Goal: Information Seeking & Learning: Learn about a topic

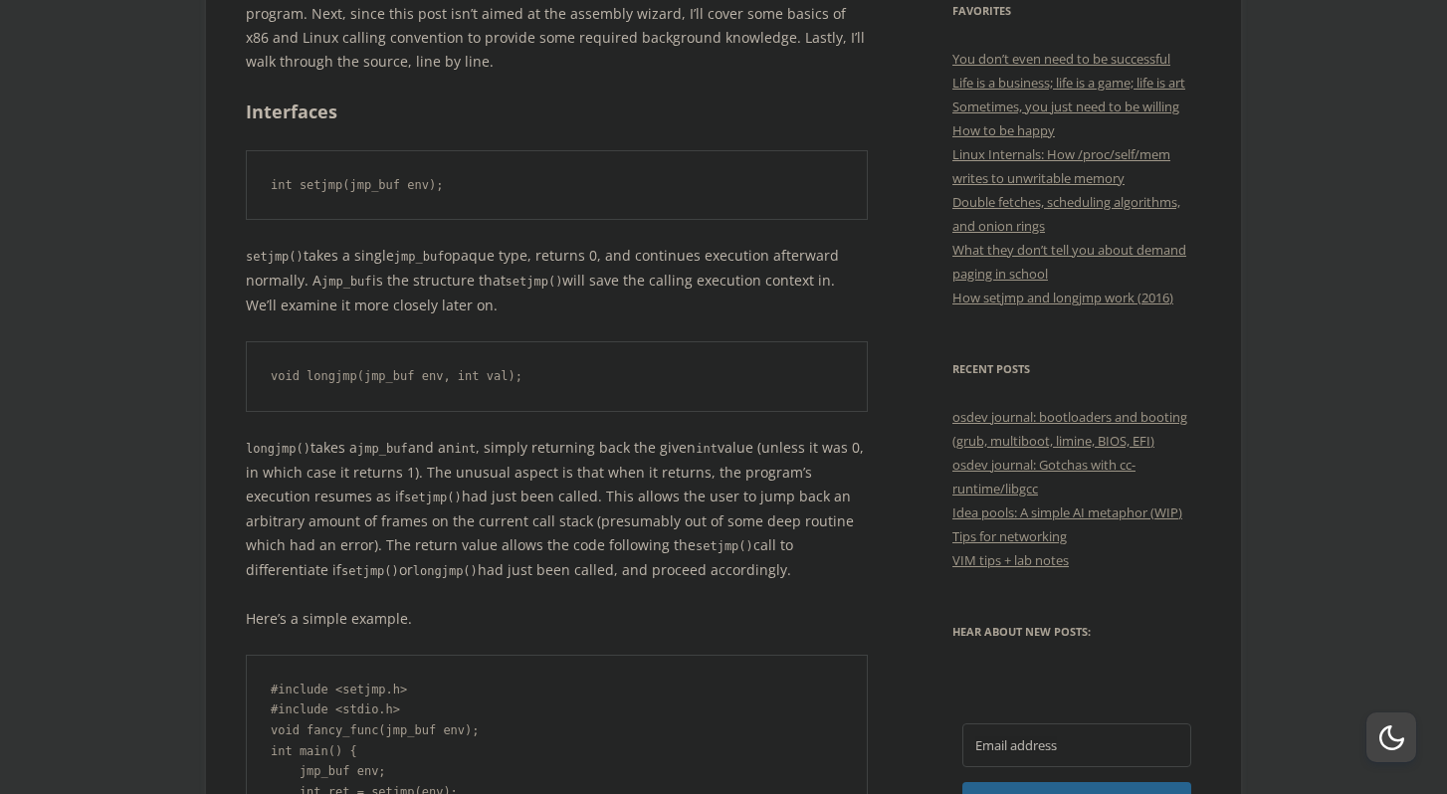
scroll to position [753, 0]
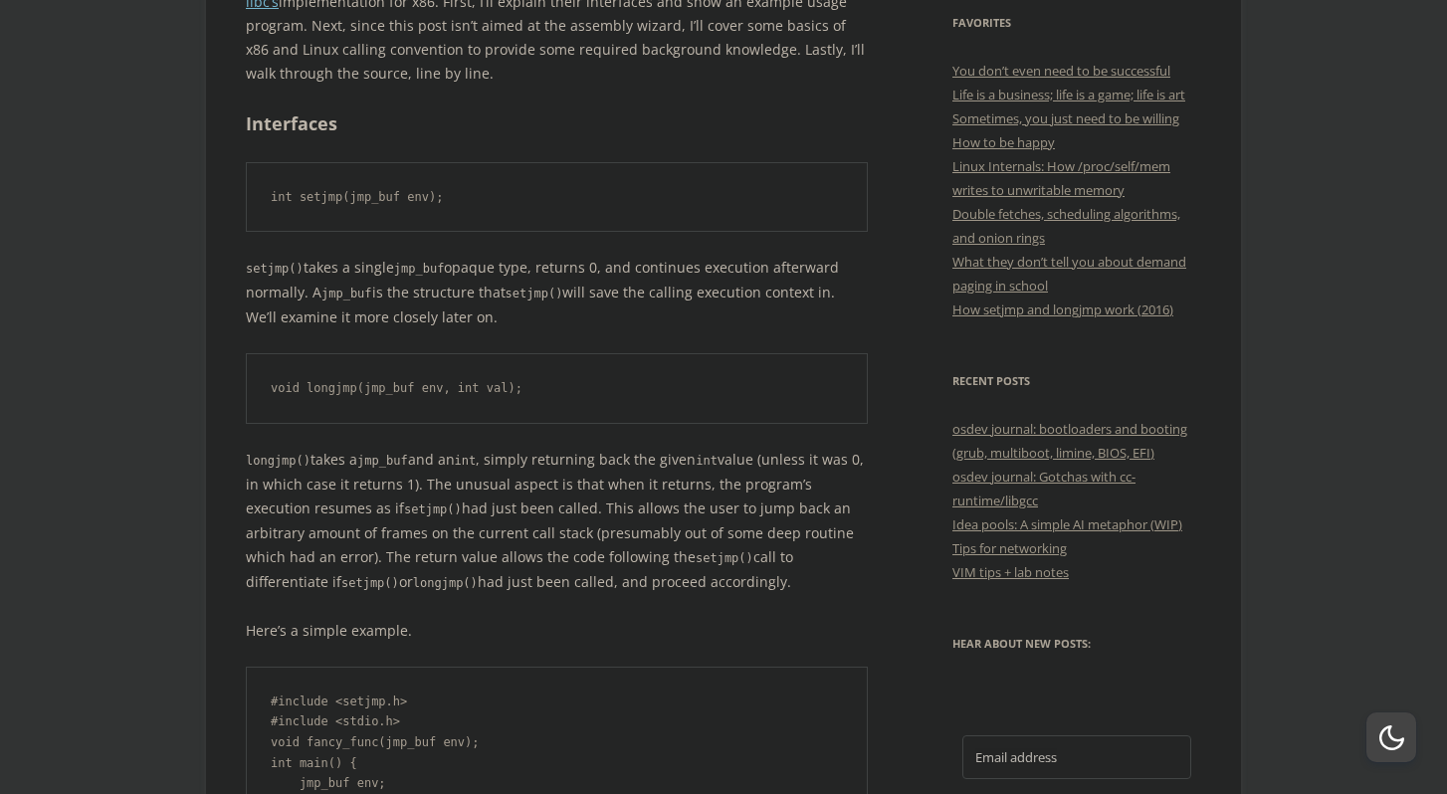
click at [358, 269] on p "setjmp() takes a single jmp_buf opaque type, returns 0, and continues execution…" at bounding box center [557, 293] width 622 height 74
click at [433, 272] on code "jmp_buf" at bounding box center [419, 269] width 51 height 14
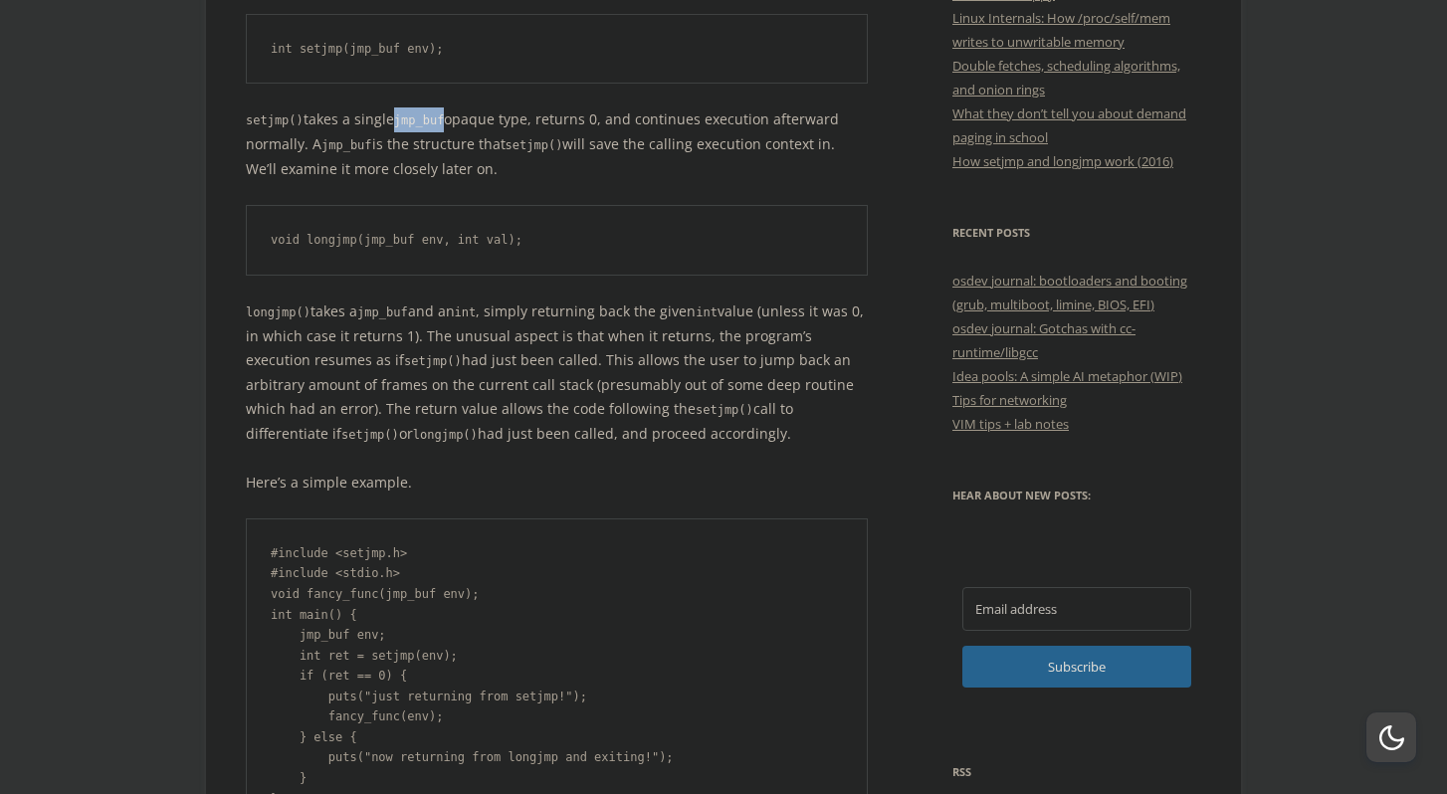
scroll to position [921, 0]
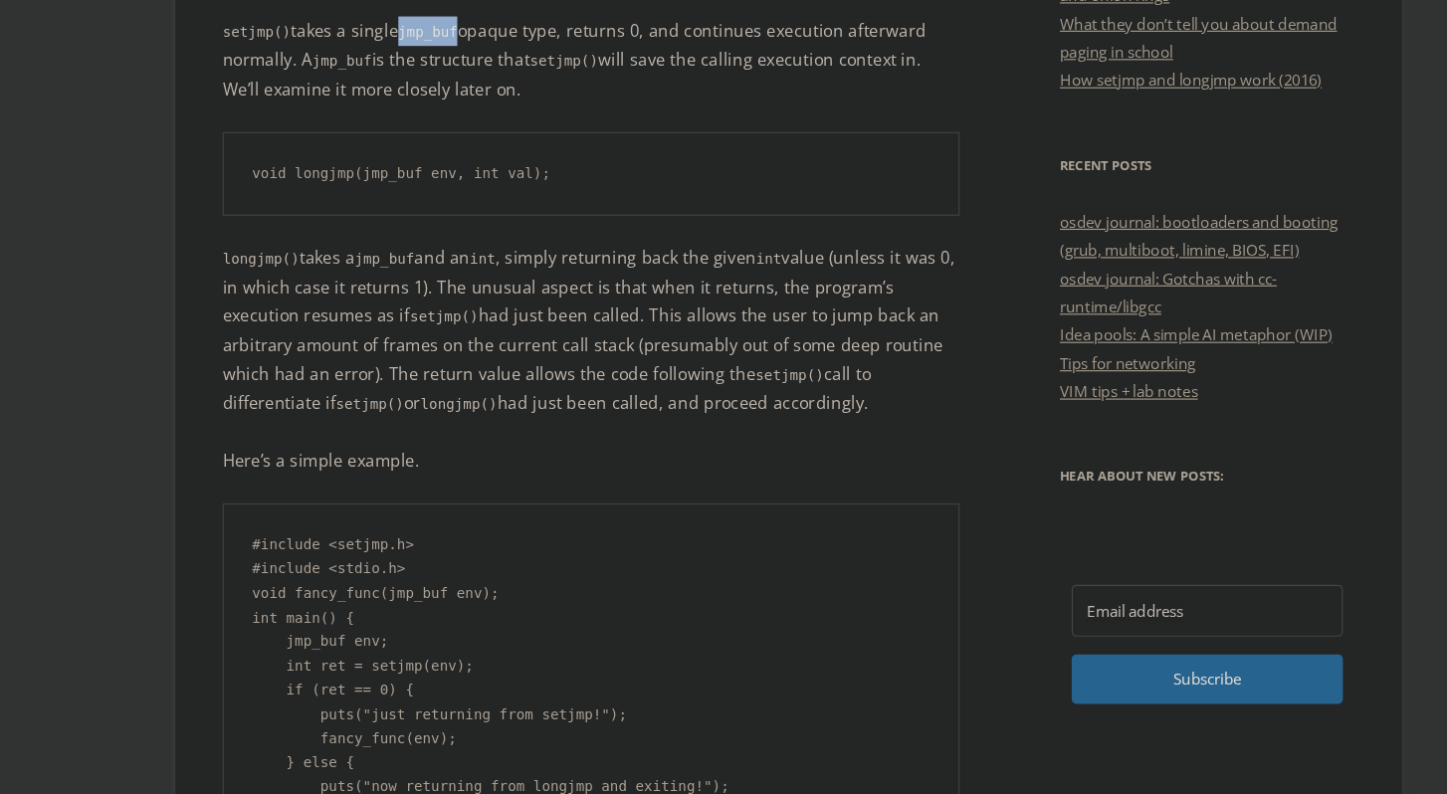
click at [391, 319] on p "longjmp() takes a jmp_buf and an int , simply returning back the given int valu…" at bounding box center [557, 353] width 622 height 147
click at [391, 298] on p "longjmp() takes a jmp_buf and an int , simply returning back the given int valu…" at bounding box center [557, 353] width 622 height 147
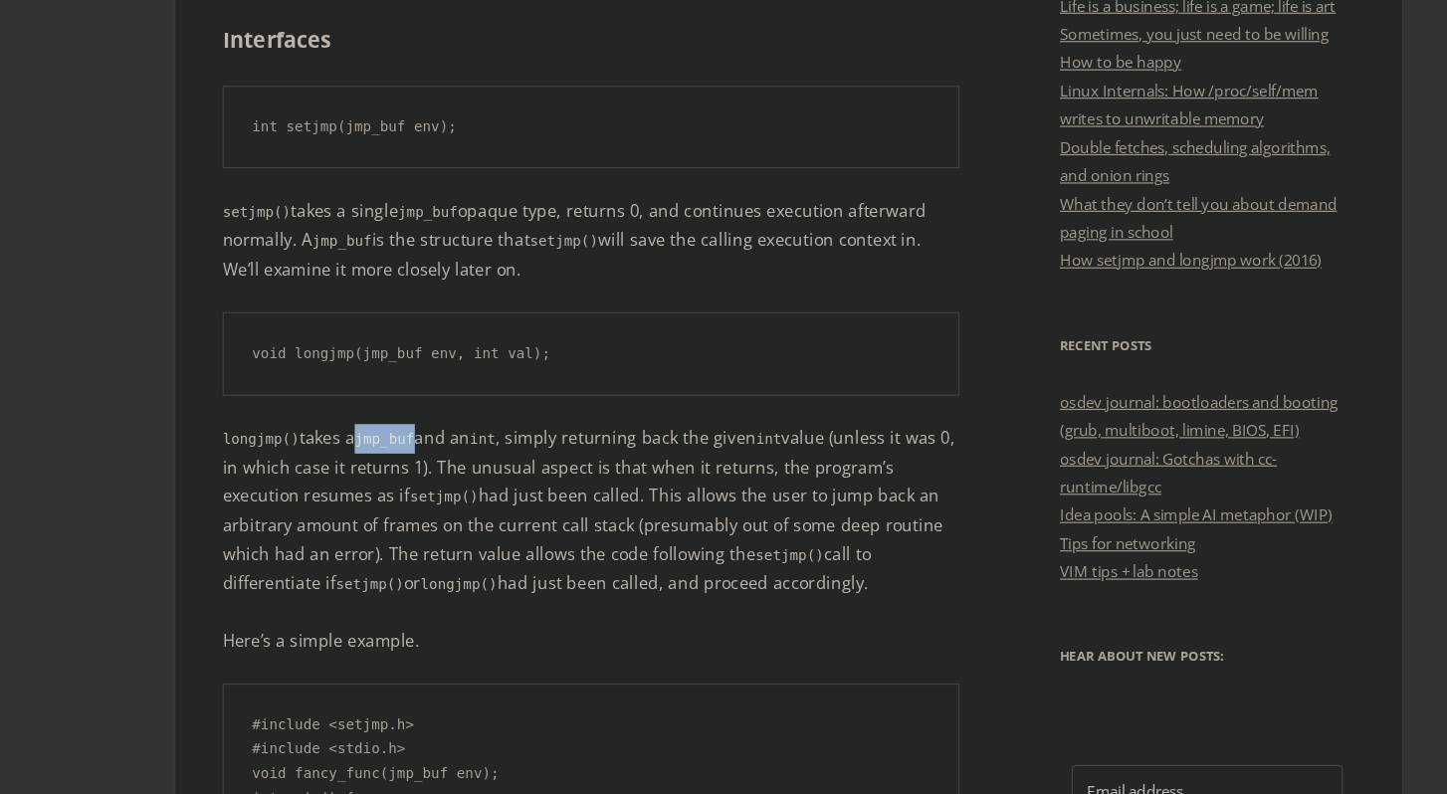
scroll to position [842, 0]
click at [379, 112] on pre "int setjmp(jmp_buf env);" at bounding box center [557, 109] width 622 height 71
click at [415, 112] on pre "int setjmp(jmp_buf env);" at bounding box center [557, 109] width 622 height 71
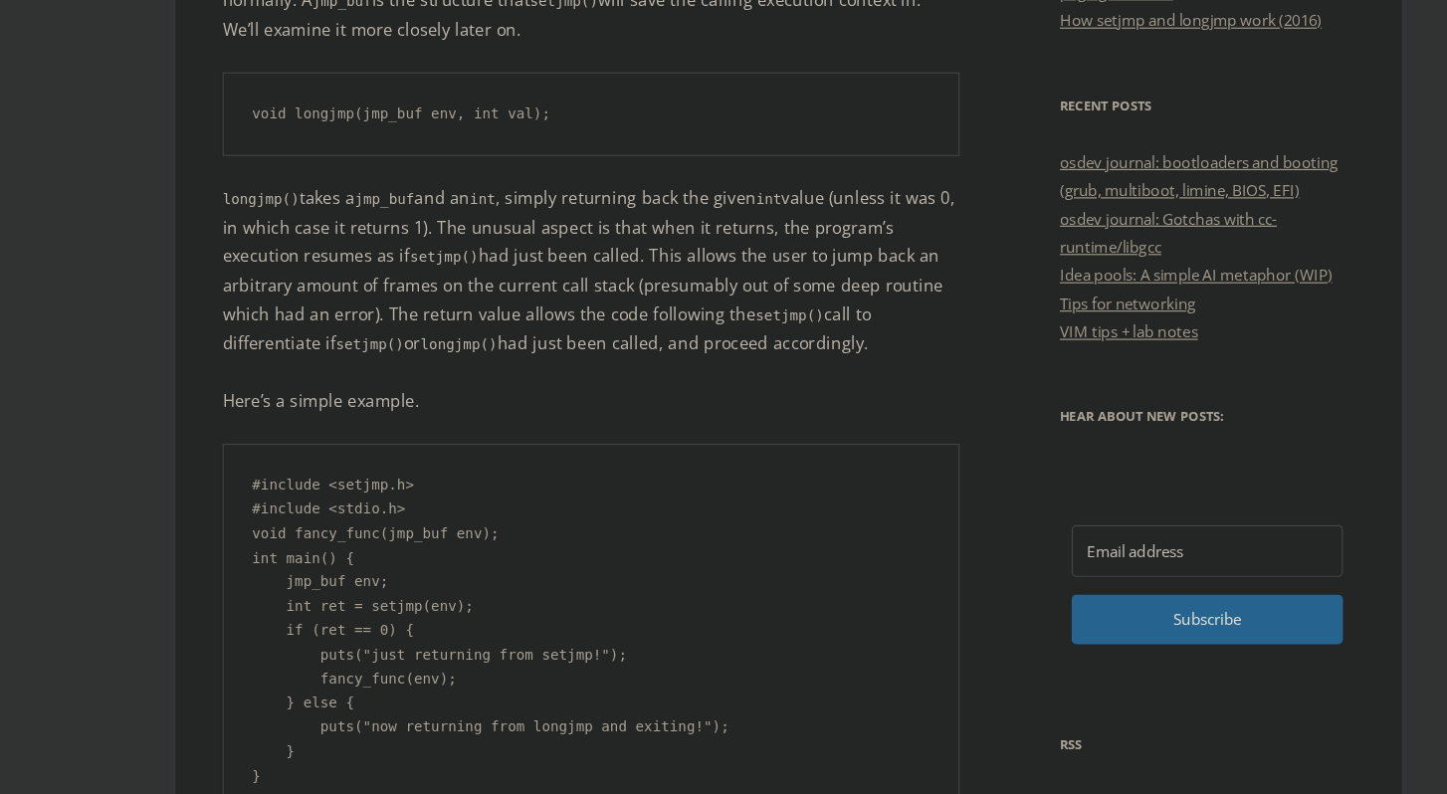
scroll to position [920, 0]
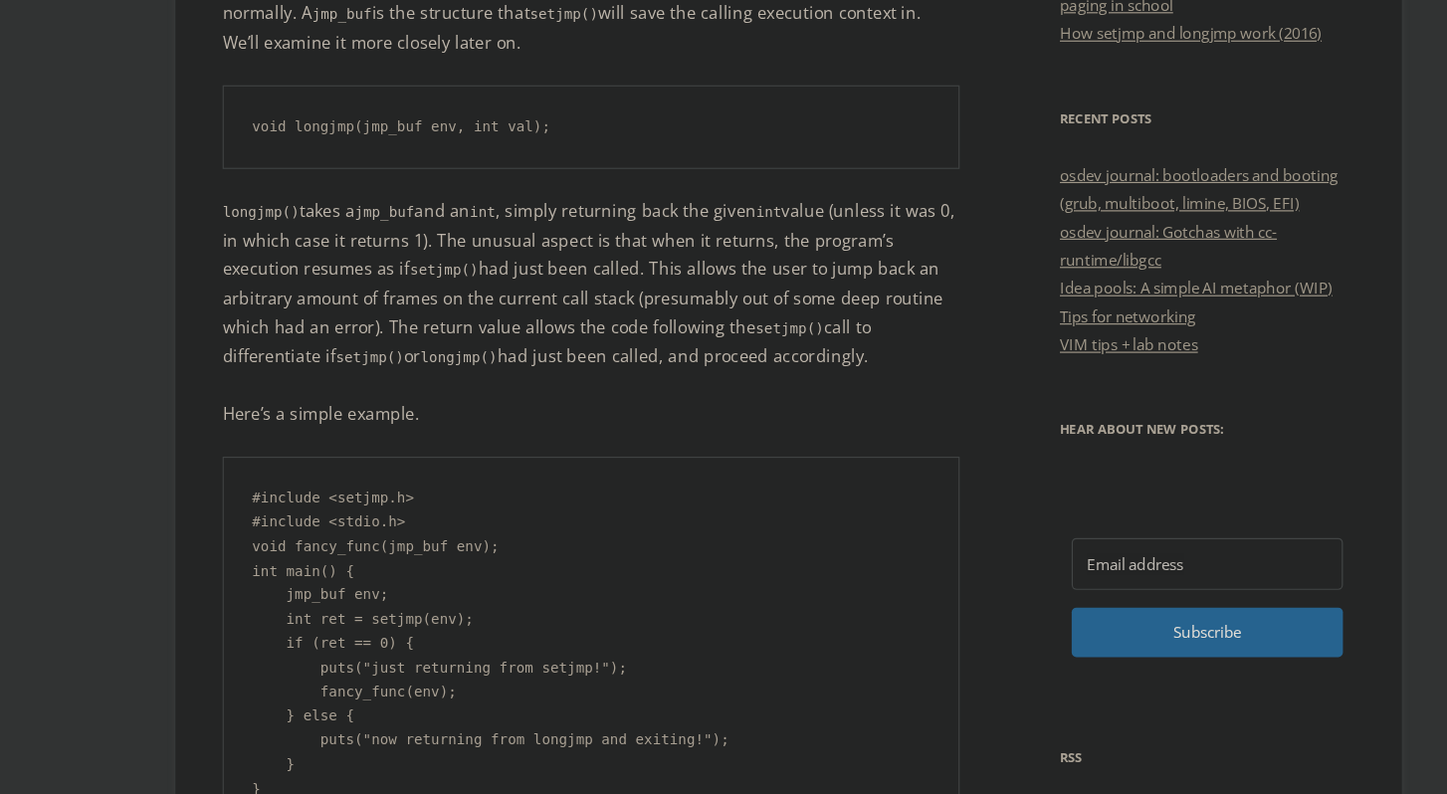
click at [547, 399] on p "longjmp() takes a jmp_buf and an int , simply returning back the given int valu…" at bounding box center [557, 354] width 622 height 147
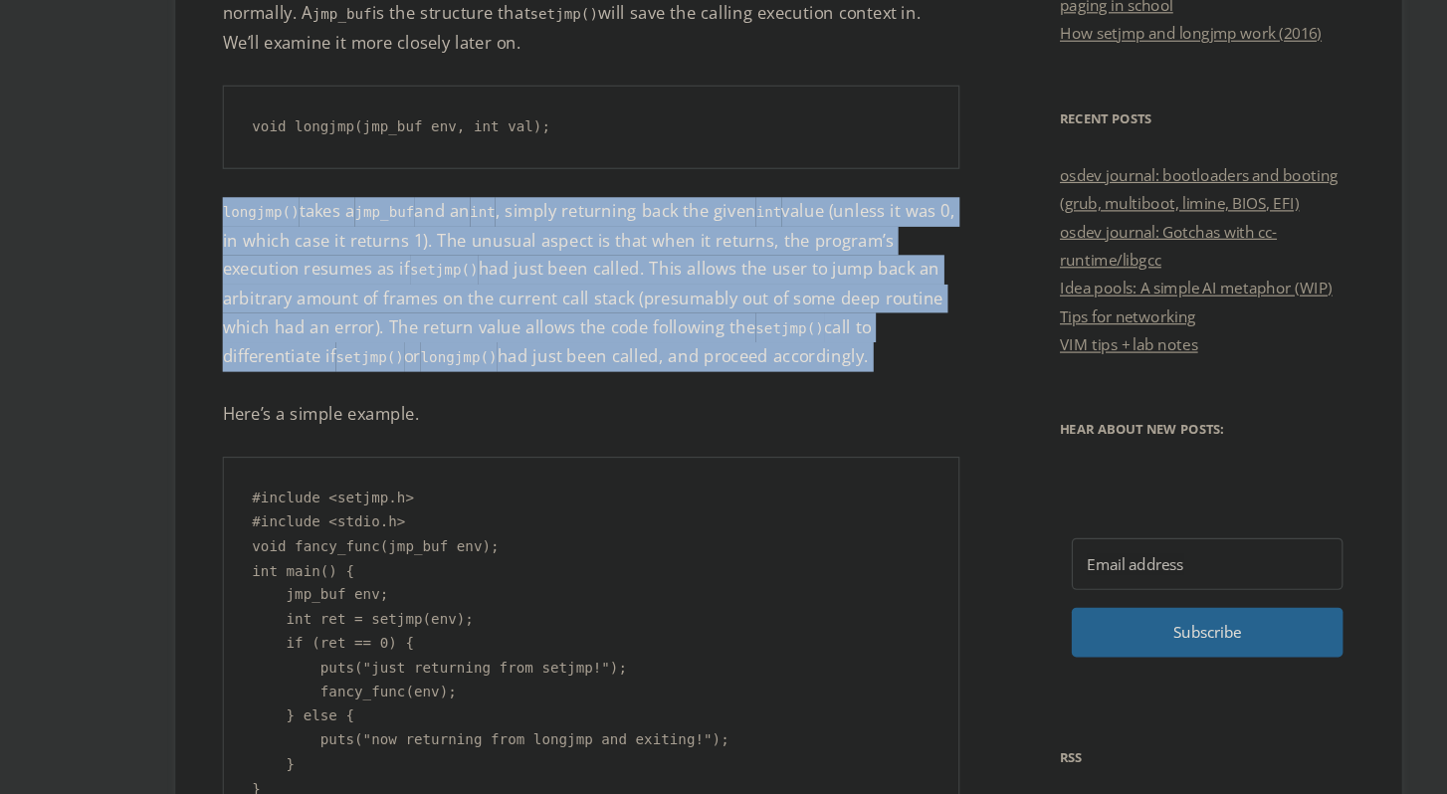
click at [547, 399] on p "longjmp() takes a jmp_buf and an int , simply returning back the given int valu…" at bounding box center [557, 354] width 622 height 147
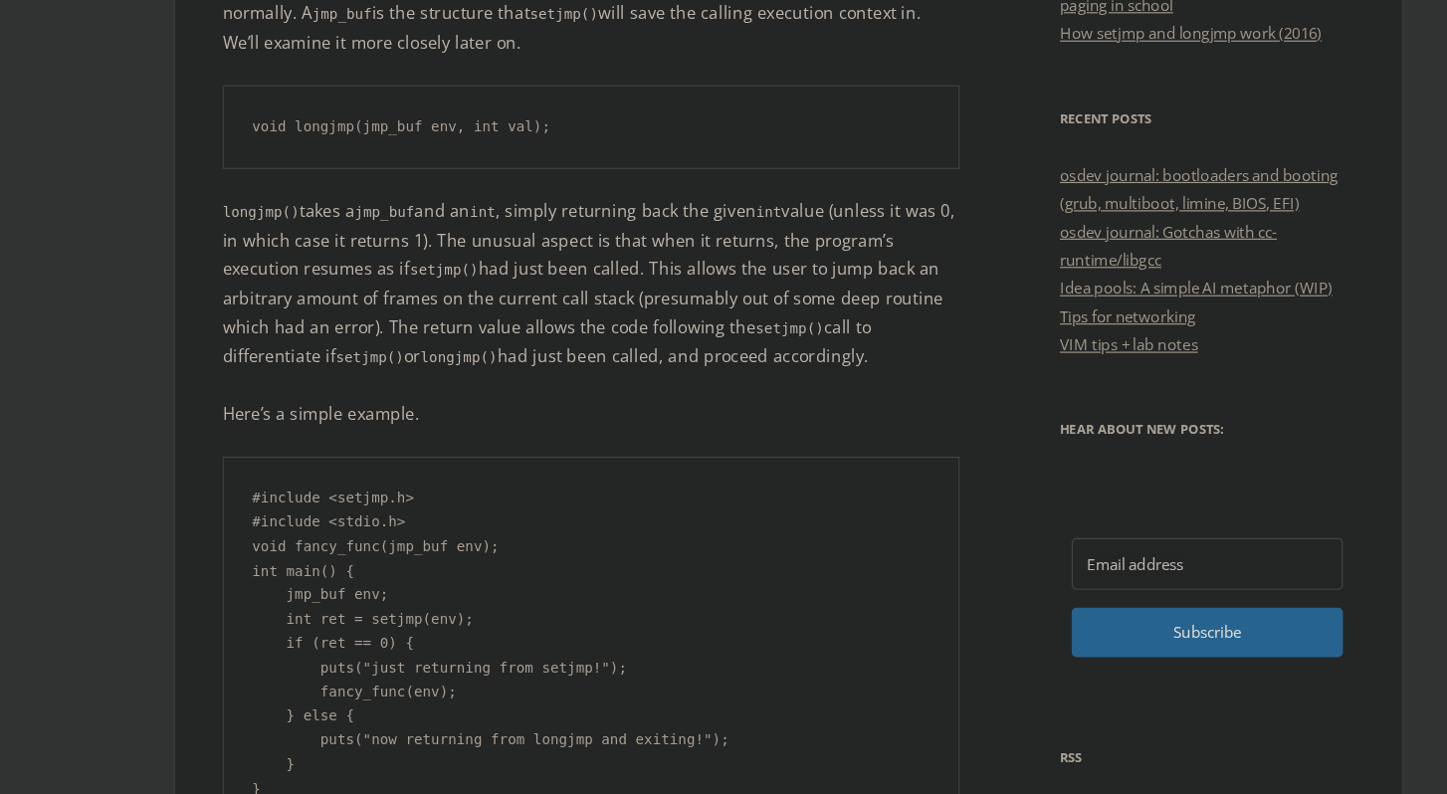
click at [522, 464] on p "Here’s a simple example." at bounding box center [557, 464] width 622 height 24
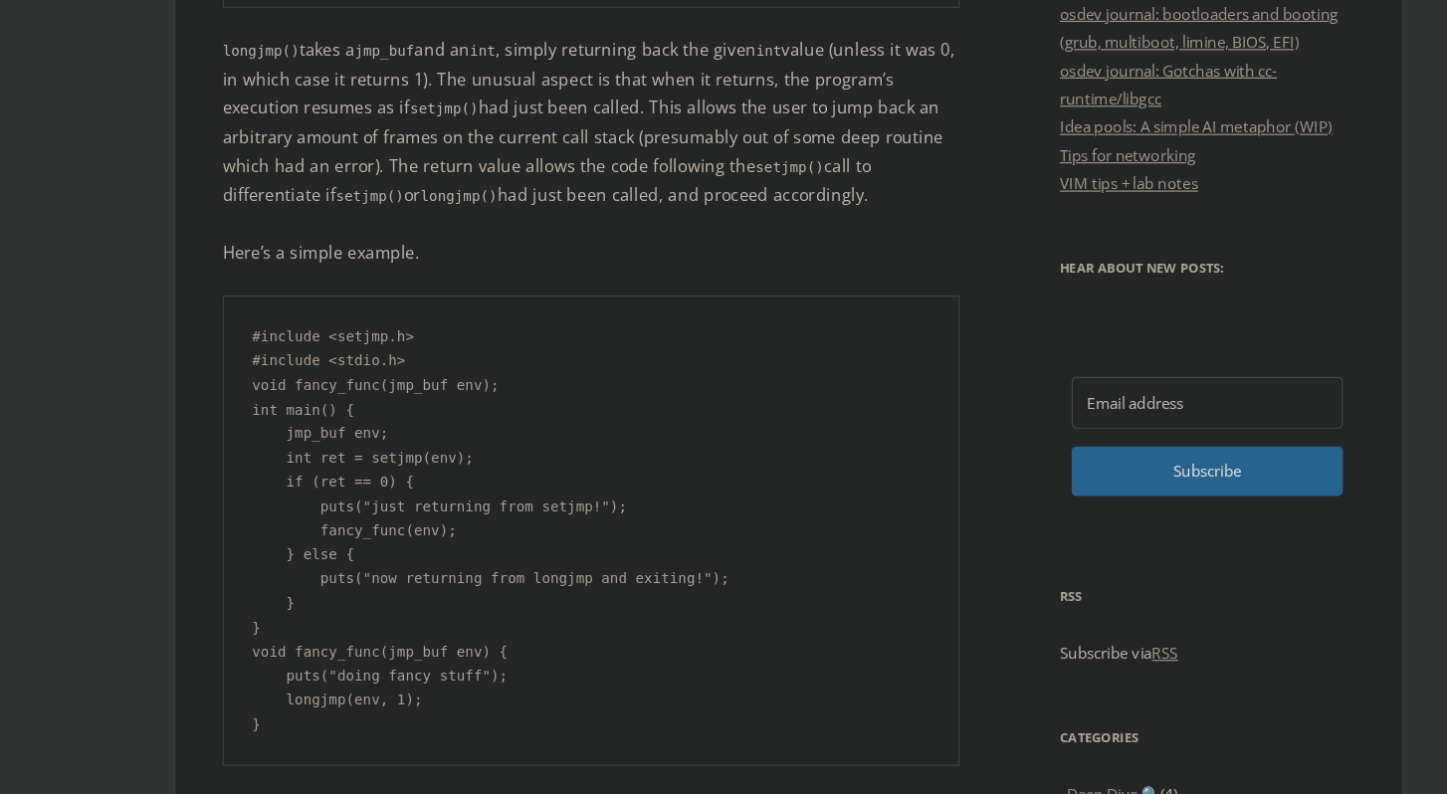
scroll to position [1052, 0]
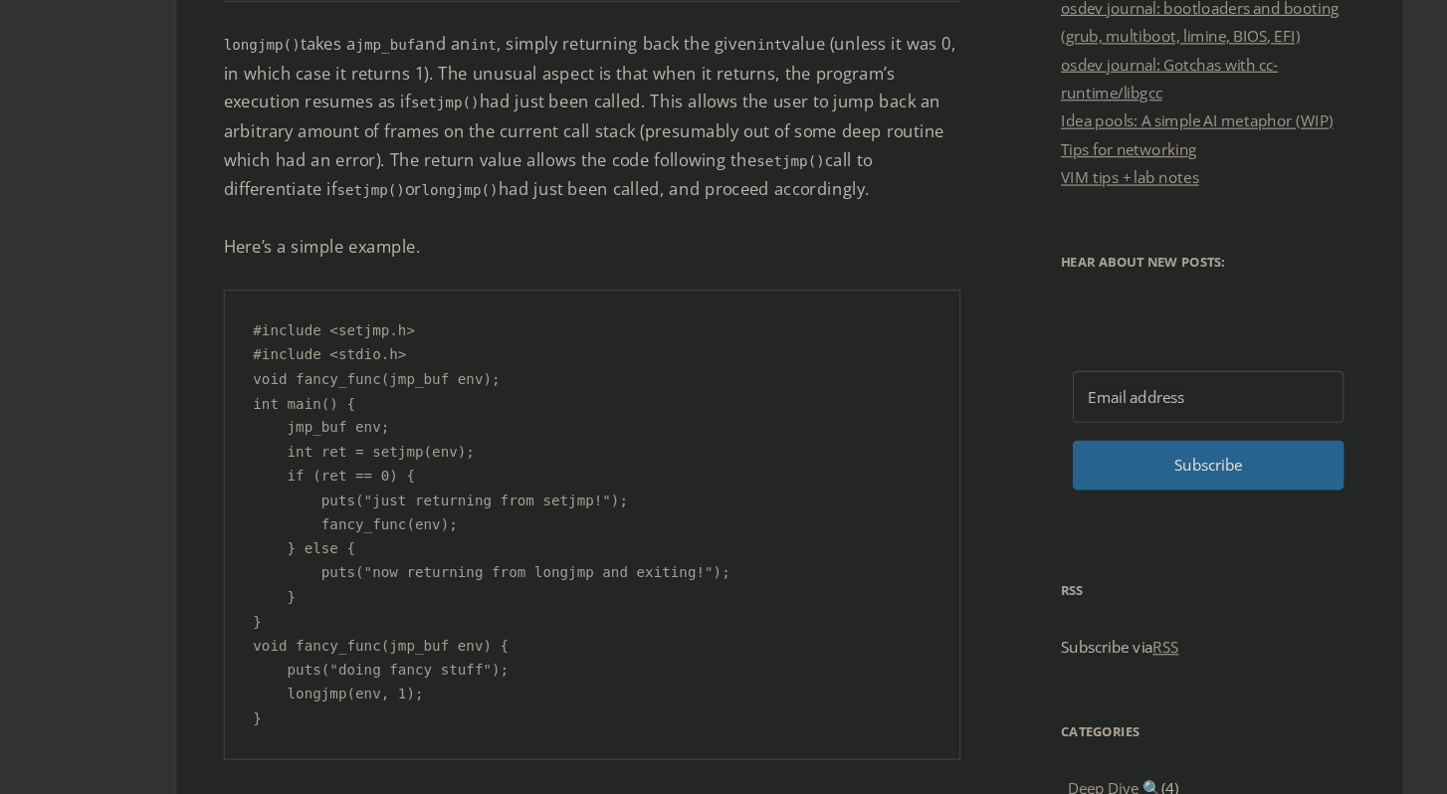
click at [521, 560] on pre "#include <setjmp.h> #include <stdio.h> void fancy_func(jmp_buf env); int main()…" at bounding box center [557, 567] width 622 height 398
click at [522, 550] on pre "#include <setjmp.h> #include <stdio.h> void fancy_func(jmp_buf env); int main()…" at bounding box center [557, 567] width 622 height 398
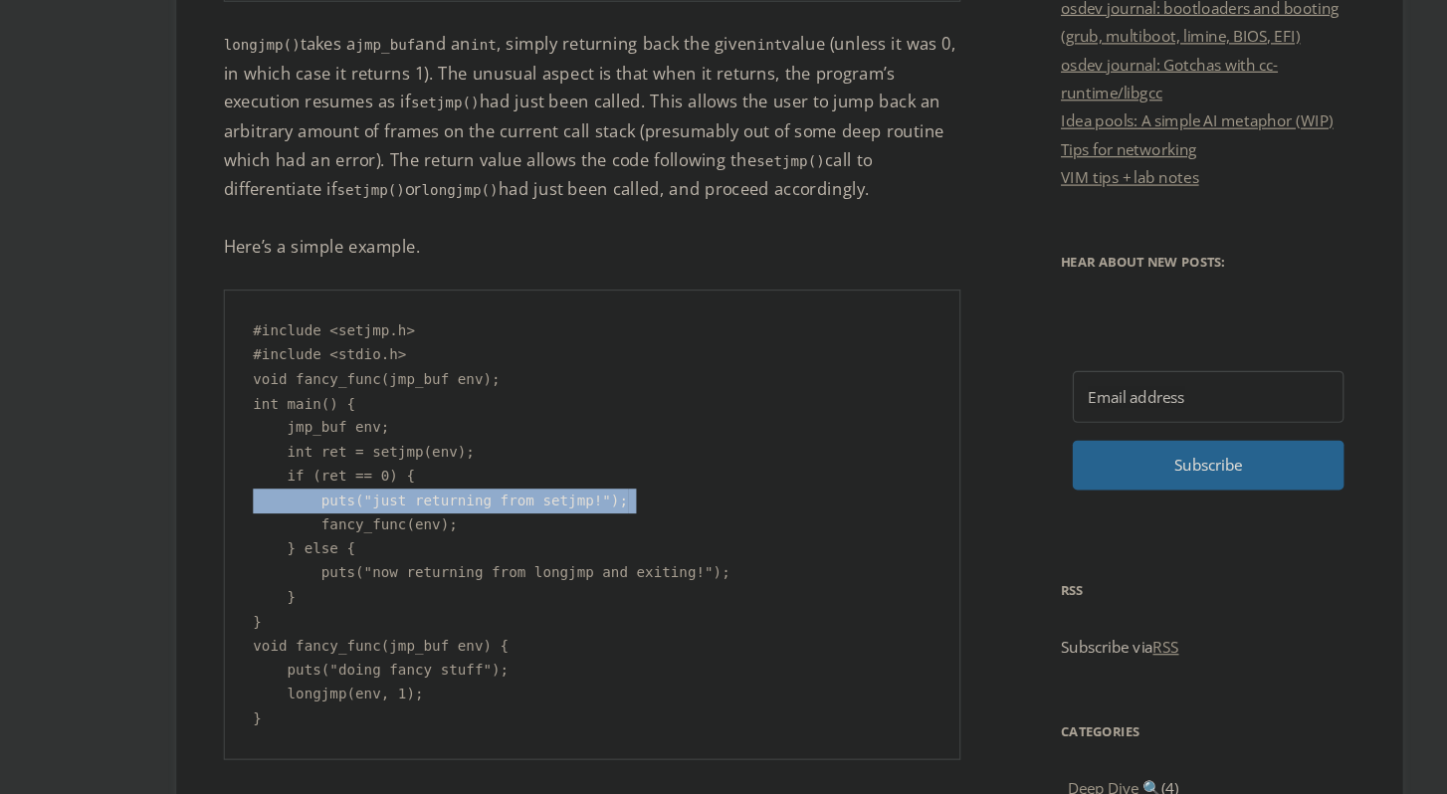
click at [522, 550] on pre "#include <setjmp.h> #include <stdio.h> void fancy_func(jmp_buf env); int main()…" at bounding box center [557, 567] width 622 height 398
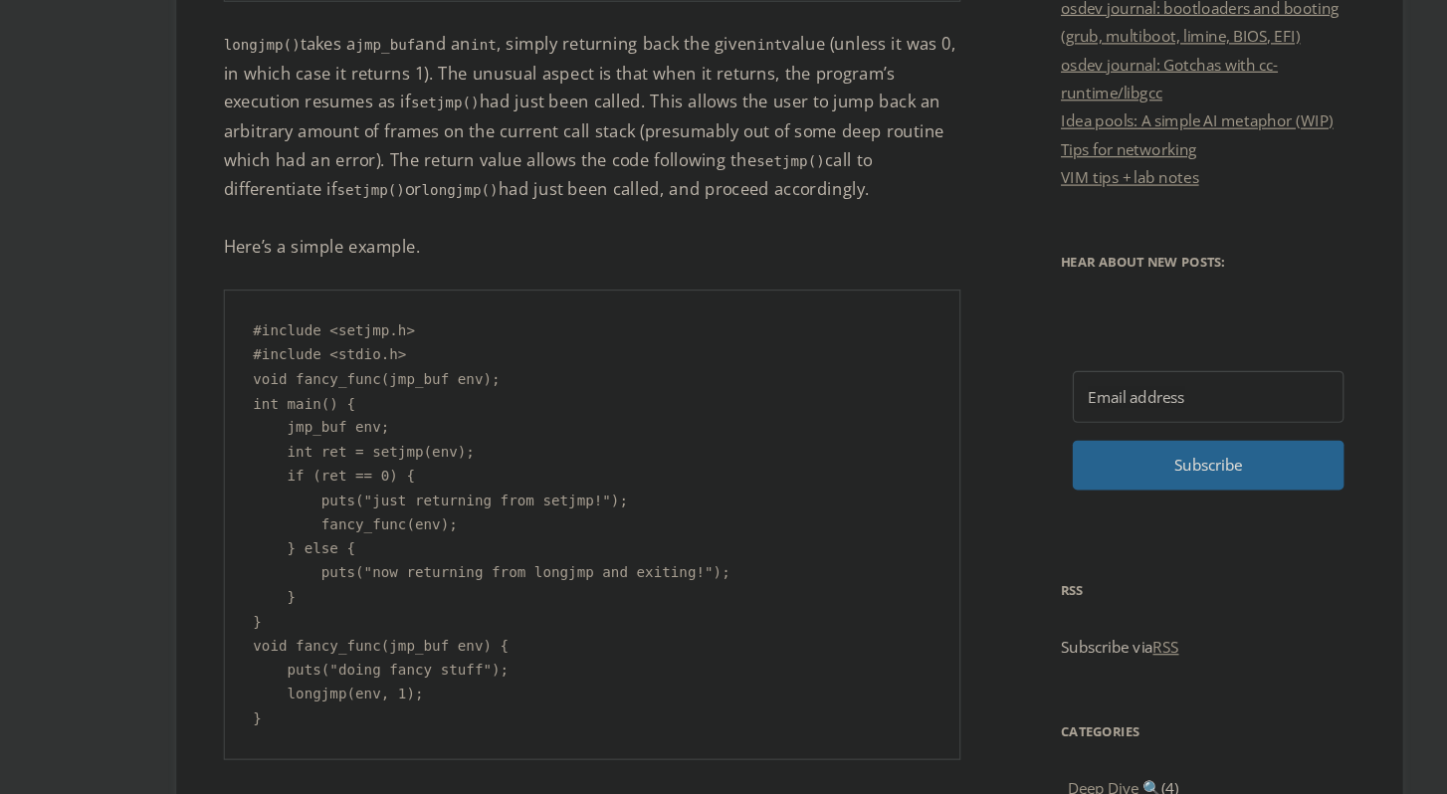
click at [500, 550] on pre "#include <setjmp.h> #include <stdio.h> void fancy_func(jmp_buf env); int main()…" at bounding box center [557, 567] width 622 height 398
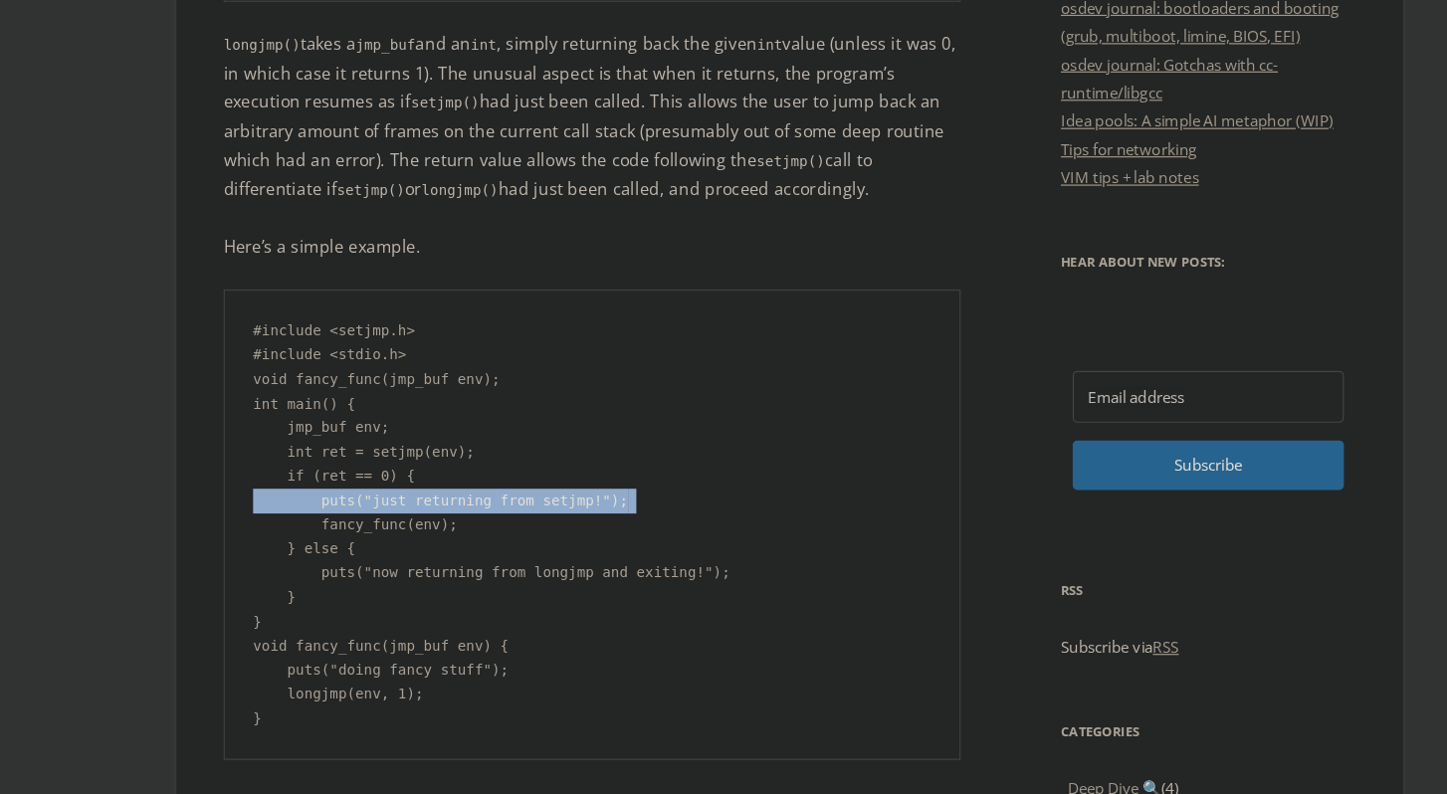
click at [500, 550] on pre "#include <setjmp.h> #include <stdio.h> void fancy_func(jmp_buf env); int main()…" at bounding box center [557, 567] width 622 height 398
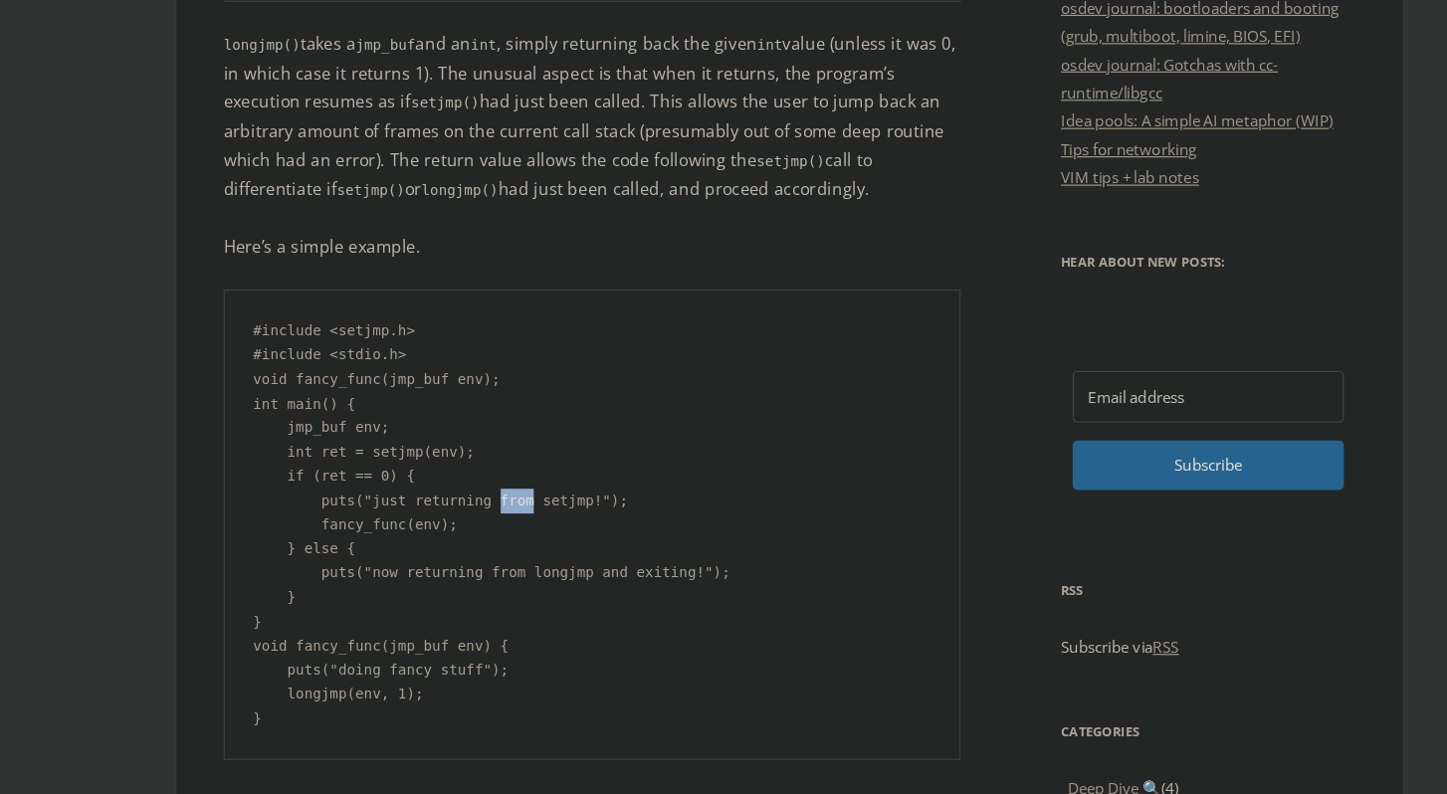
click at [500, 550] on pre "#include <setjmp.h> #include <stdio.h> void fancy_func(jmp_buf env); int main()…" at bounding box center [557, 567] width 622 height 398
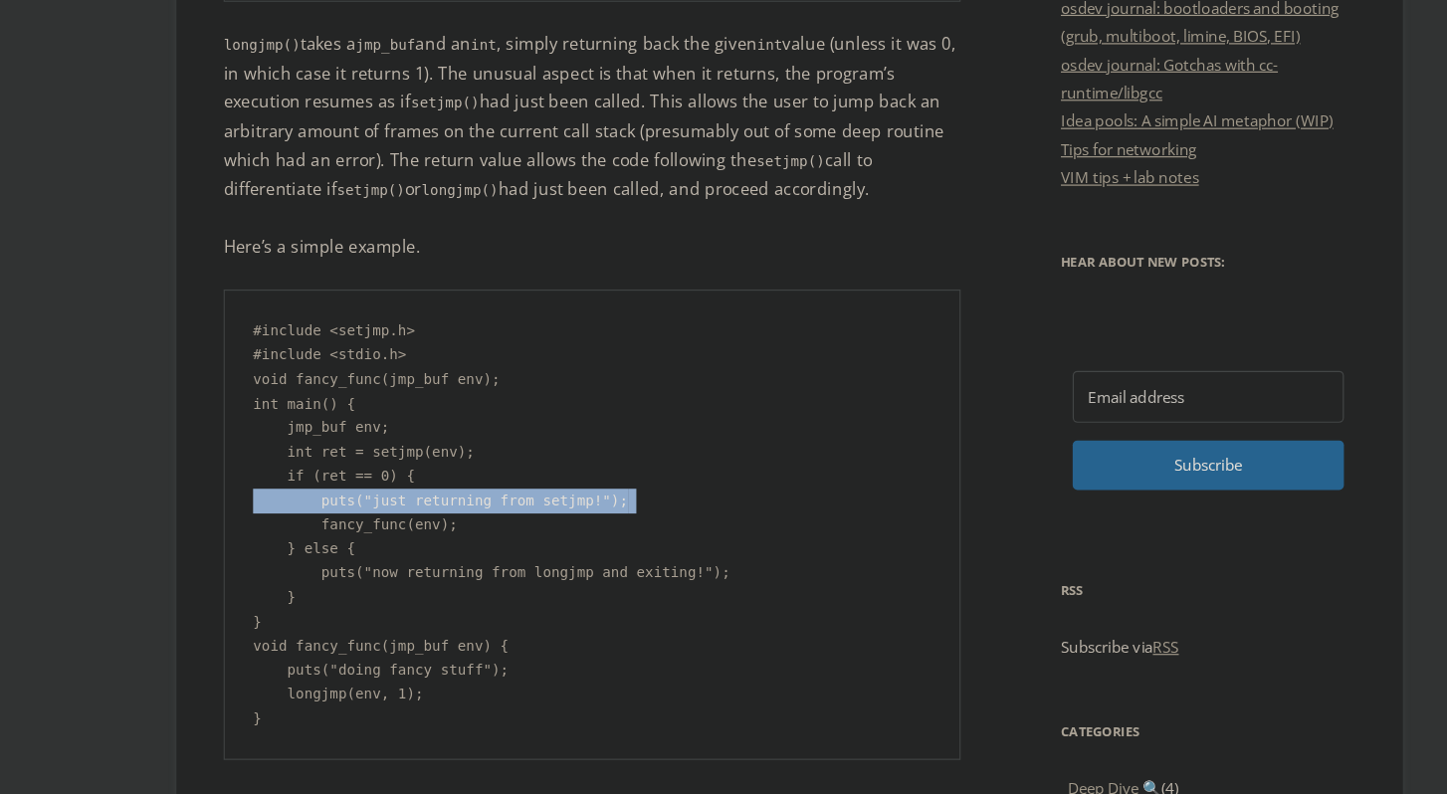
click at [500, 550] on pre "#include <setjmp.h> #include <stdio.h> void fancy_func(jmp_buf env); int main()…" at bounding box center [557, 567] width 622 height 398
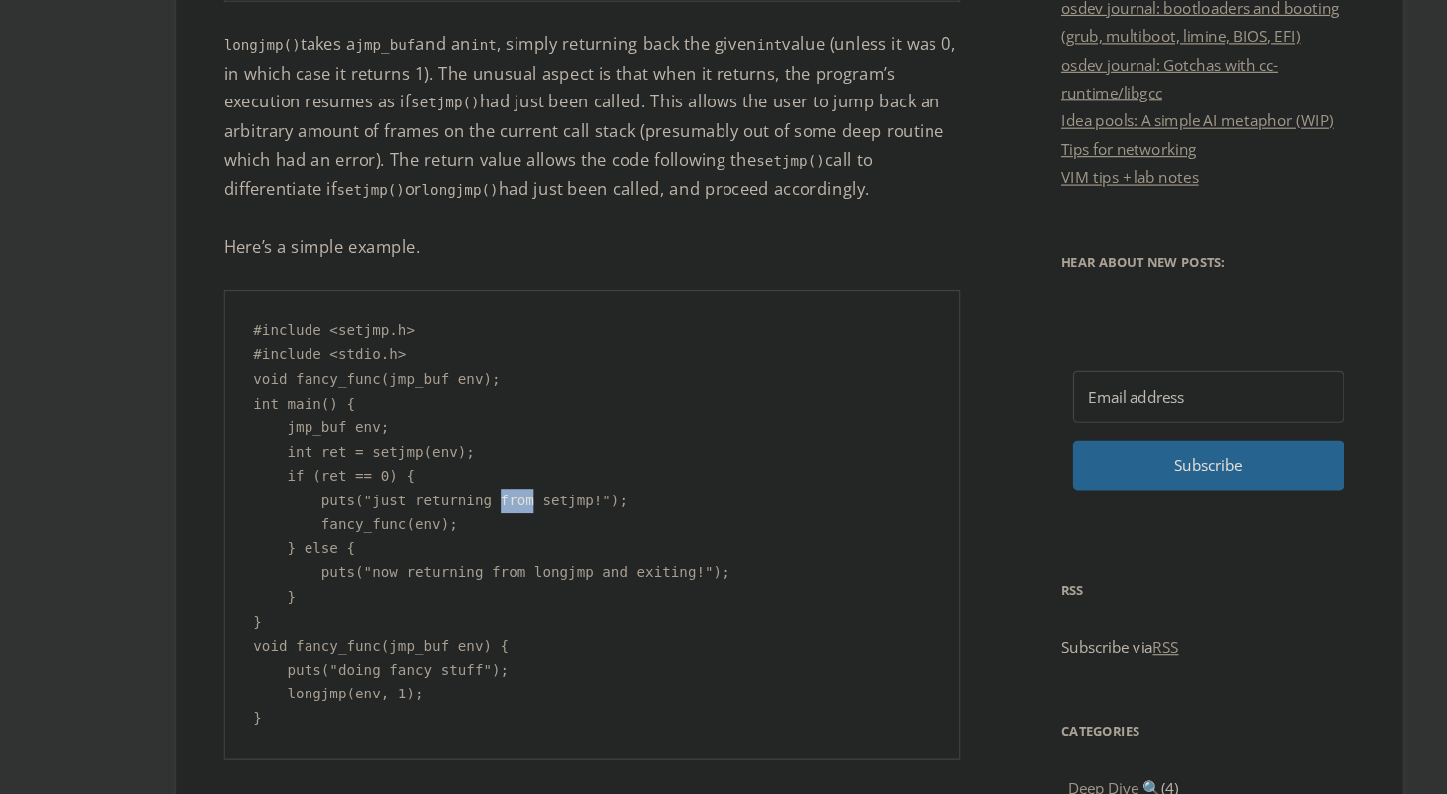
click at [500, 550] on pre "#include <setjmp.h> #include <stdio.h> void fancy_func(jmp_buf env); int main()…" at bounding box center [557, 567] width 622 height 398
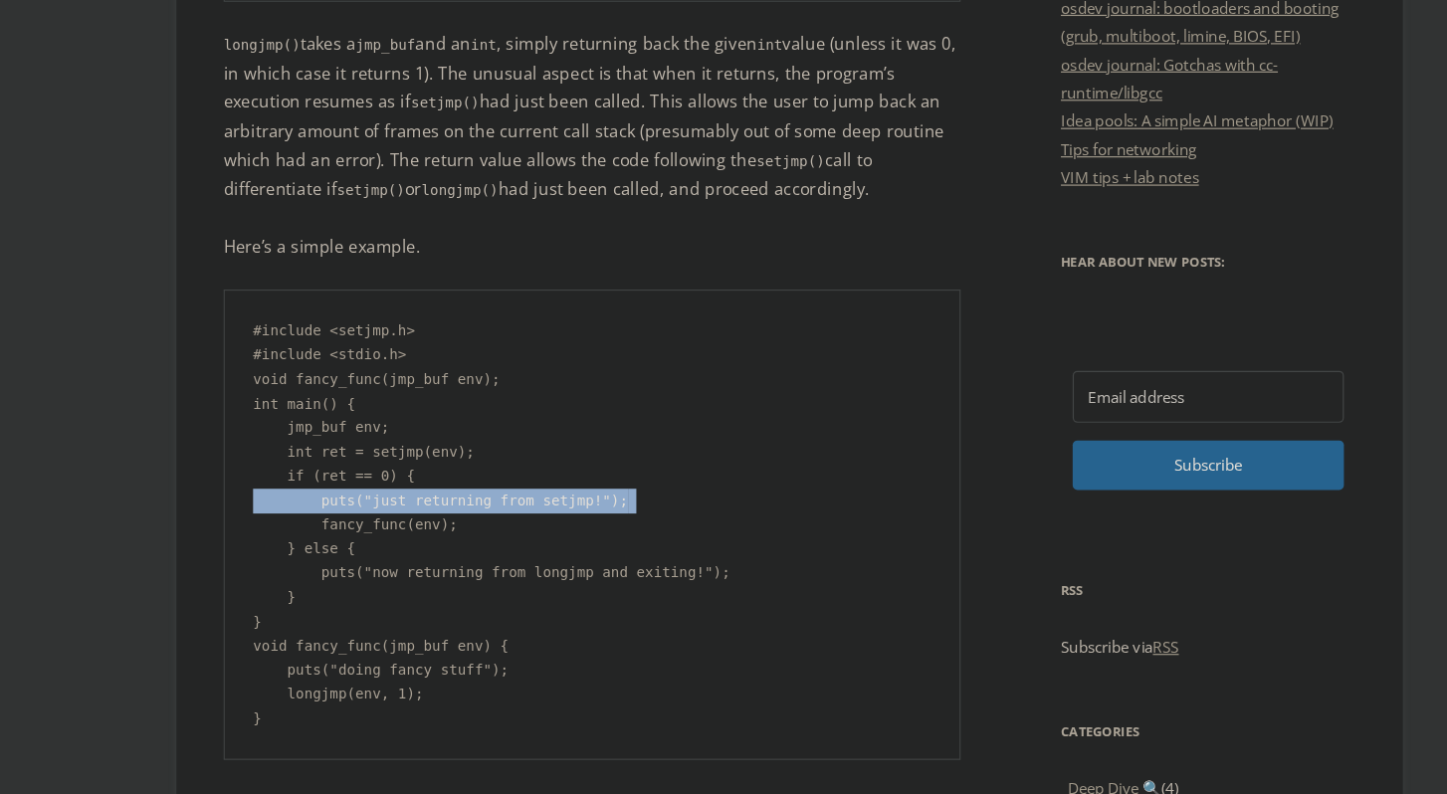
click at [500, 550] on pre "#include <setjmp.h> #include <stdio.h> void fancy_func(jmp_buf env); int main()…" at bounding box center [557, 567] width 622 height 398
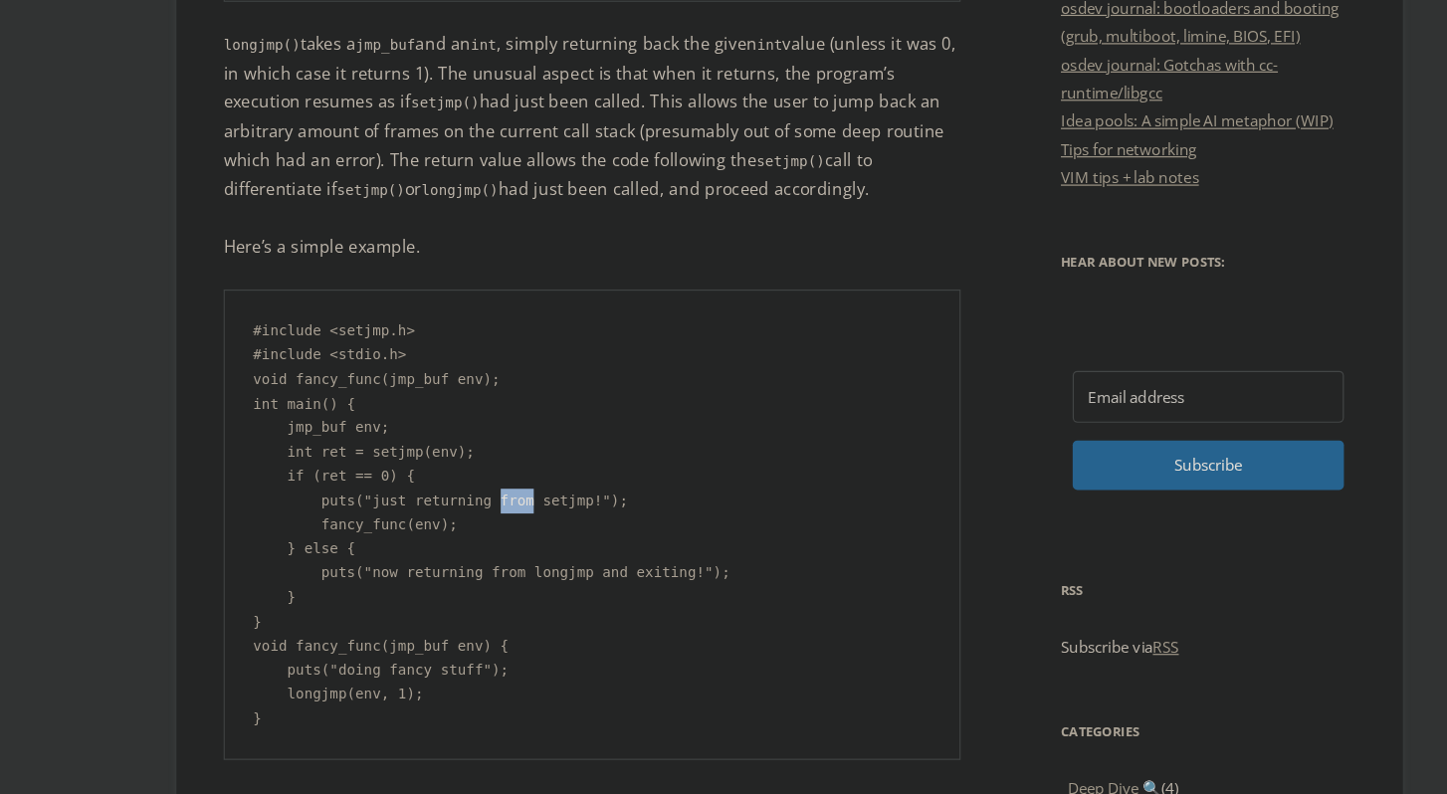
click at [500, 550] on pre "#include <setjmp.h> #include <stdio.h> void fancy_func(jmp_buf env); int main()…" at bounding box center [557, 567] width 622 height 398
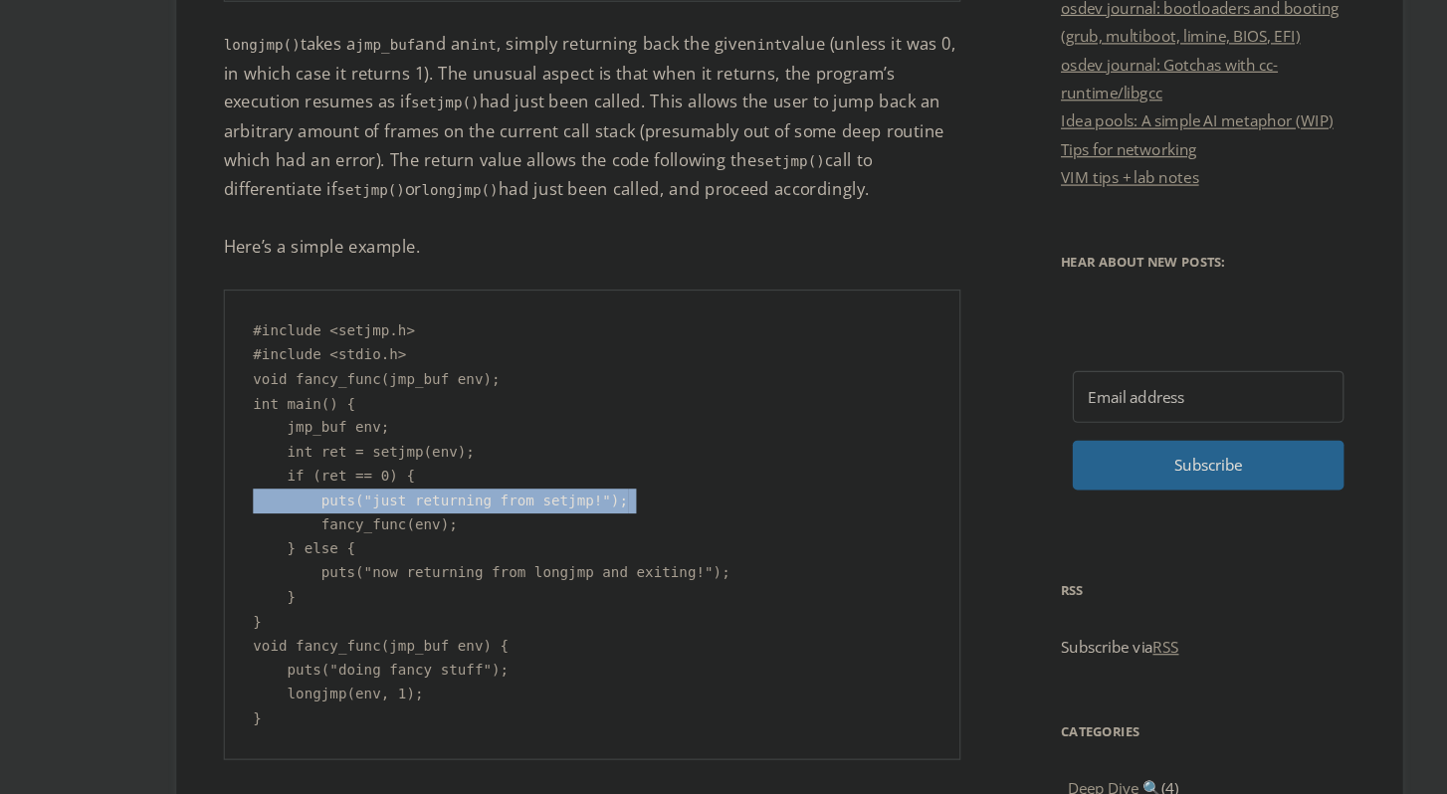
click at [500, 550] on pre "#include <setjmp.h> #include <stdio.h> void fancy_func(jmp_buf env); int main()…" at bounding box center [557, 567] width 622 height 398
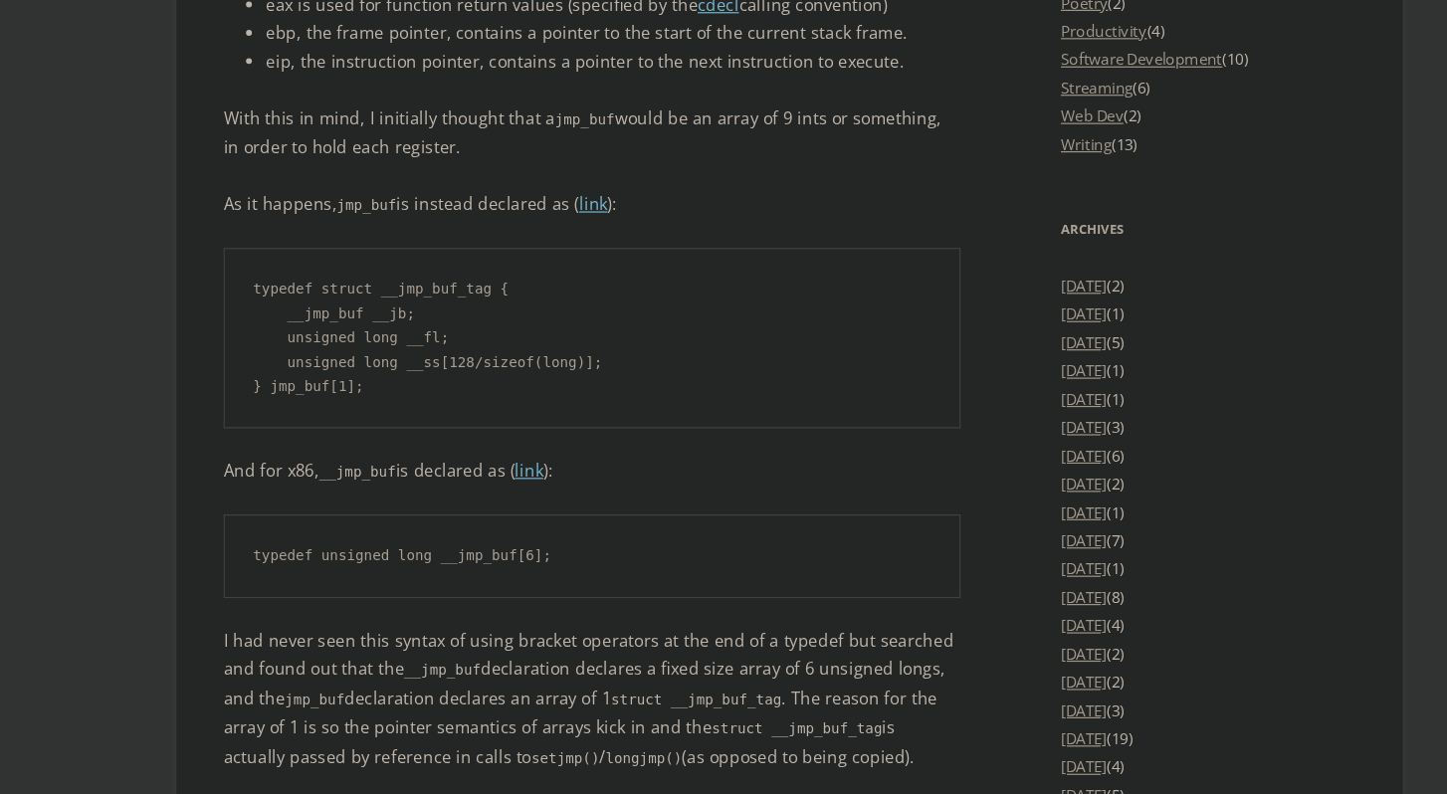
scroll to position [2501, 0]
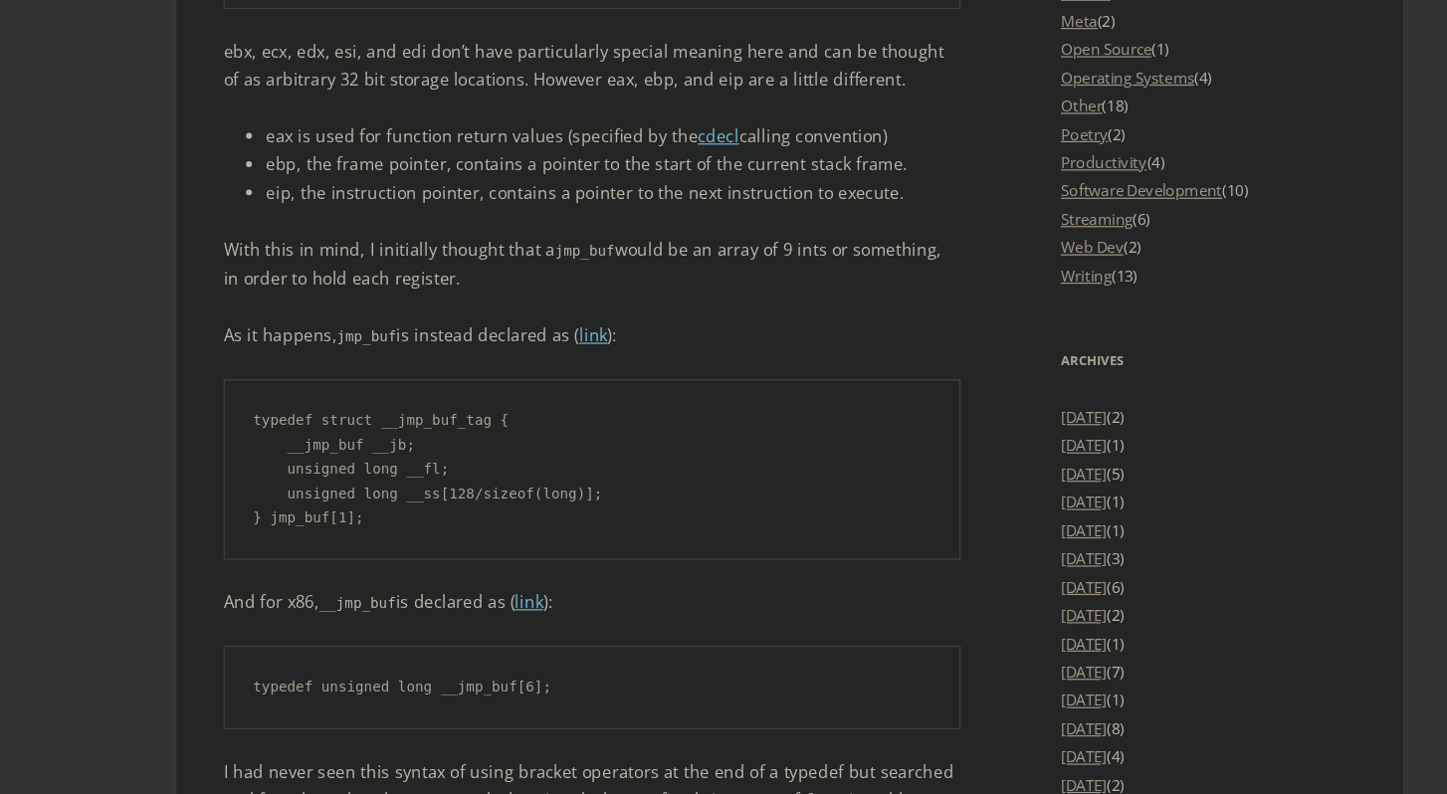
click at [662, 213] on p "With this in mind, I initially thought that a jmp_buf would be an array of 9 in…" at bounding box center [557, 237] width 622 height 49
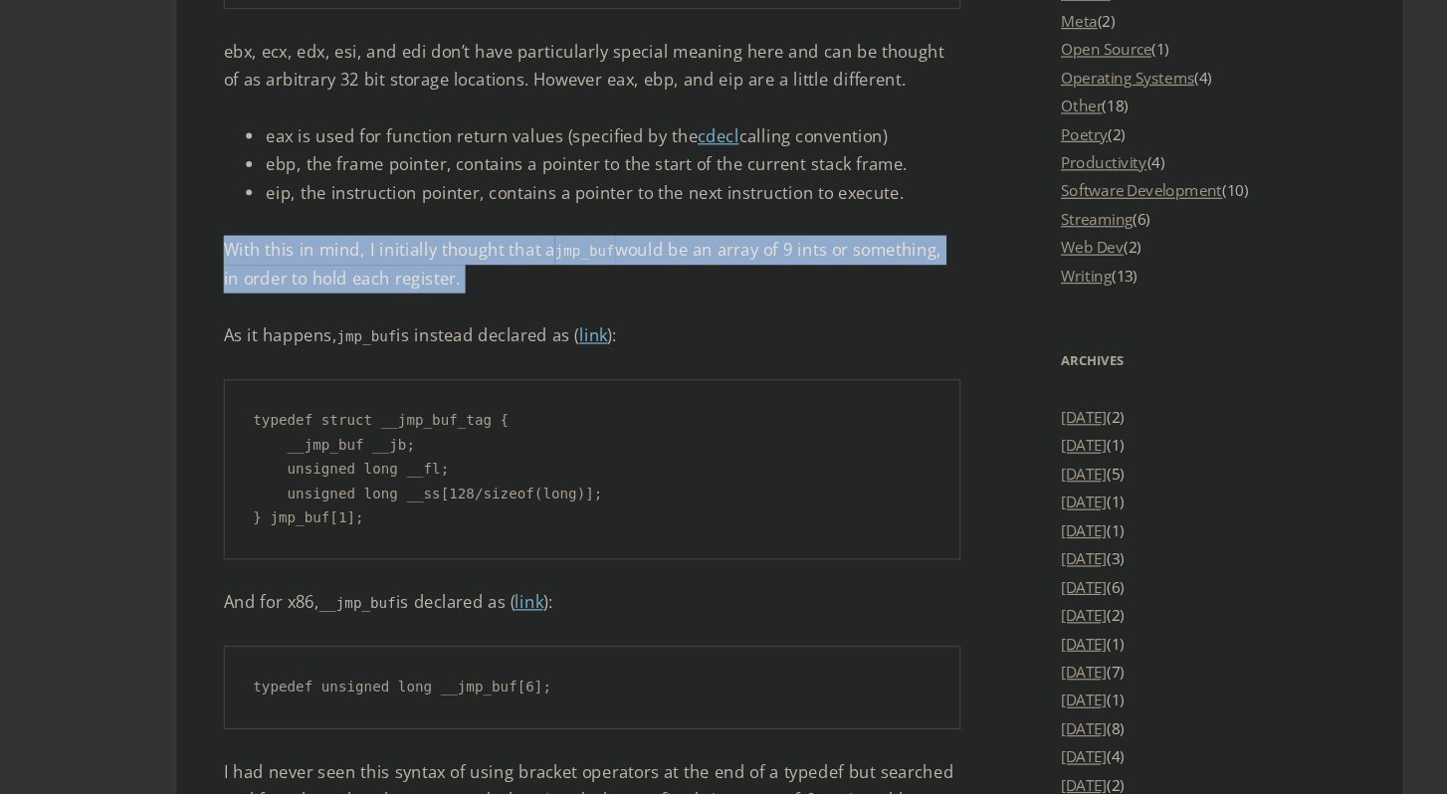
click at [662, 213] on p "With this in mind, I initially thought that a jmp_buf would be an array of 9 in…" at bounding box center [557, 237] width 622 height 49
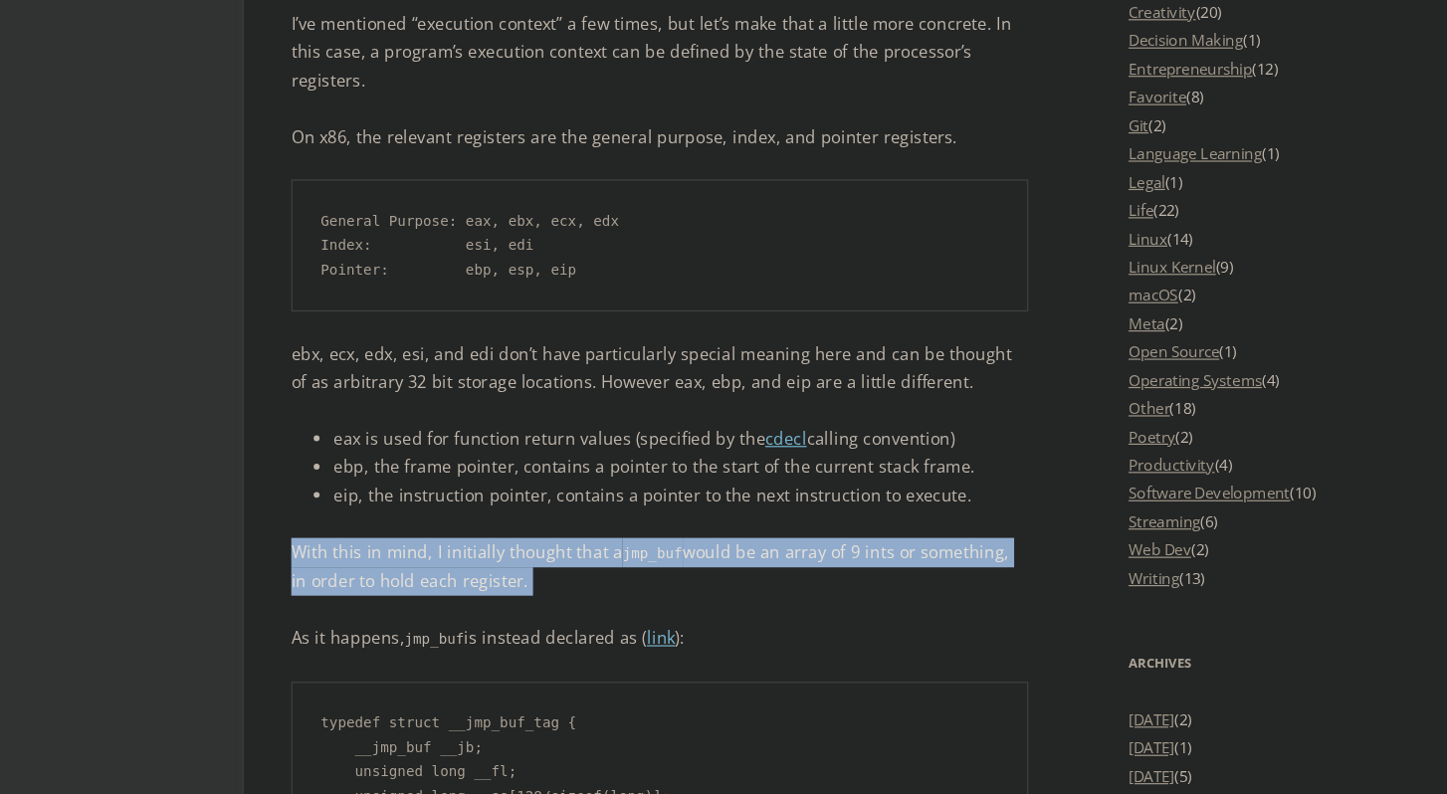
scroll to position [2161, 0]
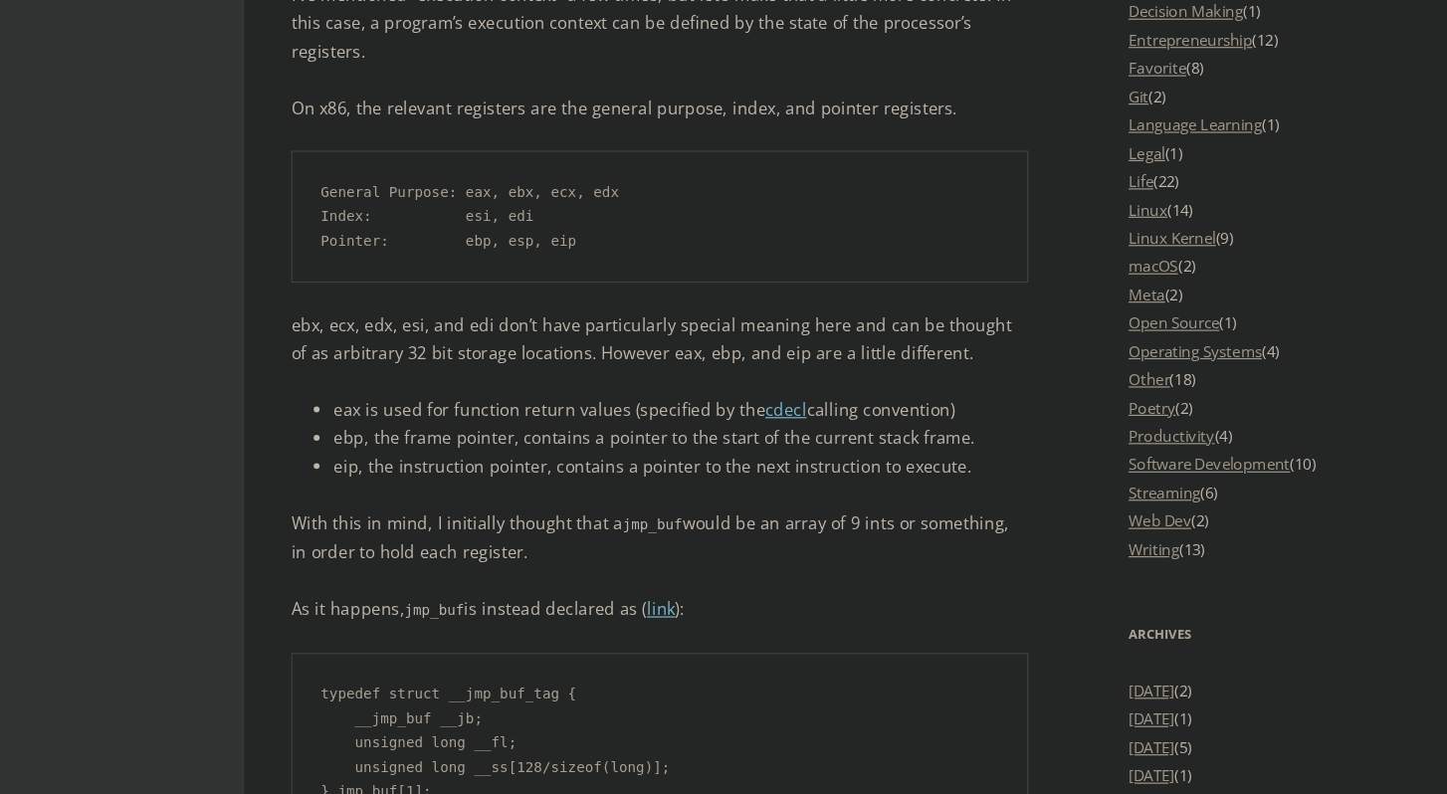
click at [560, 505] on li "eip, the instruction pointer, contains a pointer to the next instruction to exe…" at bounding box center [575, 517] width 586 height 24
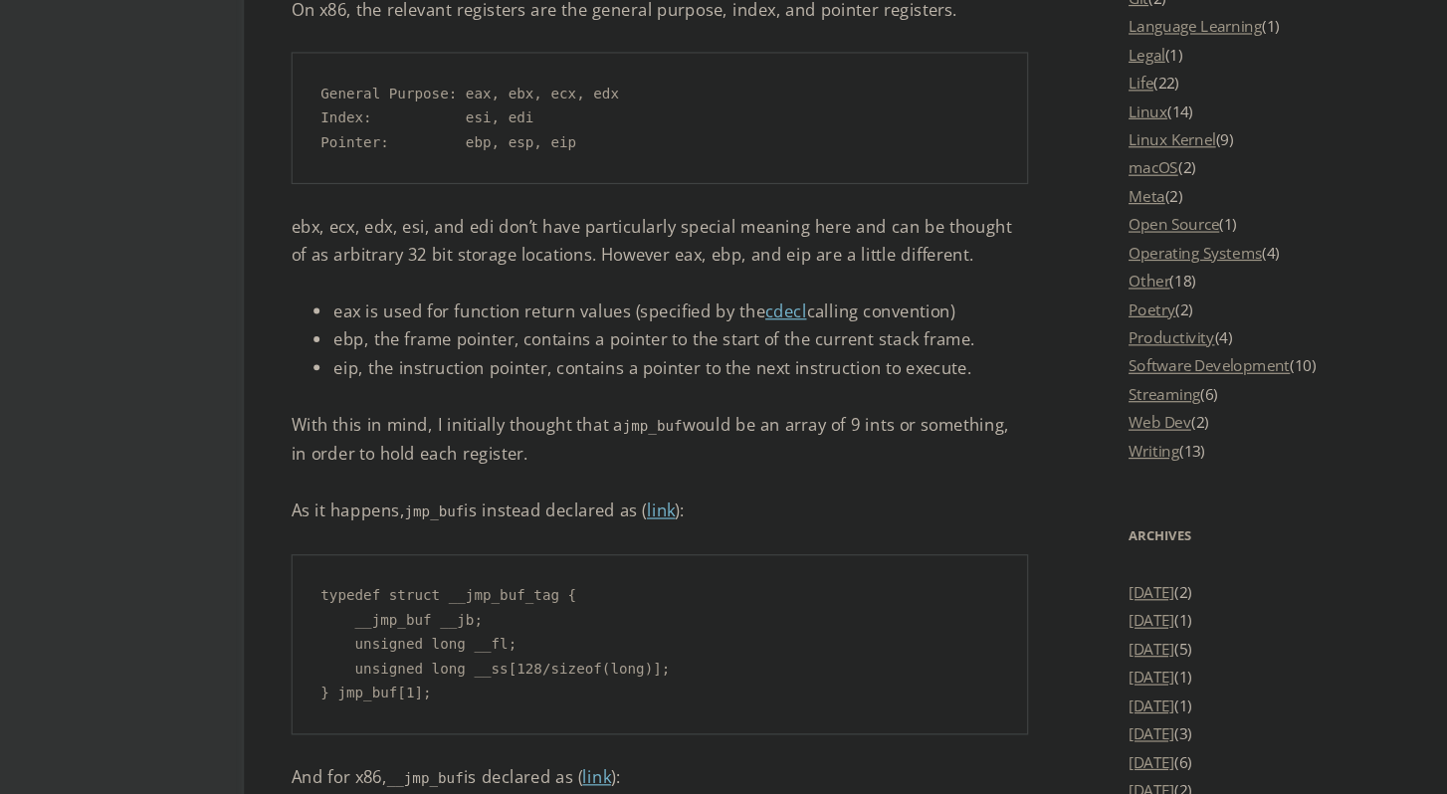
scroll to position [2252, 0]
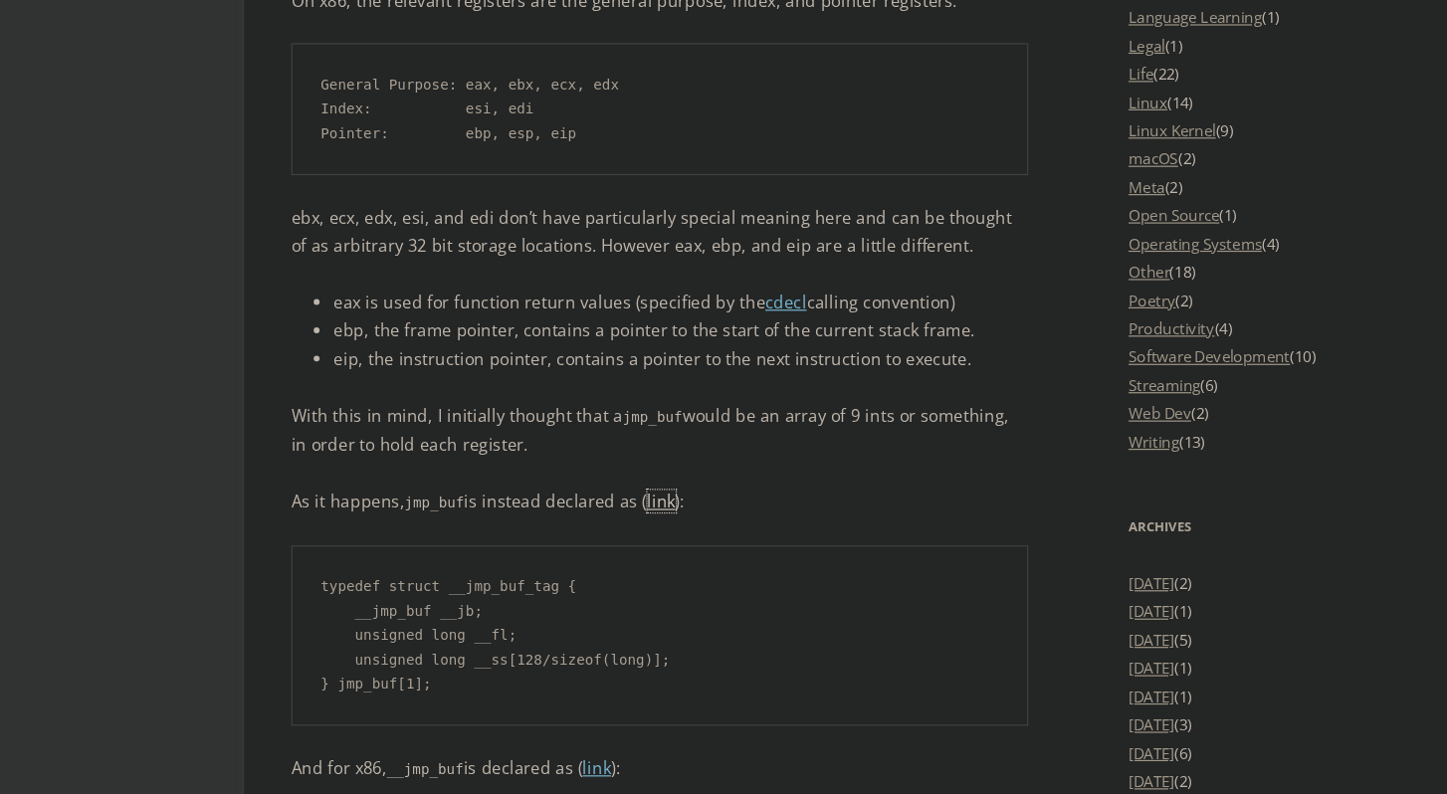
click at [548, 537] on link "link" at bounding box center [558, 546] width 24 height 19
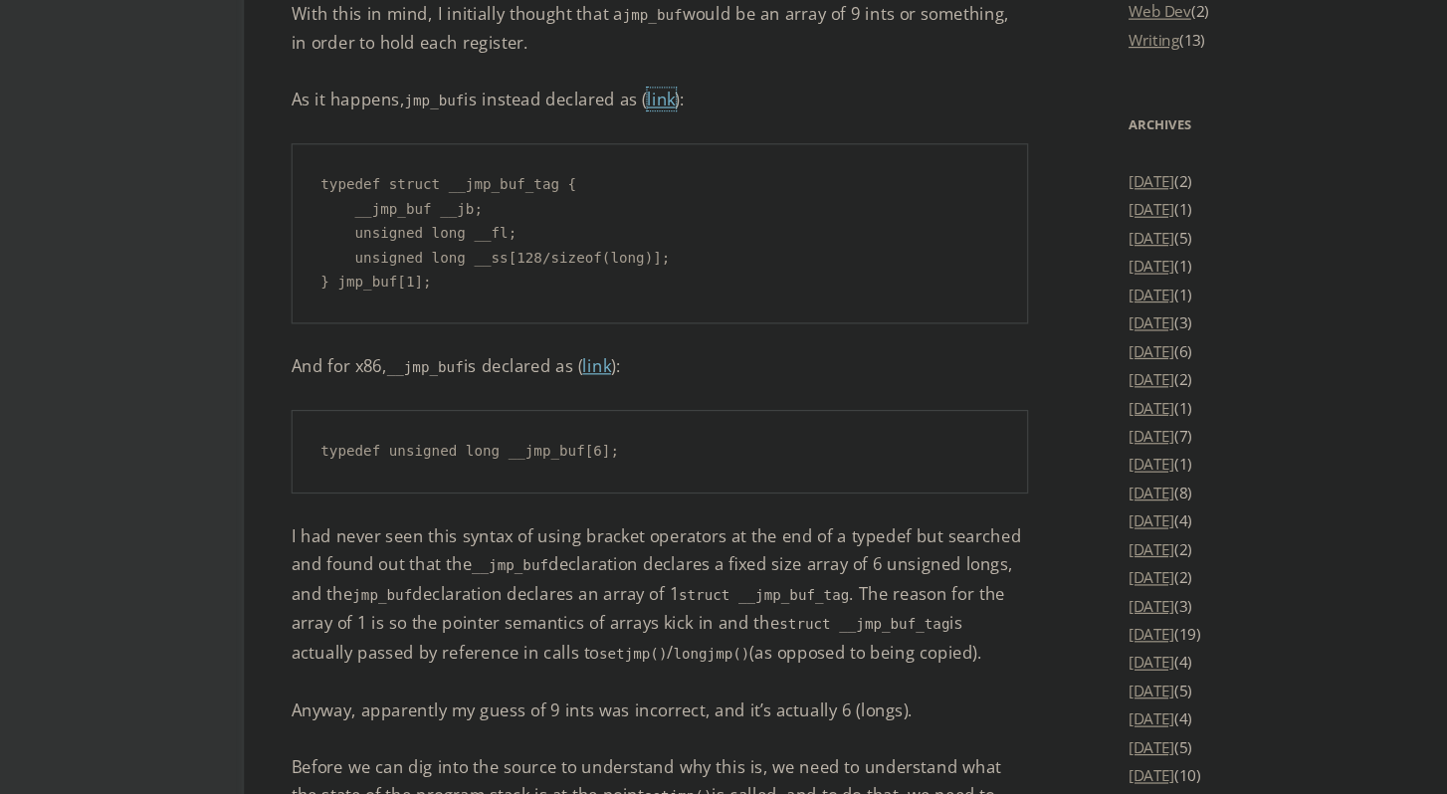
scroll to position [2596, 0]
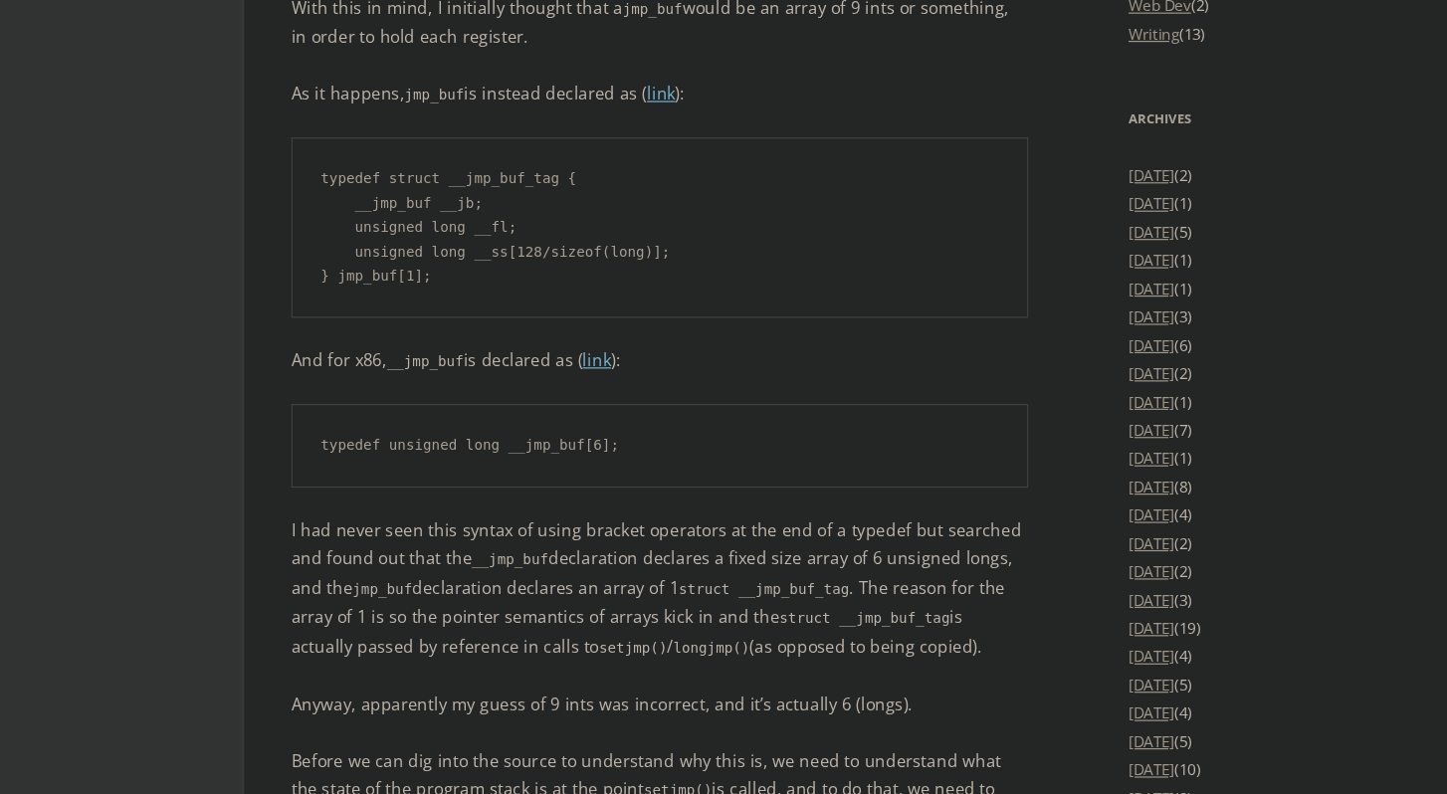
click at [417, 559] on p "I had never seen this syntax of using bracket operators at the end of a typedef…" at bounding box center [557, 620] width 622 height 123
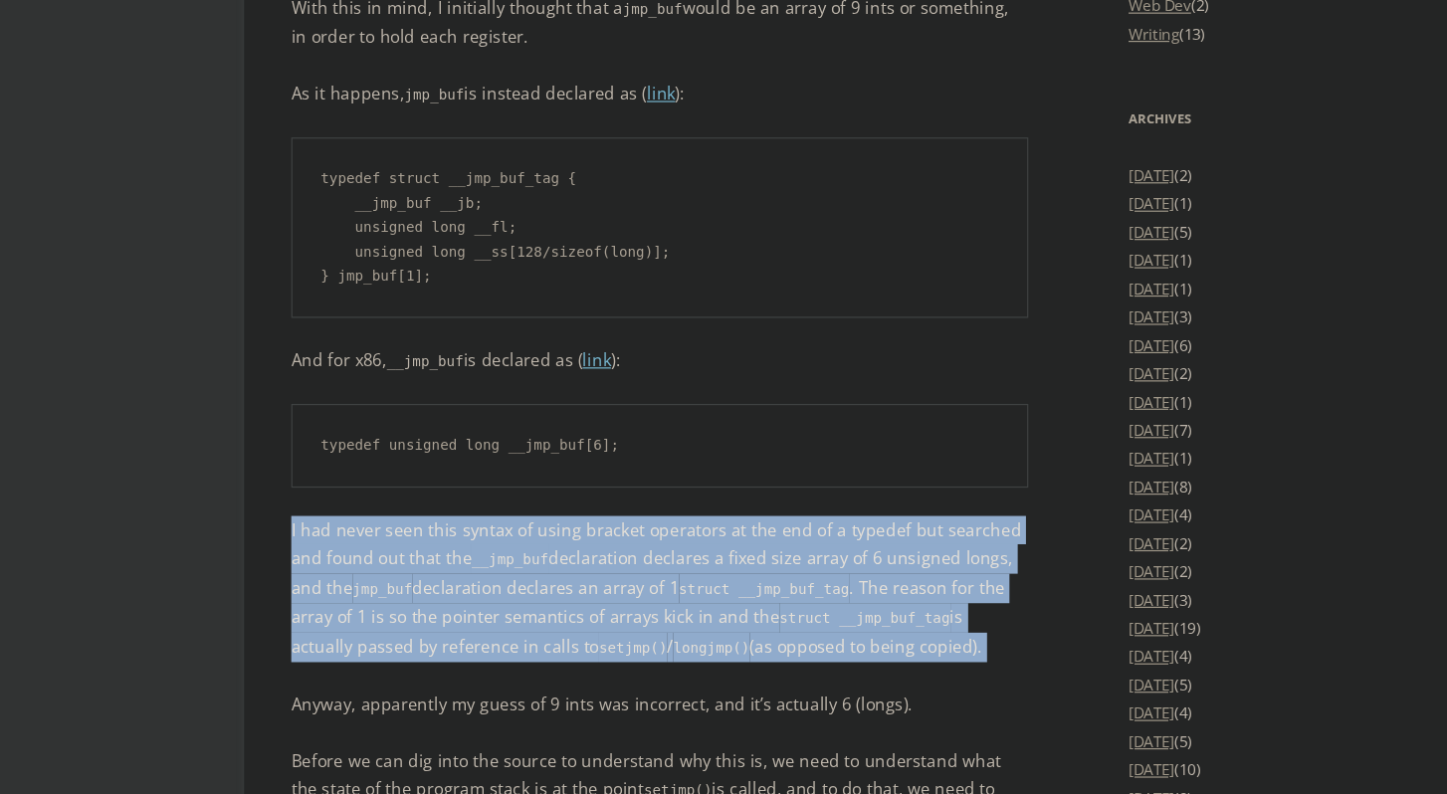
click at [417, 559] on p "I had never seen this syntax of using bracket operators at the end of a typedef…" at bounding box center [557, 620] width 622 height 123
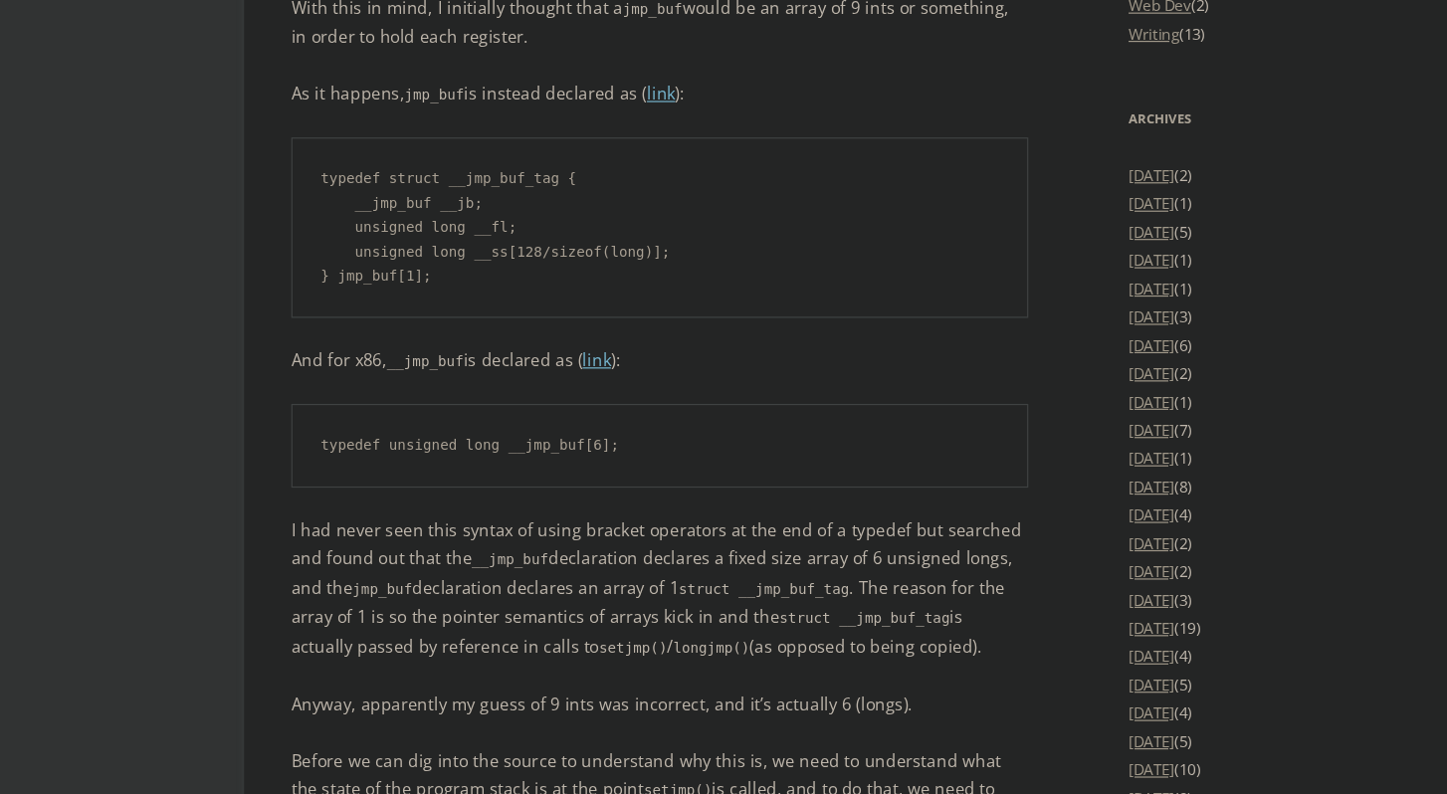
click at [542, 559] on p "I had never seen this syntax of using bracket operators at the end of a typedef…" at bounding box center [557, 620] width 622 height 123
click at [699, 559] on p "I had never seen this syntax of using bracket operators at the end of a typedef…" at bounding box center [557, 620] width 622 height 123
click at [705, 559] on p "I had never seen this syntax of using bracket operators at the end of a typedef…" at bounding box center [557, 620] width 622 height 123
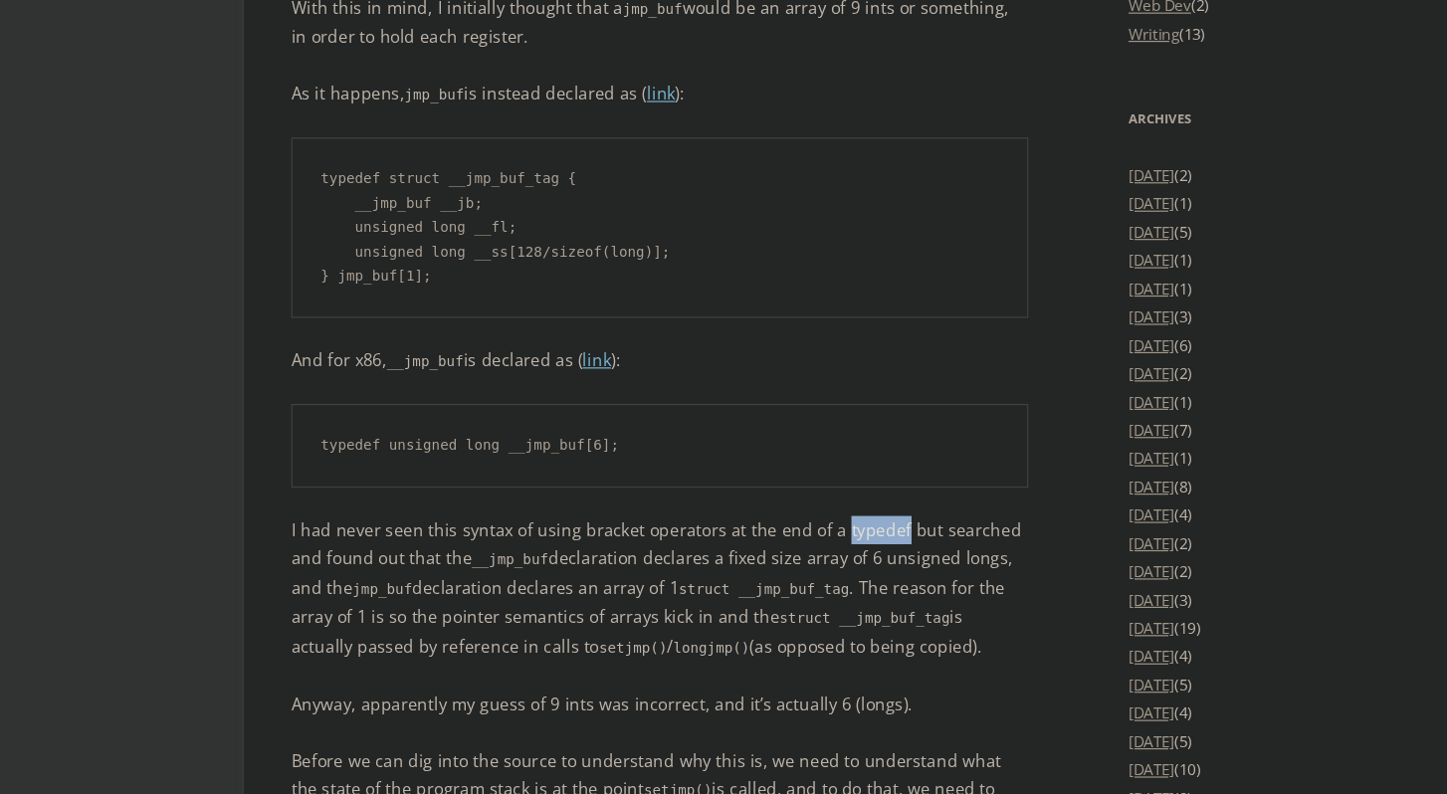
click at [705, 559] on p "I had never seen this syntax of using bracket operators at the end of a typedef…" at bounding box center [557, 620] width 622 height 123
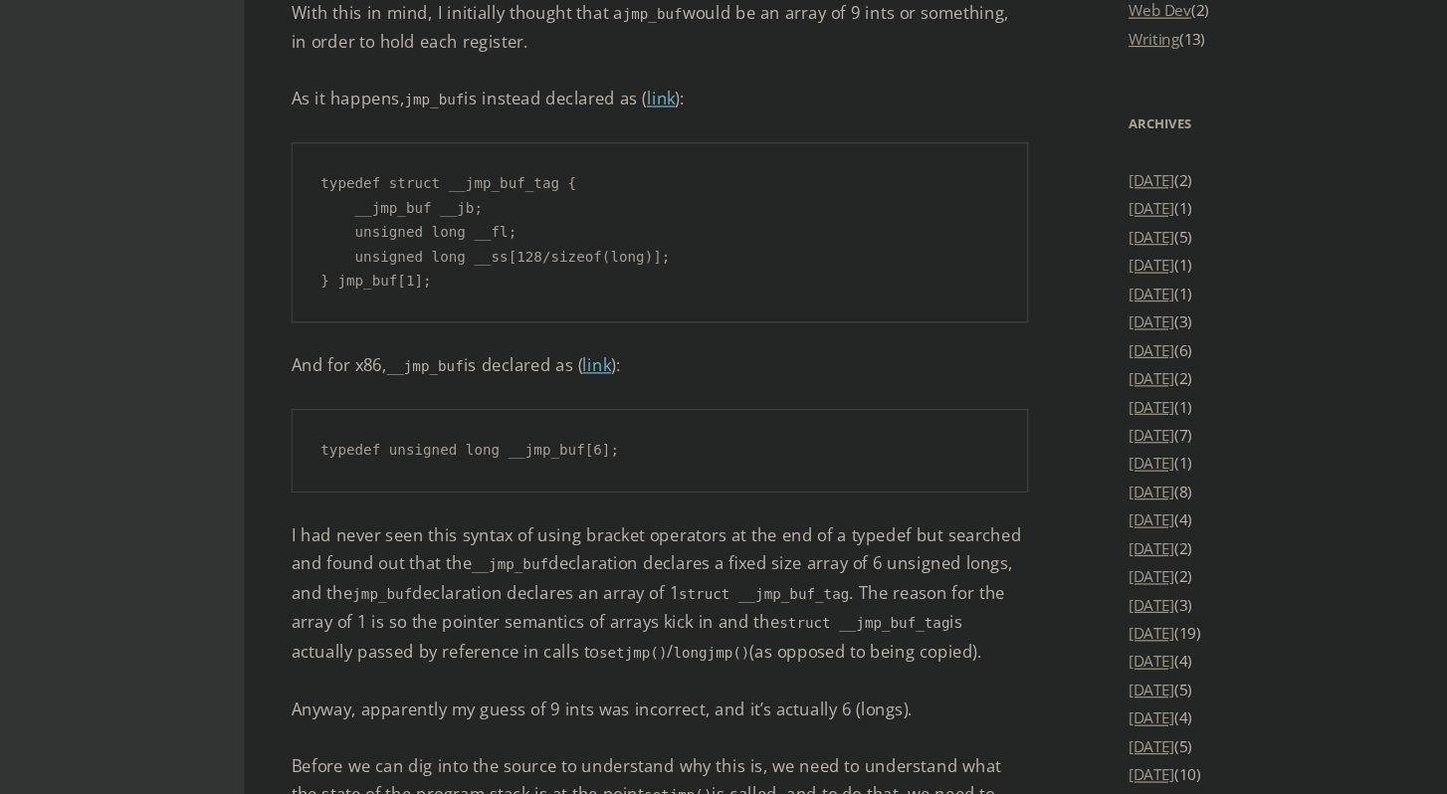
click at [458, 484] on pre "typedef unsigned long __jmp_buf[6];" at bounding box center [557, 500] width 622 height 71
click at [460, 484] on pre "typedef unsigned long __jmp_buf[6];" at bounding box center [557, 500] width 622 height 71
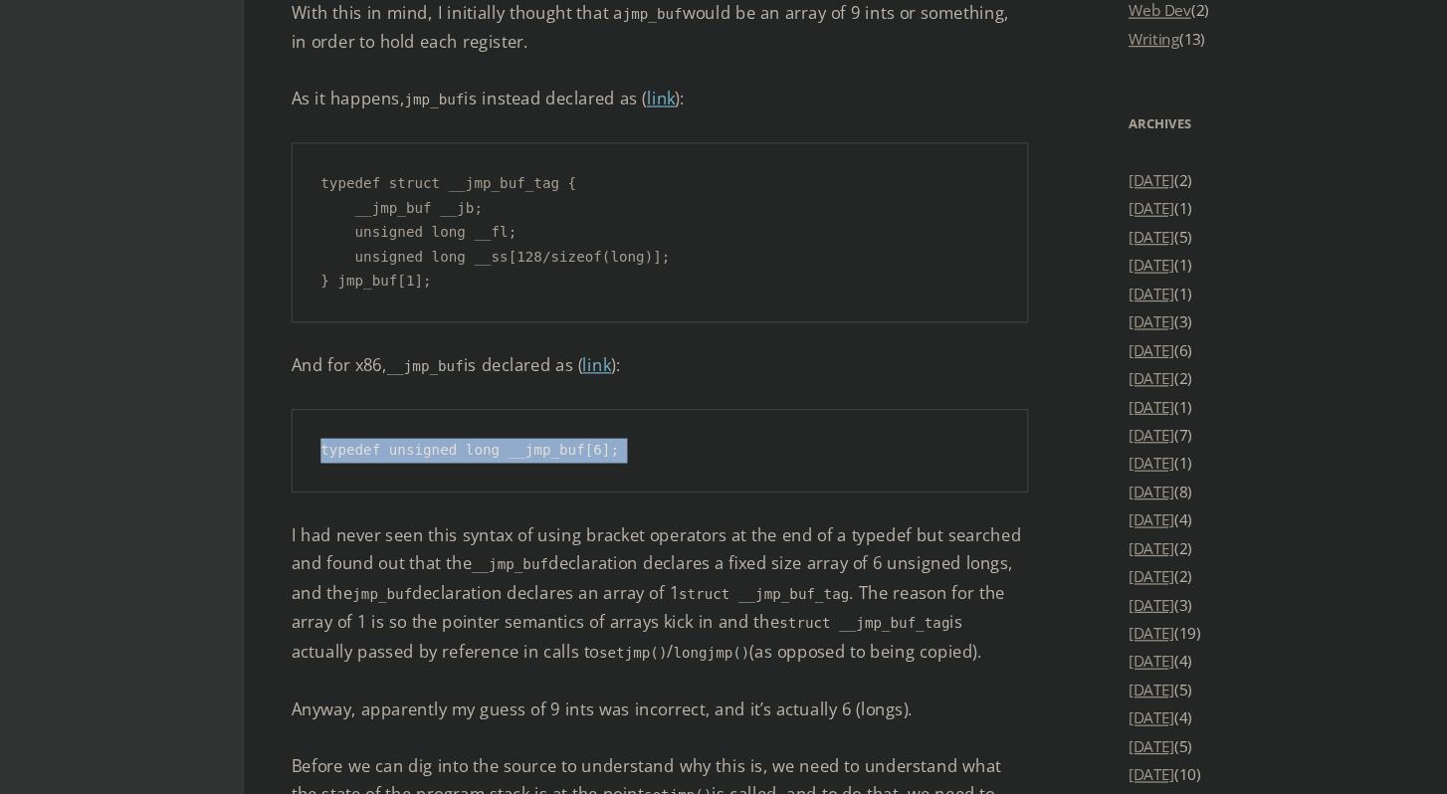
click at [460, 484] on pre "typedef unsigned long __jmp_buf[6];" at bounding box center [557, 500] width 622 height 71
click at [460, 485] on pre "typedef unsigned long __jmp_buf[6];" at bounding box center [557, 500] width 622 height 71
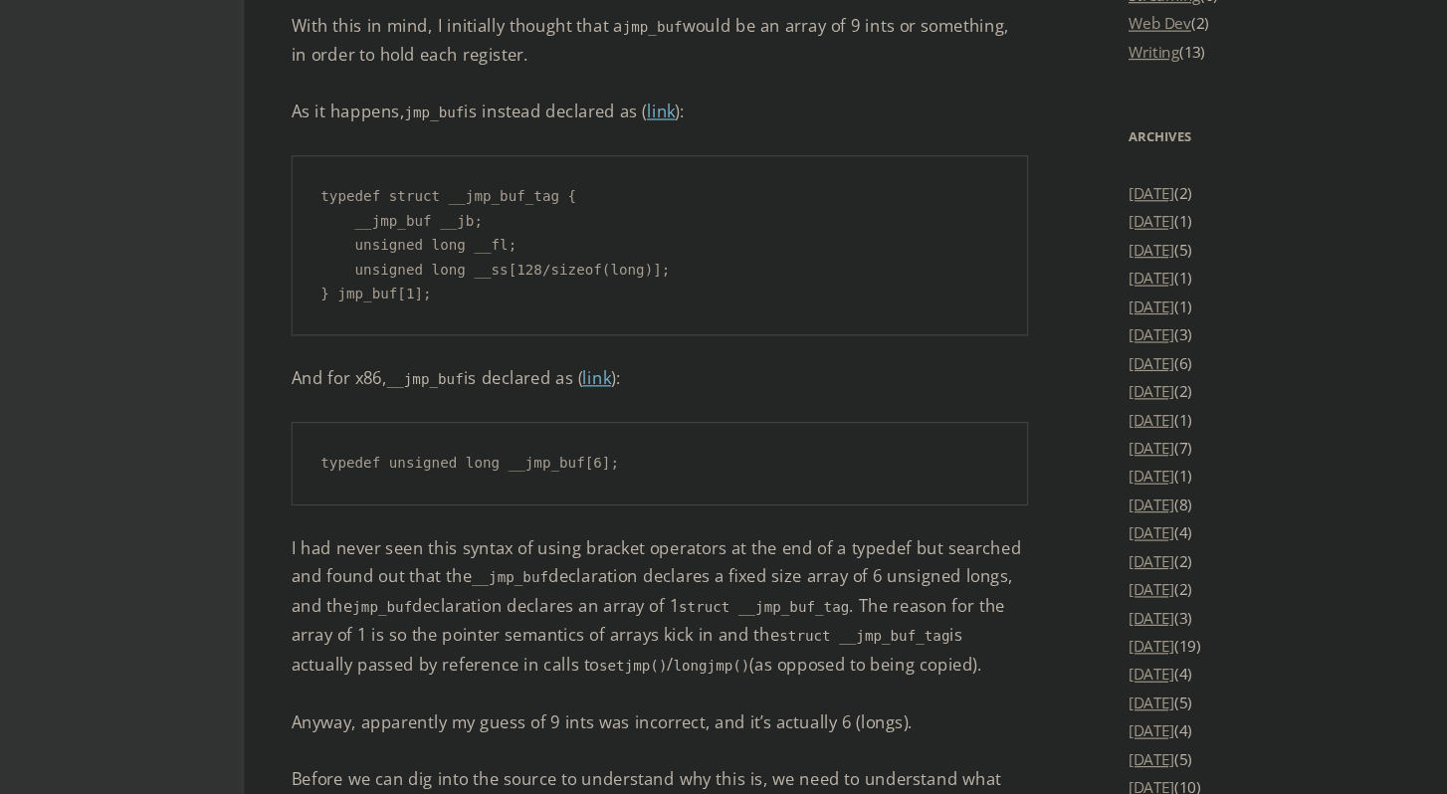
click at [465, 486] on pre "typedef unsigned long __jmp_buf[6];" at bounding box center [557, 500] width 622 height 71
click at [464, 486] on pre "typedef unsigned long __jmp_buf[6];" at bounding box center [557, 500] width 622 height 71
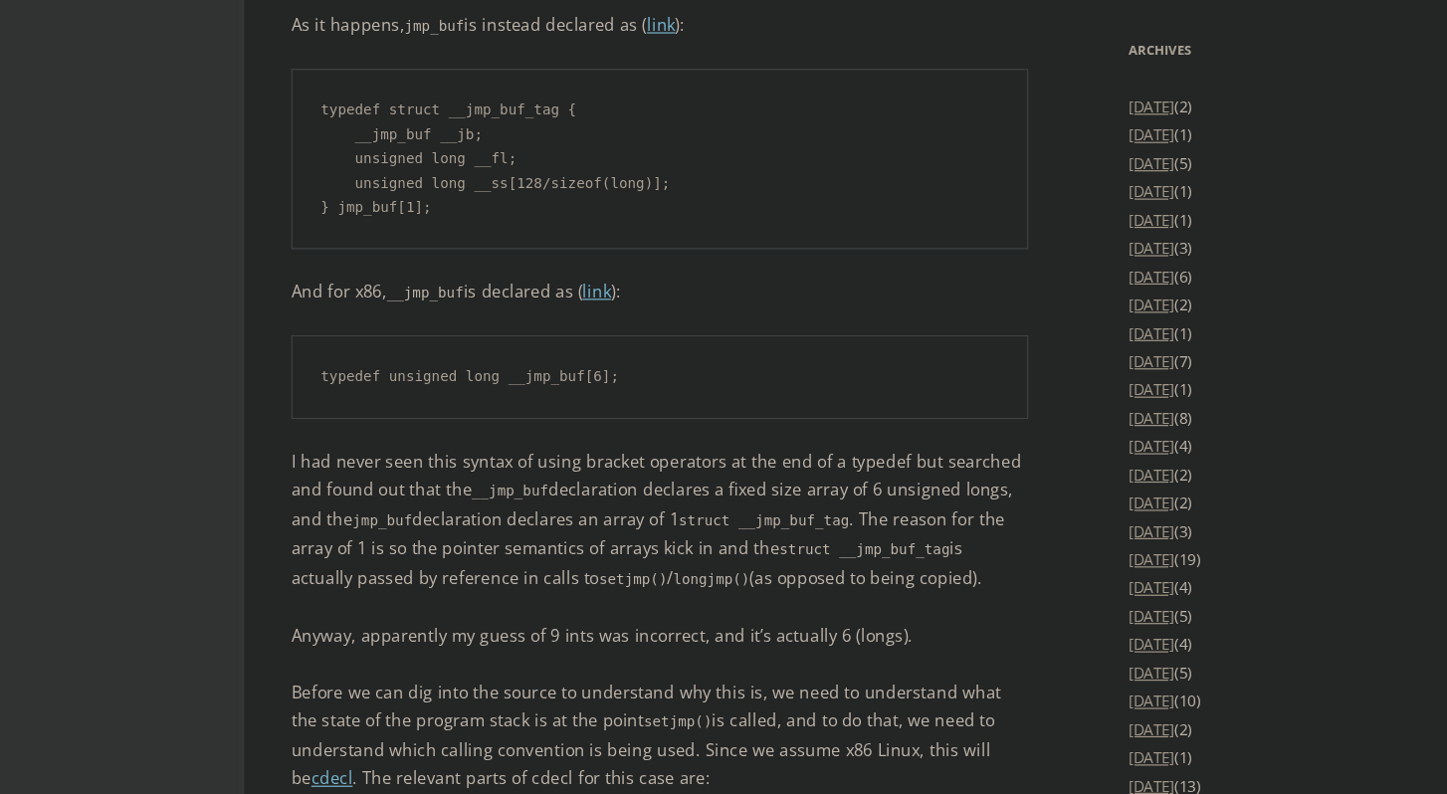
scroll to position [2658, 0]
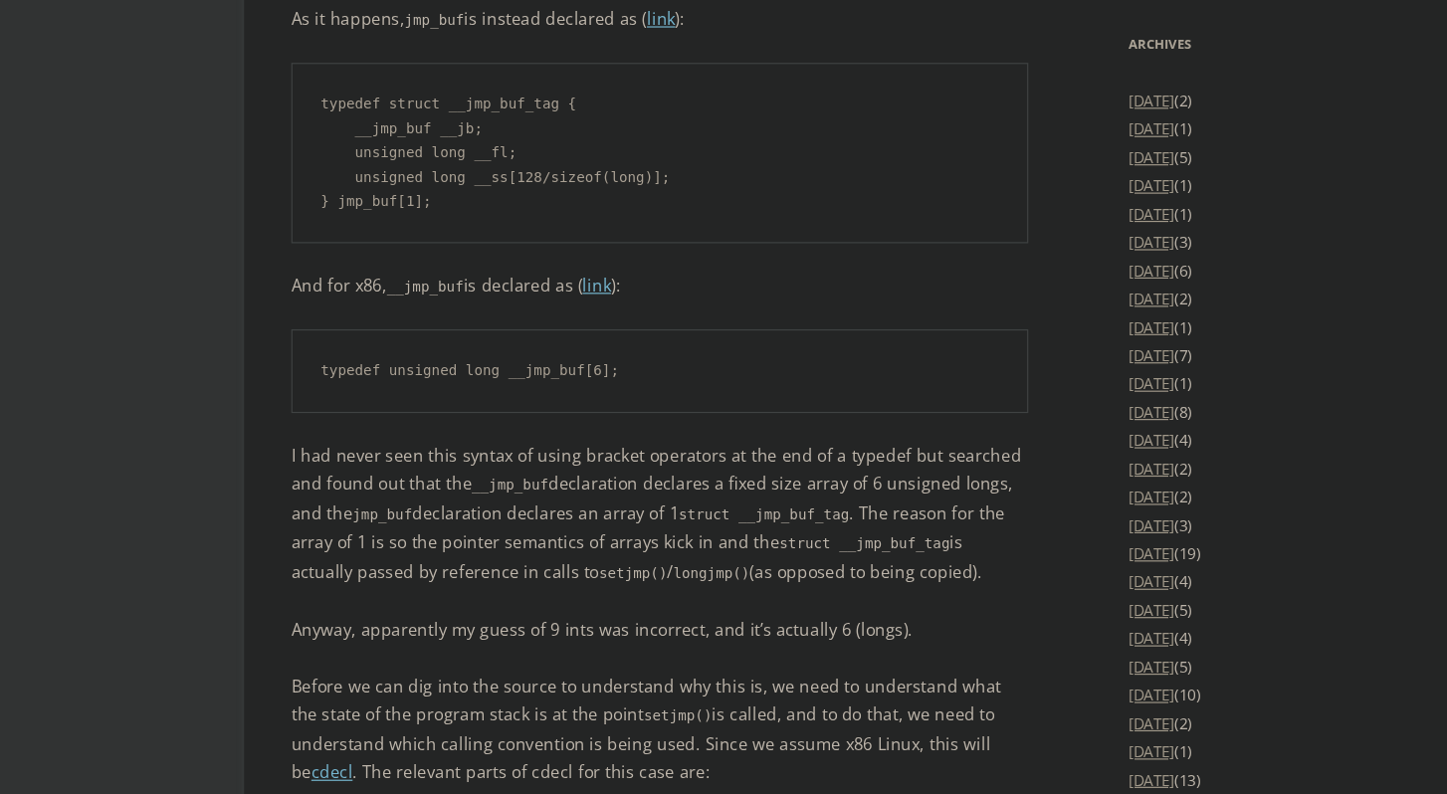
click at [451, 558] on p "I had never seen this syntax of using bracket operators at the end of a typedef…" at bounding box center [557, 557] width 622 height 123
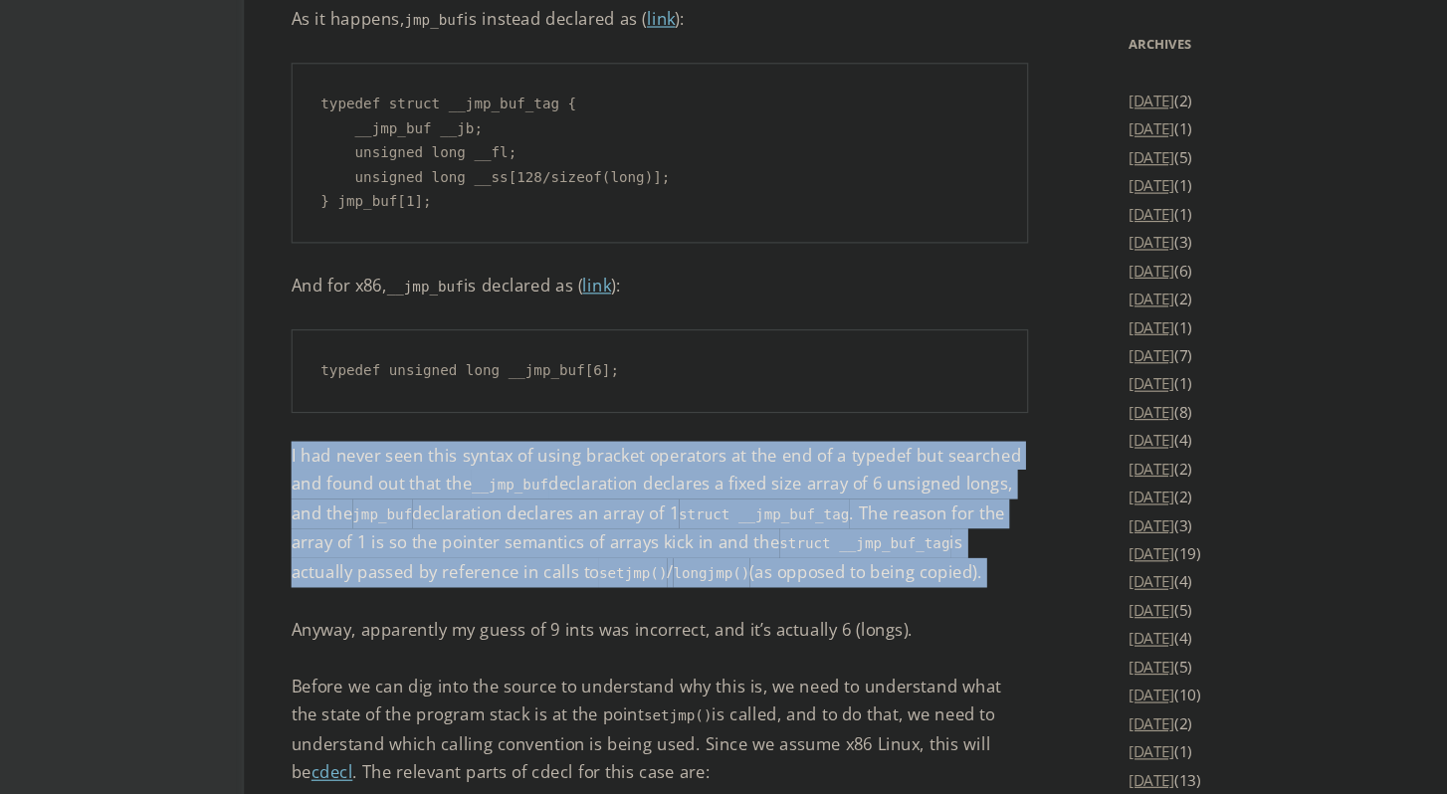
click at [451, 558] on p "I had never seen this syntax of using bracket operators at the end of a typedef…" at bounding box center [557, 557] width 622 height 123
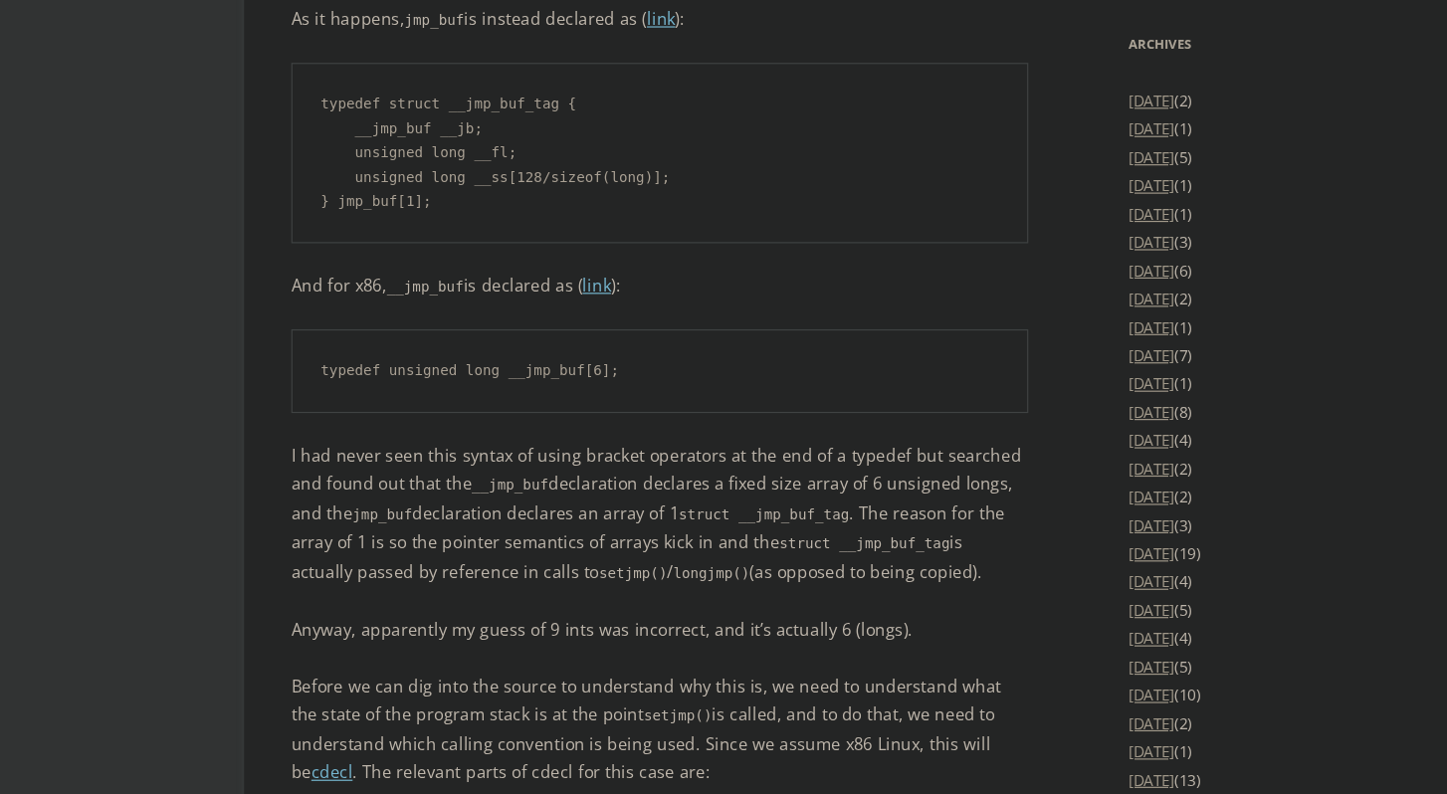
click at [450, 558] on p "I had never seen this syntax of using bracket operators at the end of a typedef…" at bounding box center [557, 557] width 622 height 123
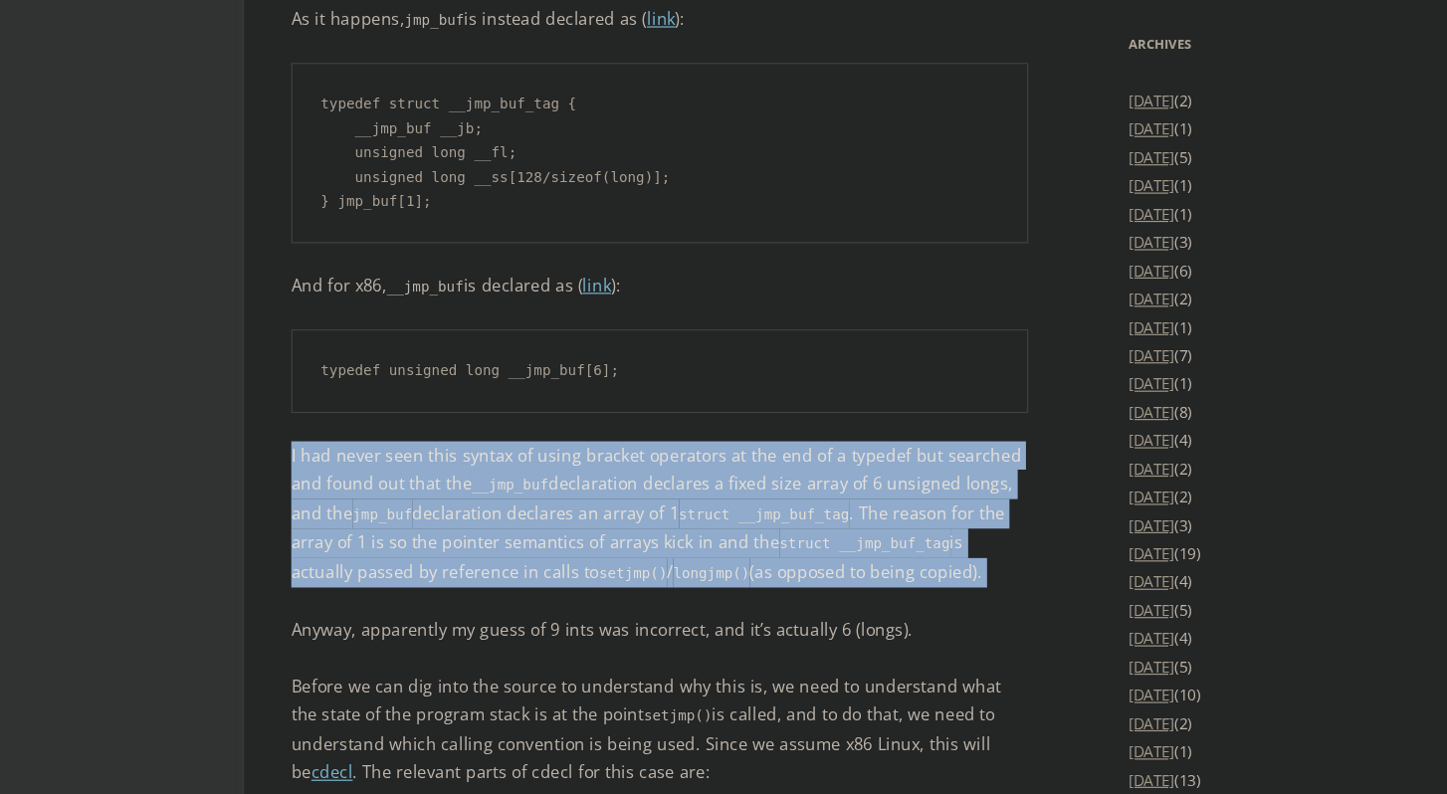
click at [450, 558] on p "I had never seen this syntax of using bracket operators at the end of a typedef…" at bounding box center [557, 557] width 622 height 123
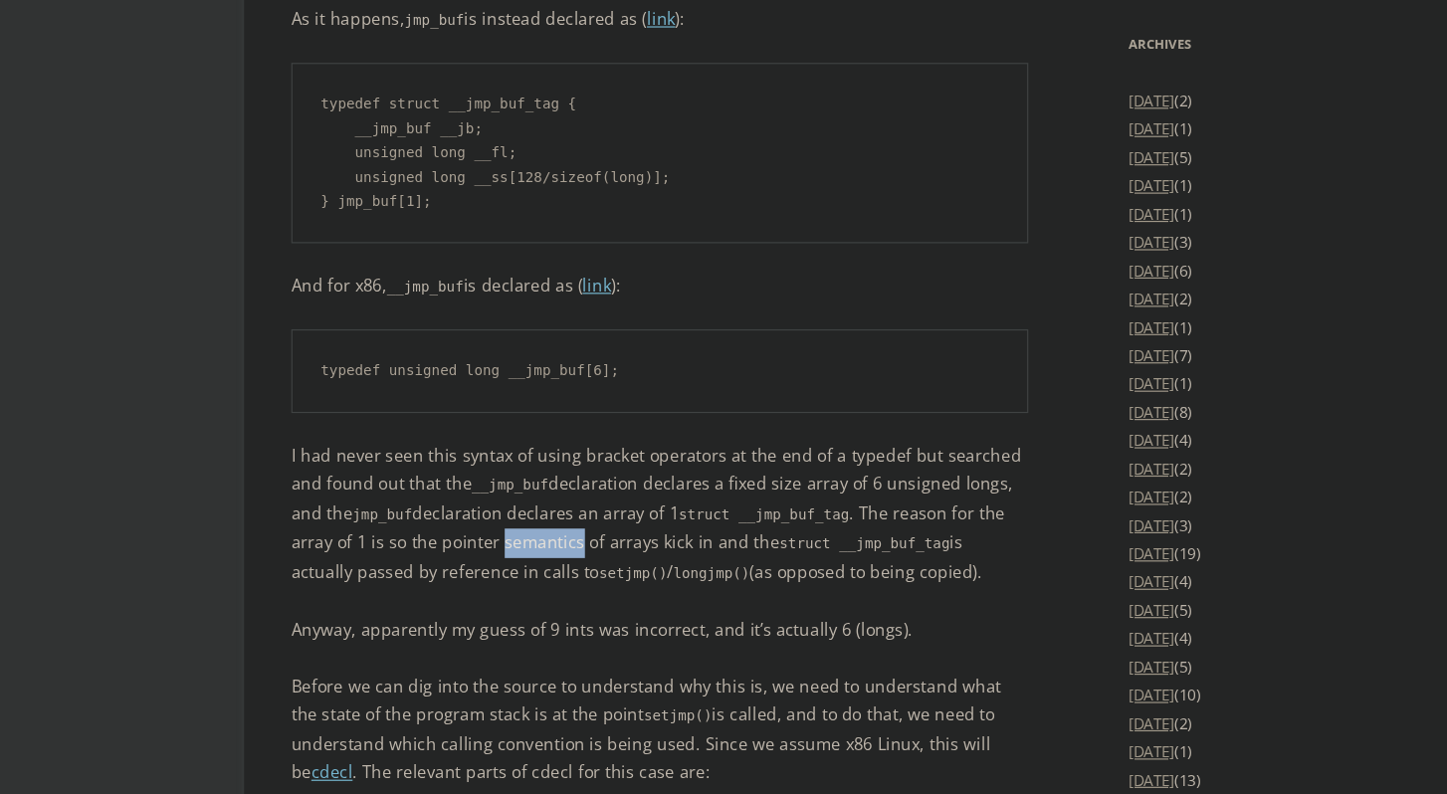
click at [450, 558] on p "I had never seen this syntax of using bracket operators at the end of a typedef…" at bounding box center [557, 557] width 622 height 123
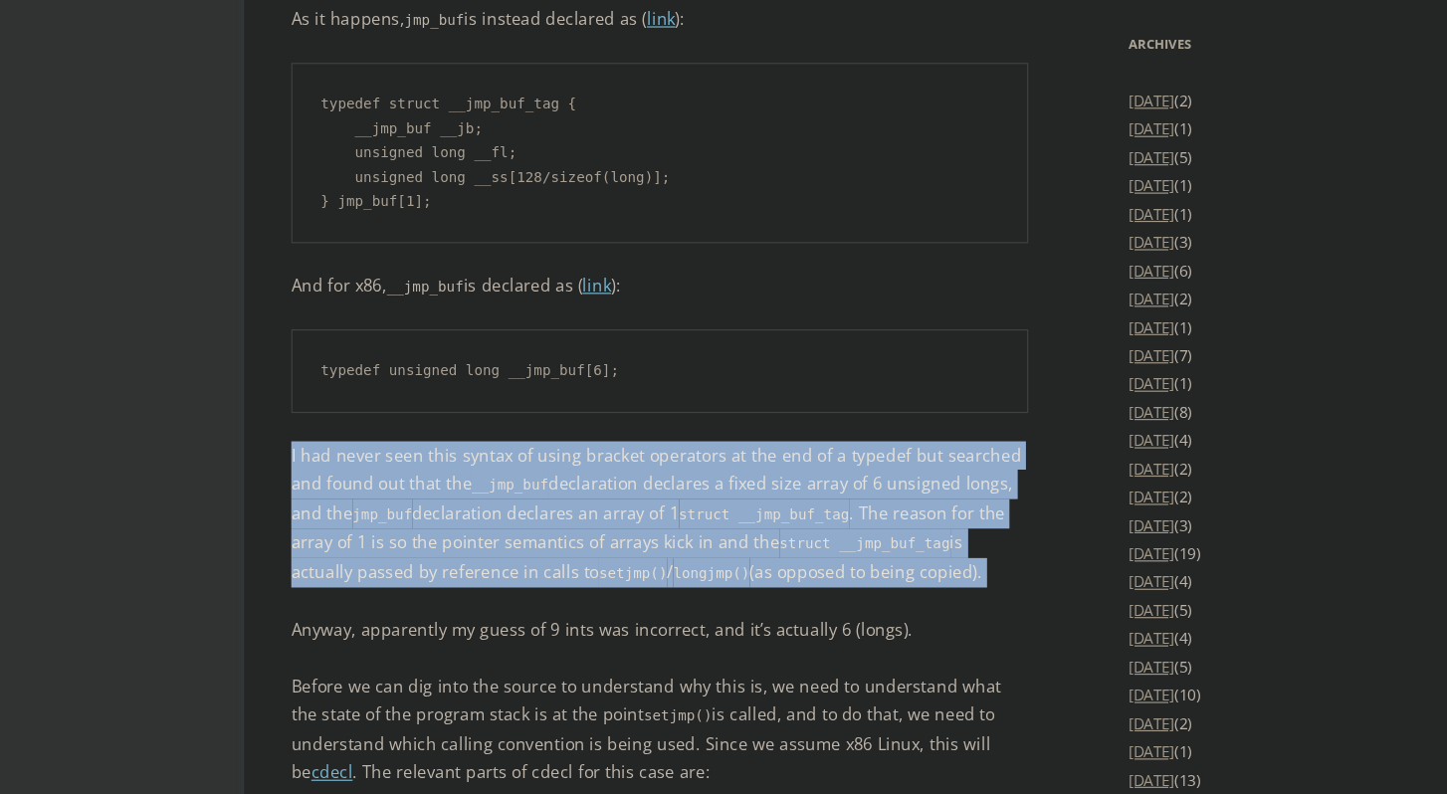
click at [450, 558] on p "I had never seen this syntax of using bracket operators at the end of a typedef…" at bounding box center [557, 557] width 622 height 123
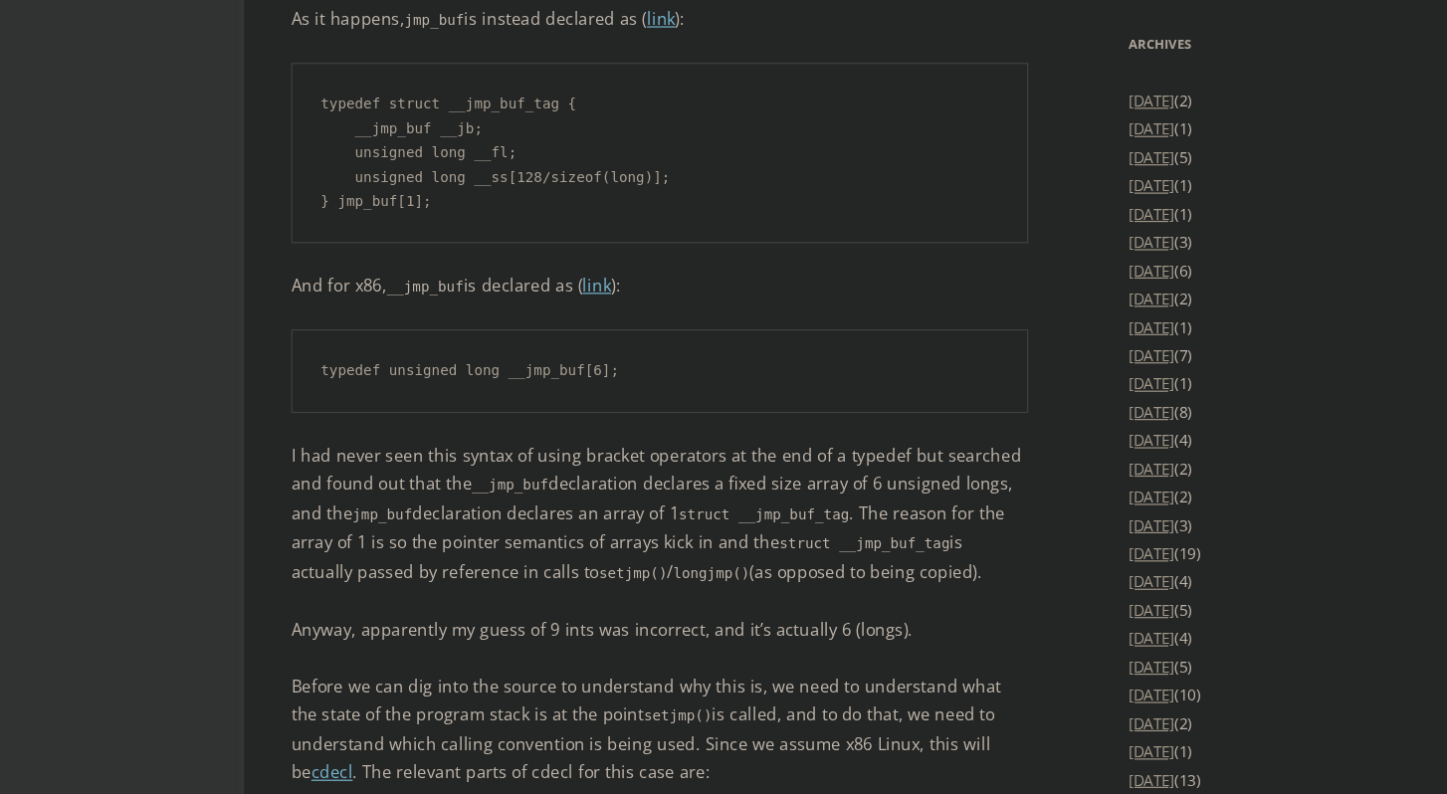
click at [450, 560] on p "I had never seen this syntax of using bracket operators at the end of a typedef…" at bounding box center [557, 557] width 622 height 123
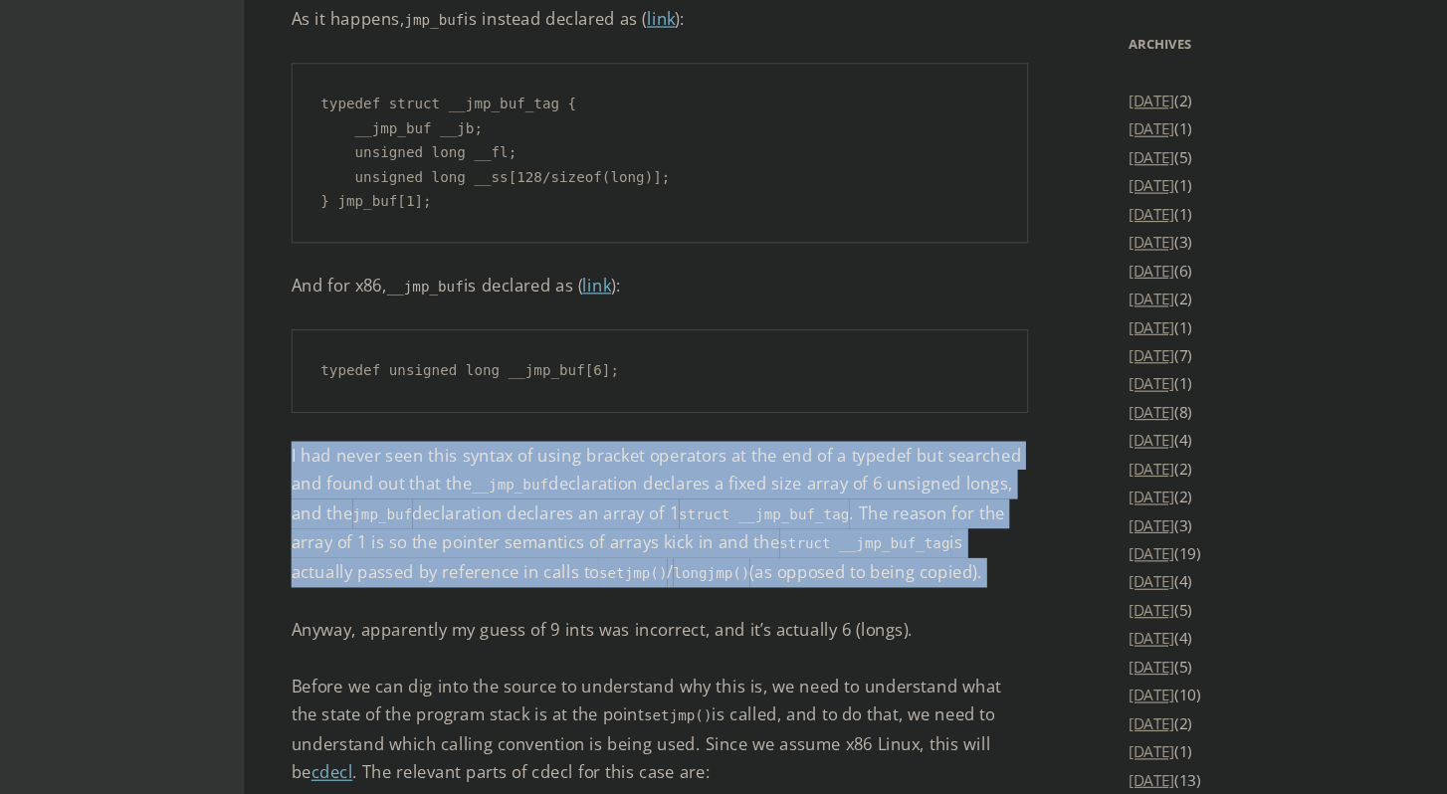
click at [450, 560] on p "I had never seen this syntax of using bracket operators at the end of a typedef…" at bounding box center [557, 557] width 622 height 123
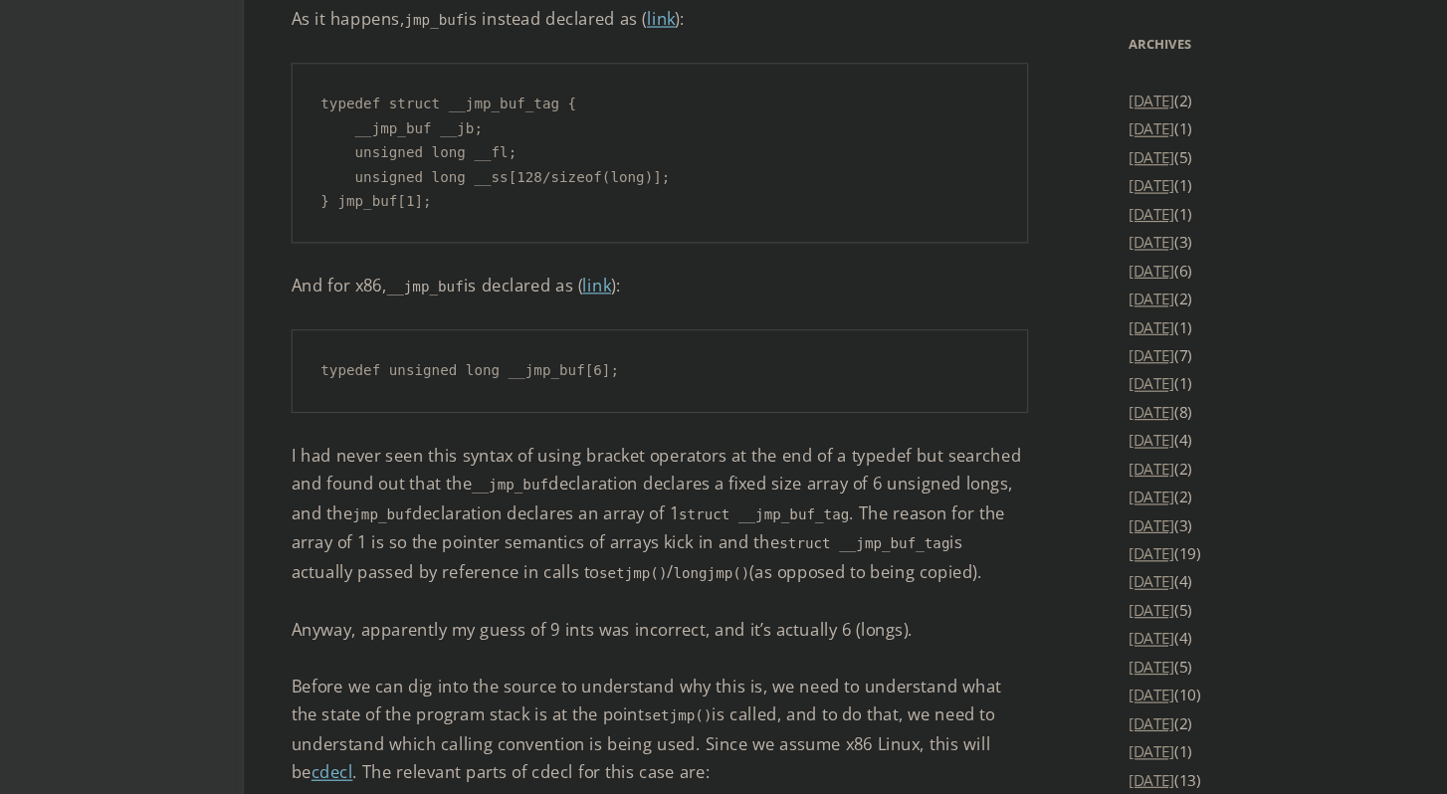
click at [448, 560] on p "I had never seen this syntax of using bracket operators at the end of a typedef…" at bounding box center [557, 557] width 622 height 123
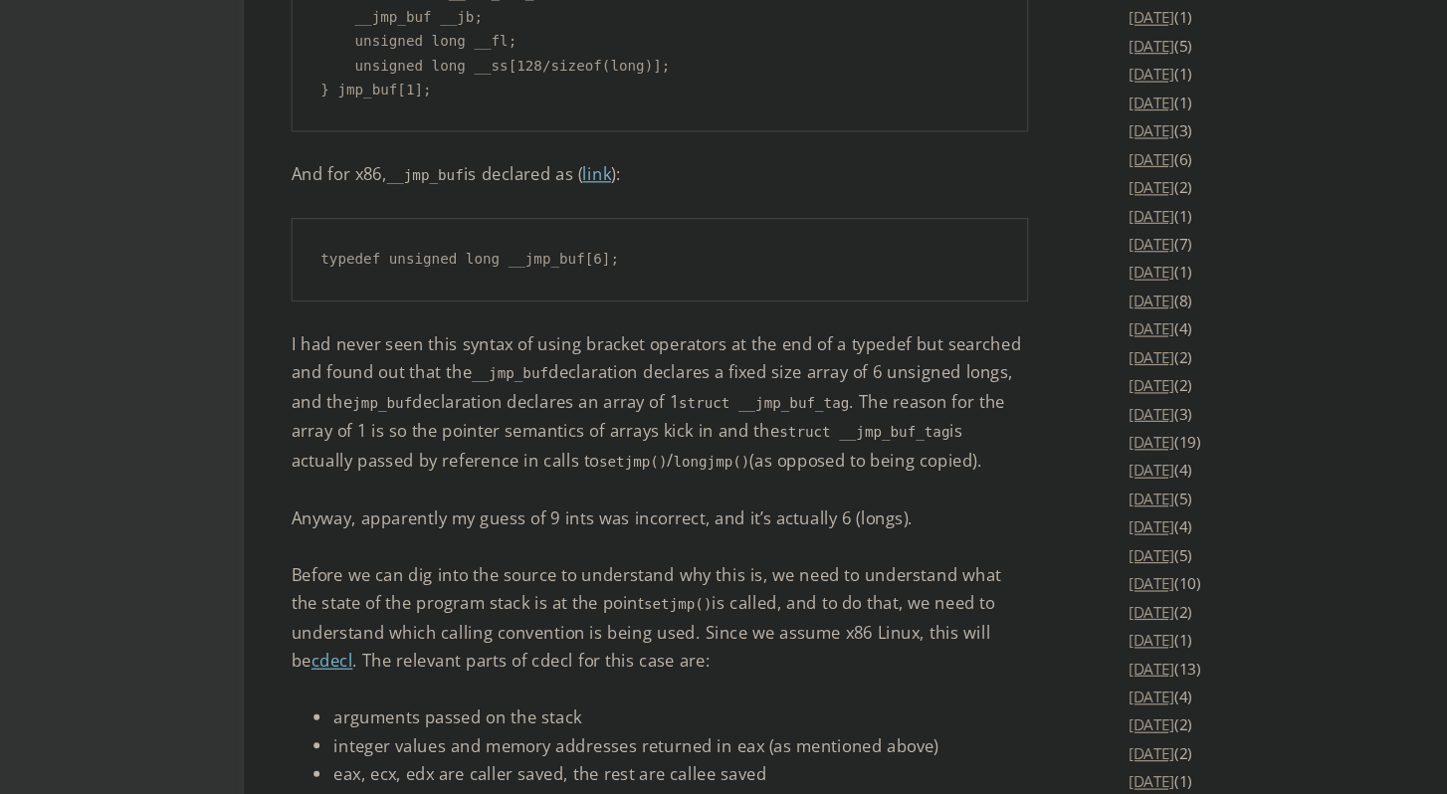
scroll to position [2779, 0]
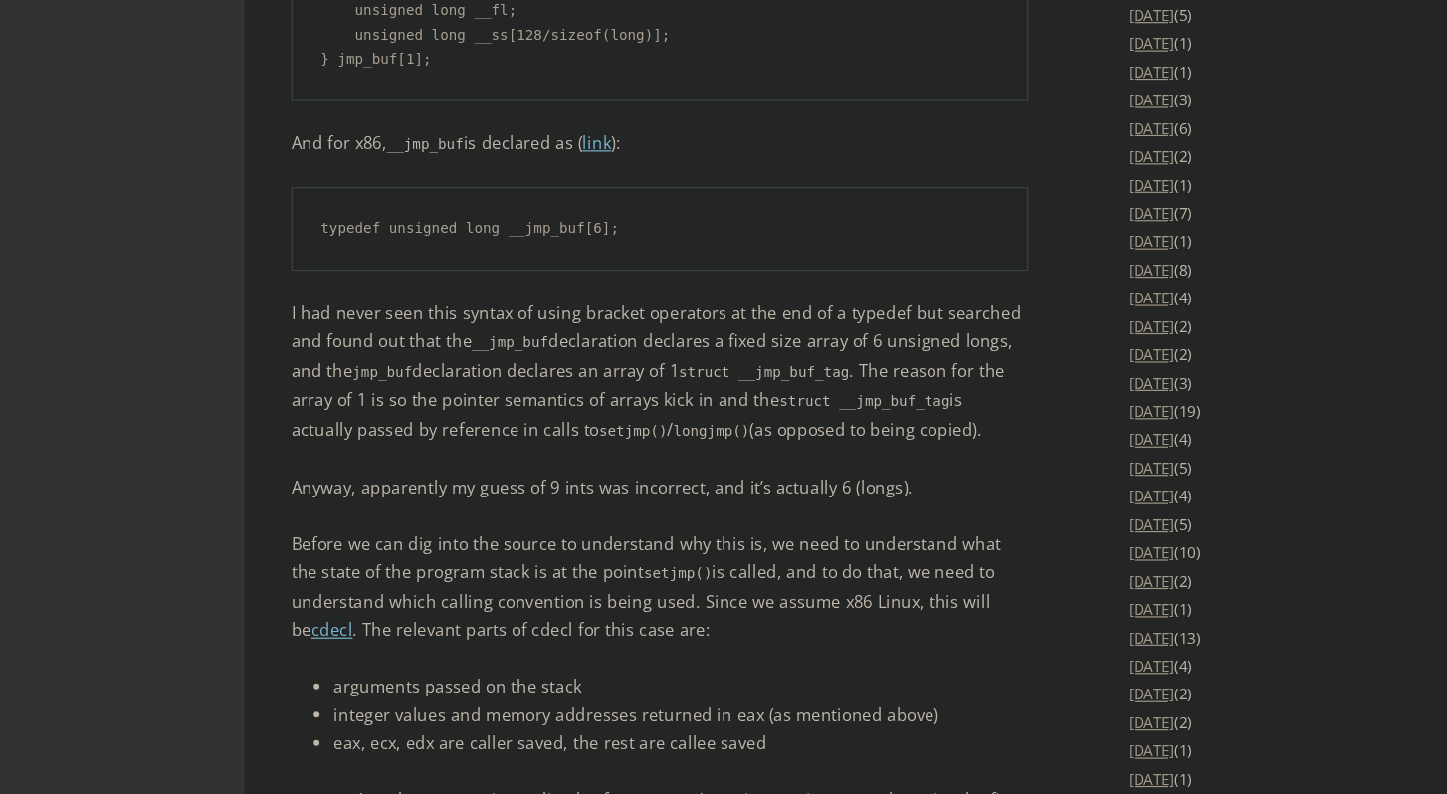
click at [465, 573] on p "Before we can dig into the source to understand why this is, we need to underst…" at bounding box center [557, 619] width 622 height 97
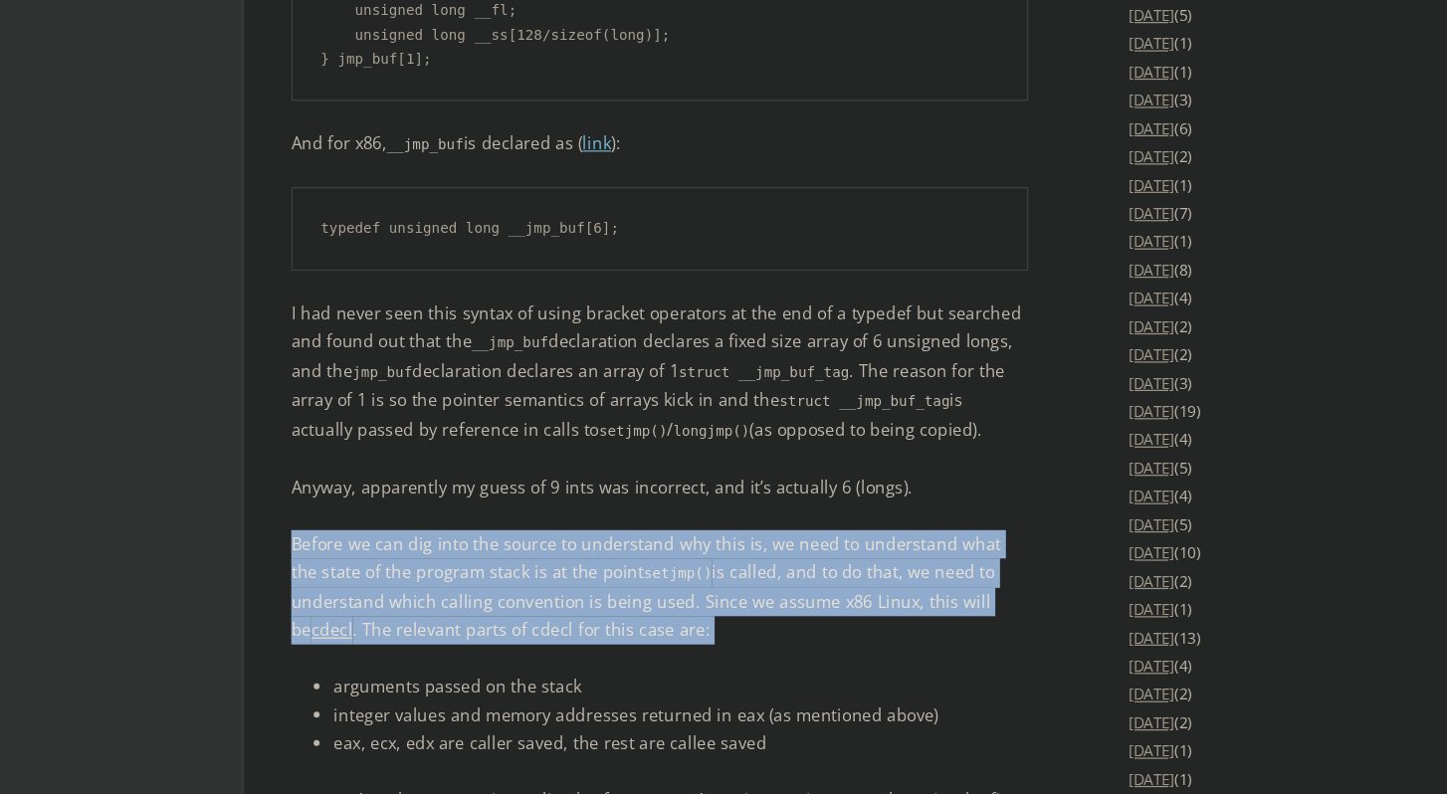
click at [465, 573] on p "Before we can dig into the source to understand why this is, we need to underst…" at bounding box center [557, 619] width 622 height 97
click at [465, 575] on p "Before we can dig into the source to understand why this is, we need to underst…" at bounding box center [557, 619] width 622 height 97
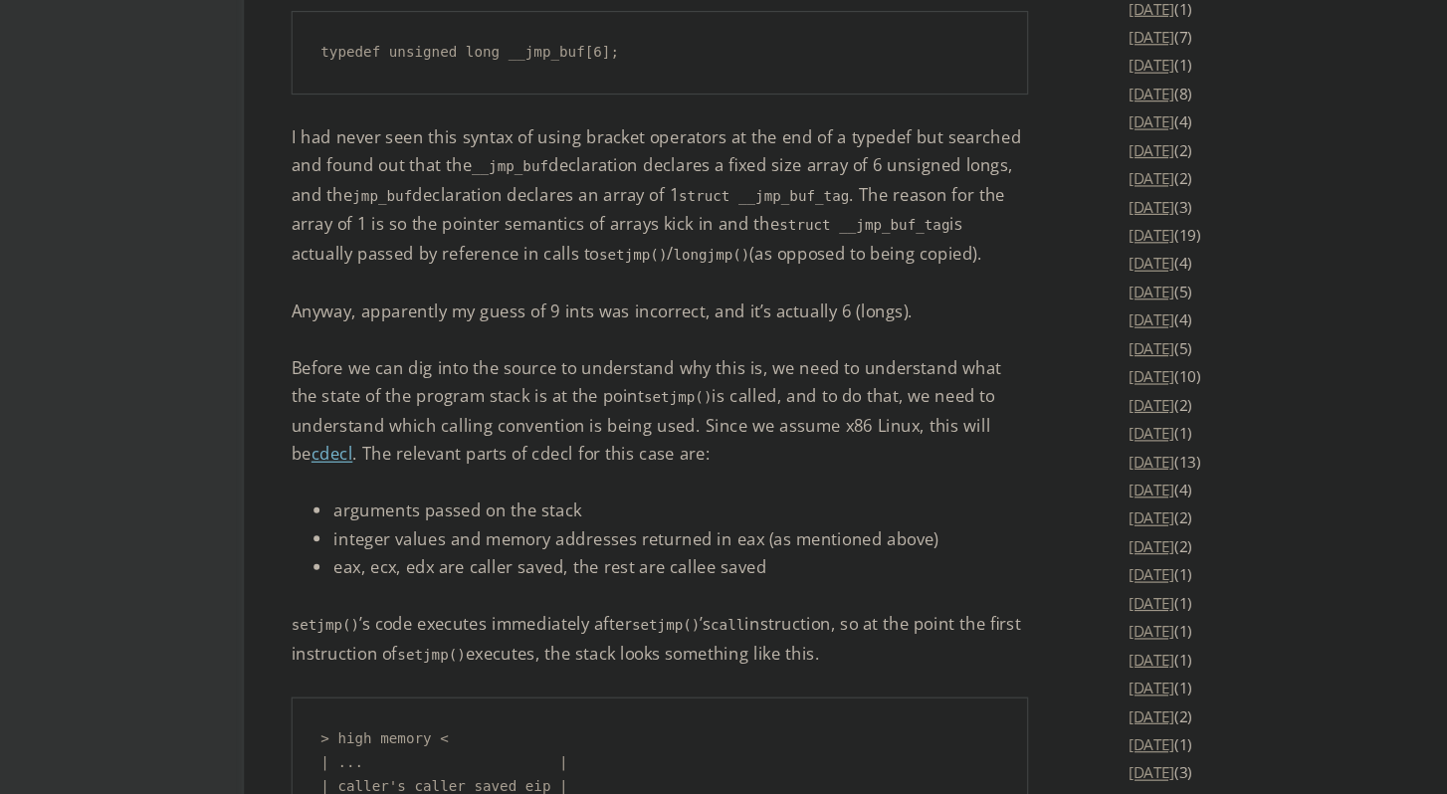
scroll to position [2927, 0]
click at [510, 591] on li "eax, ecx, edx are caller saved, the rest are callee saved" at bounding box center [575, 603] width 586 height 24
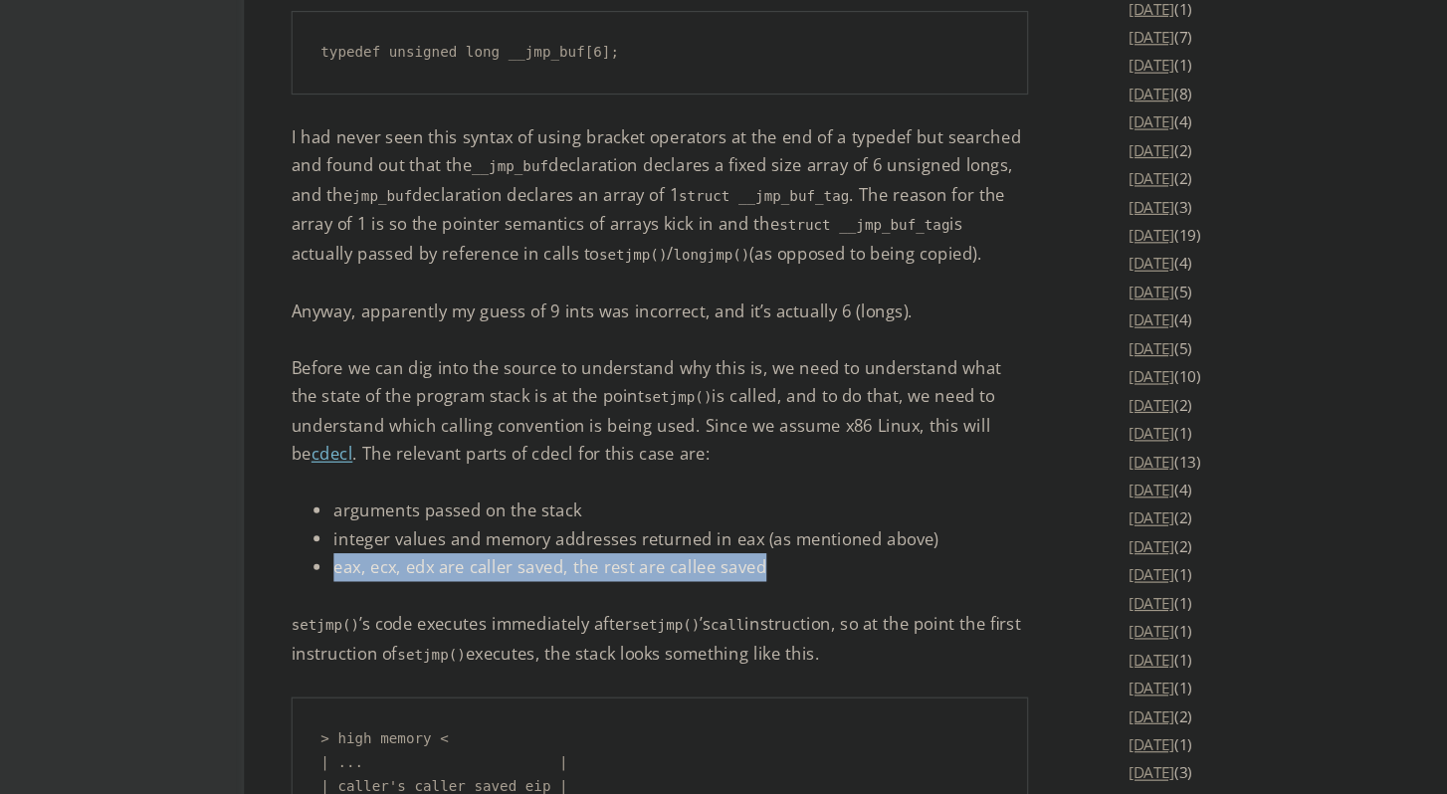
click at [510, 591] on li "eax, ecx, edx are caller saved, the rest are callee saved" at bounding box center [575, 603] width 586 height 24
click at [511, 591] on li "eax, ecx, edx are caller saved, the rest are callee saved" at bounding box center [575, 603] width 586 height 24
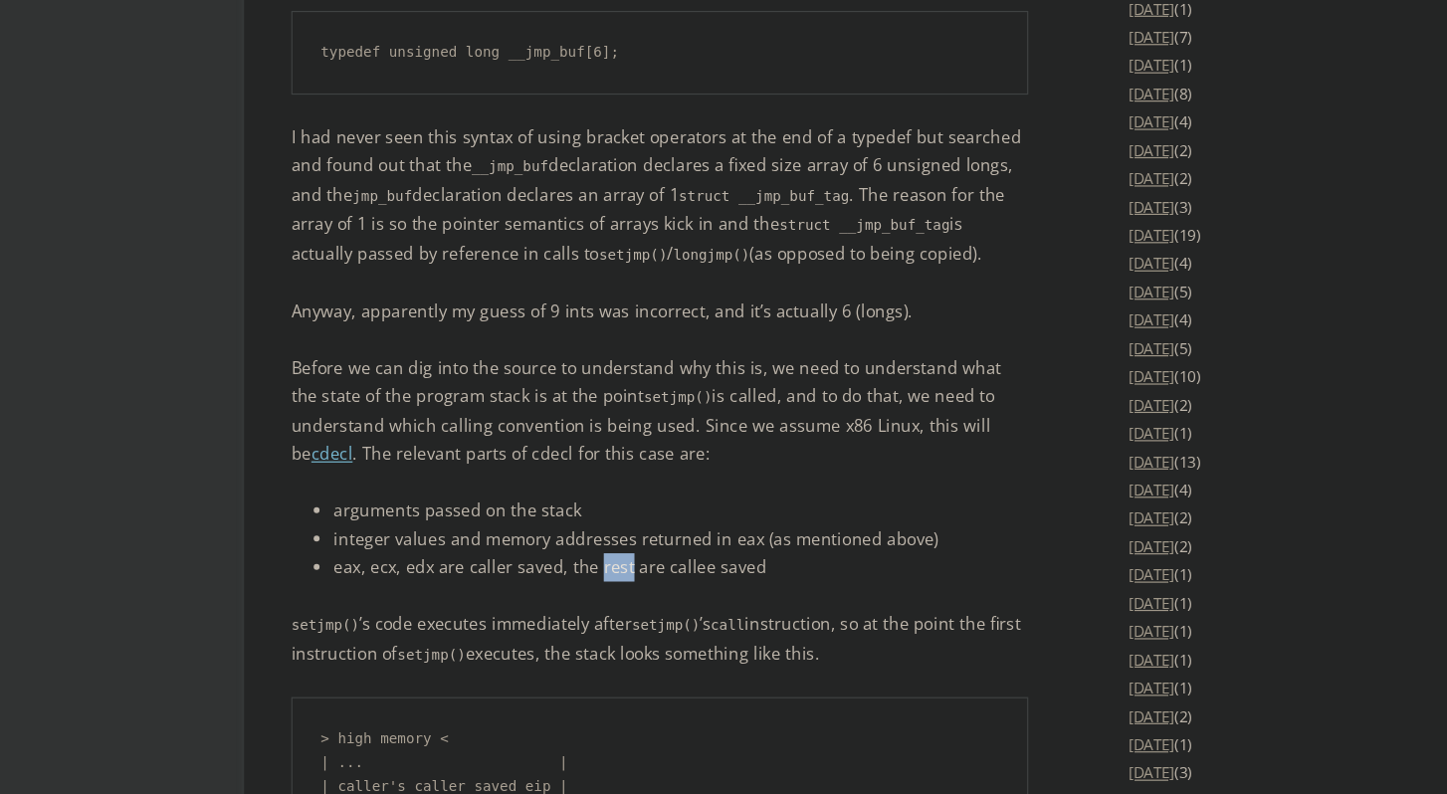
click at [511, 591] on li "eax, ecx, edx are caller saved, the rest are callee saved" at bounding box center [575, 603] width 586 height 24
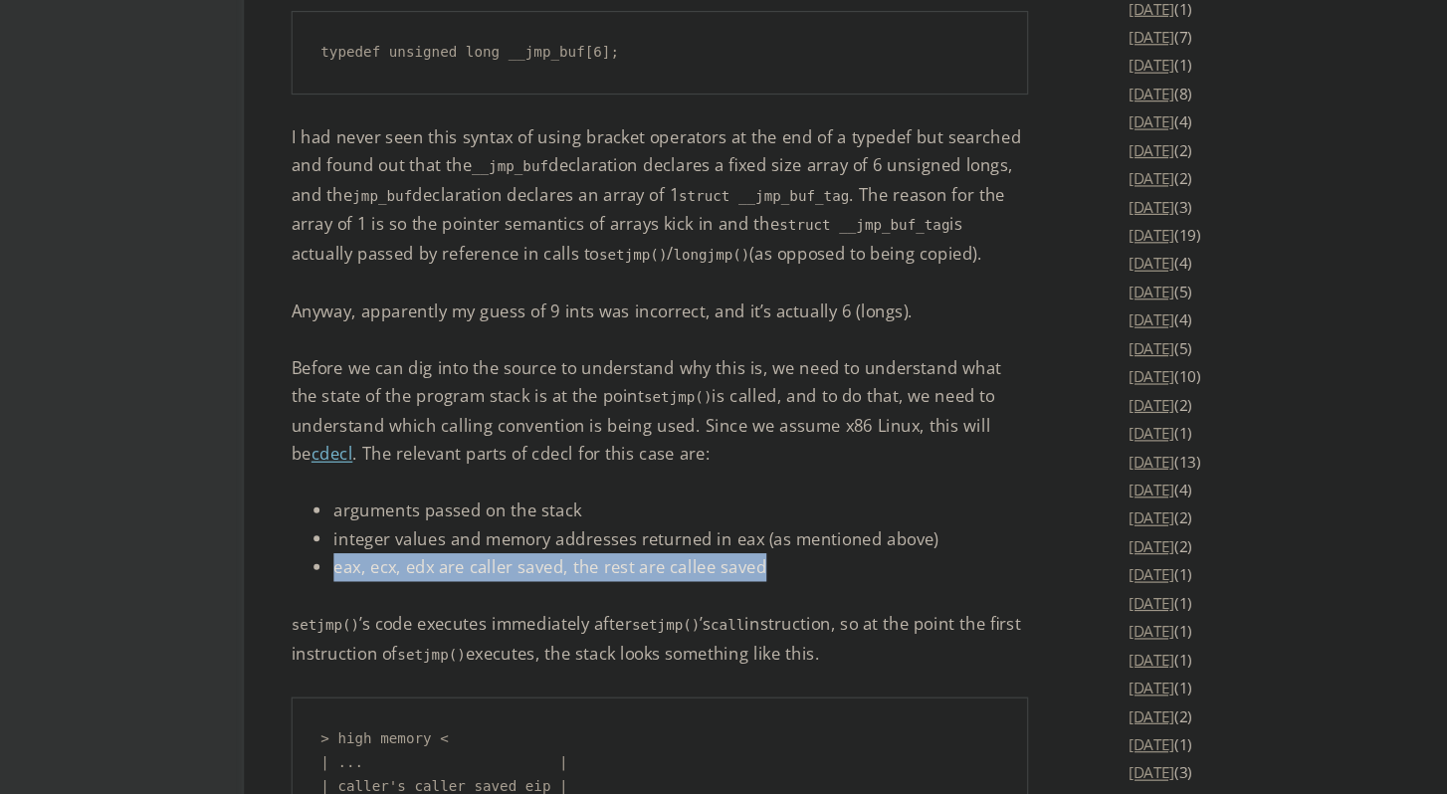
click at [511, 591] on li "eax, ecx, edx are caller saved, the rest are callee saved" at bounding box center [575, 603] width 586 height 24
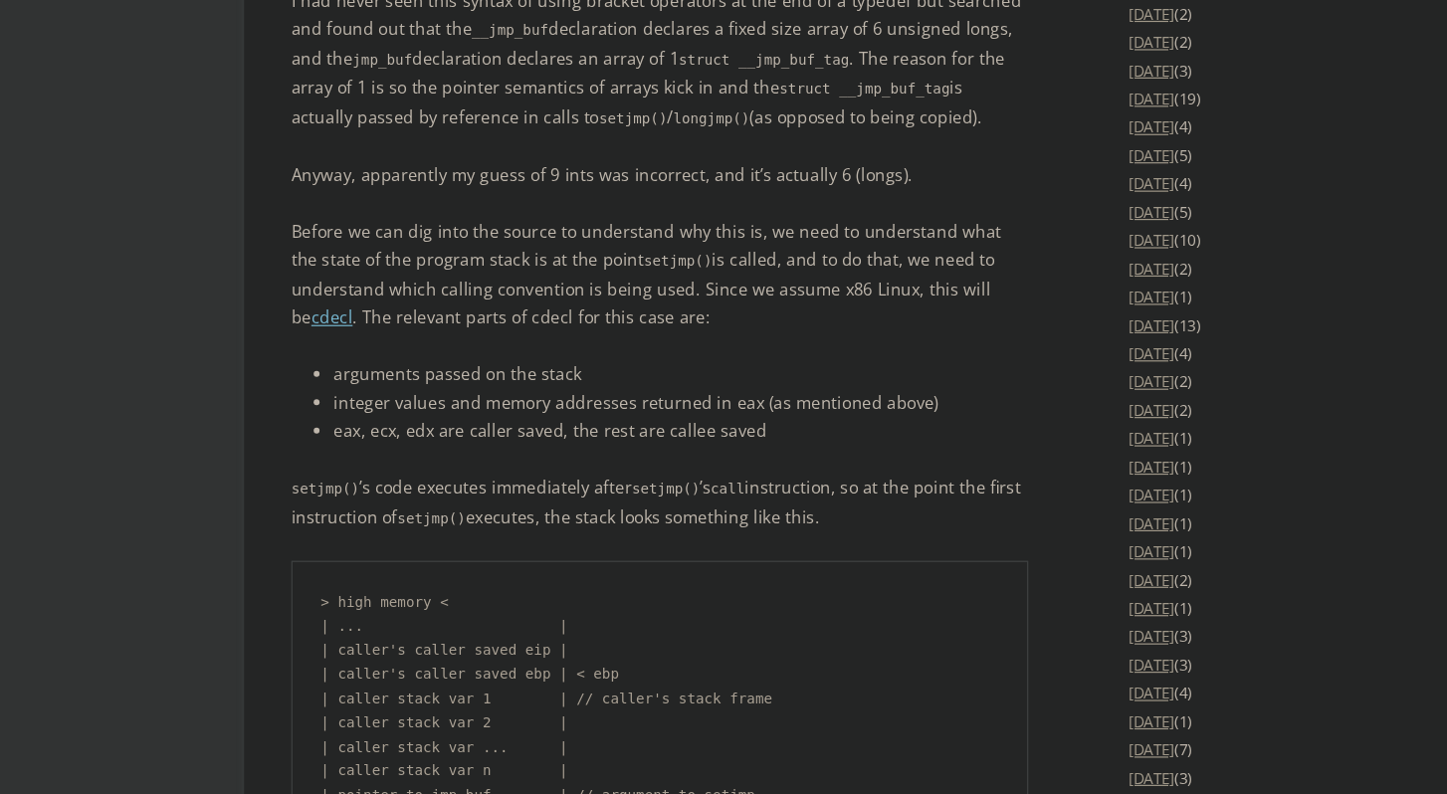
click at [511, 561] on div "Pretty recently I learned about setjmp() and longjmp() . They’re a neat pair of…" at bounding box center [557, 692] width 622 height 6366
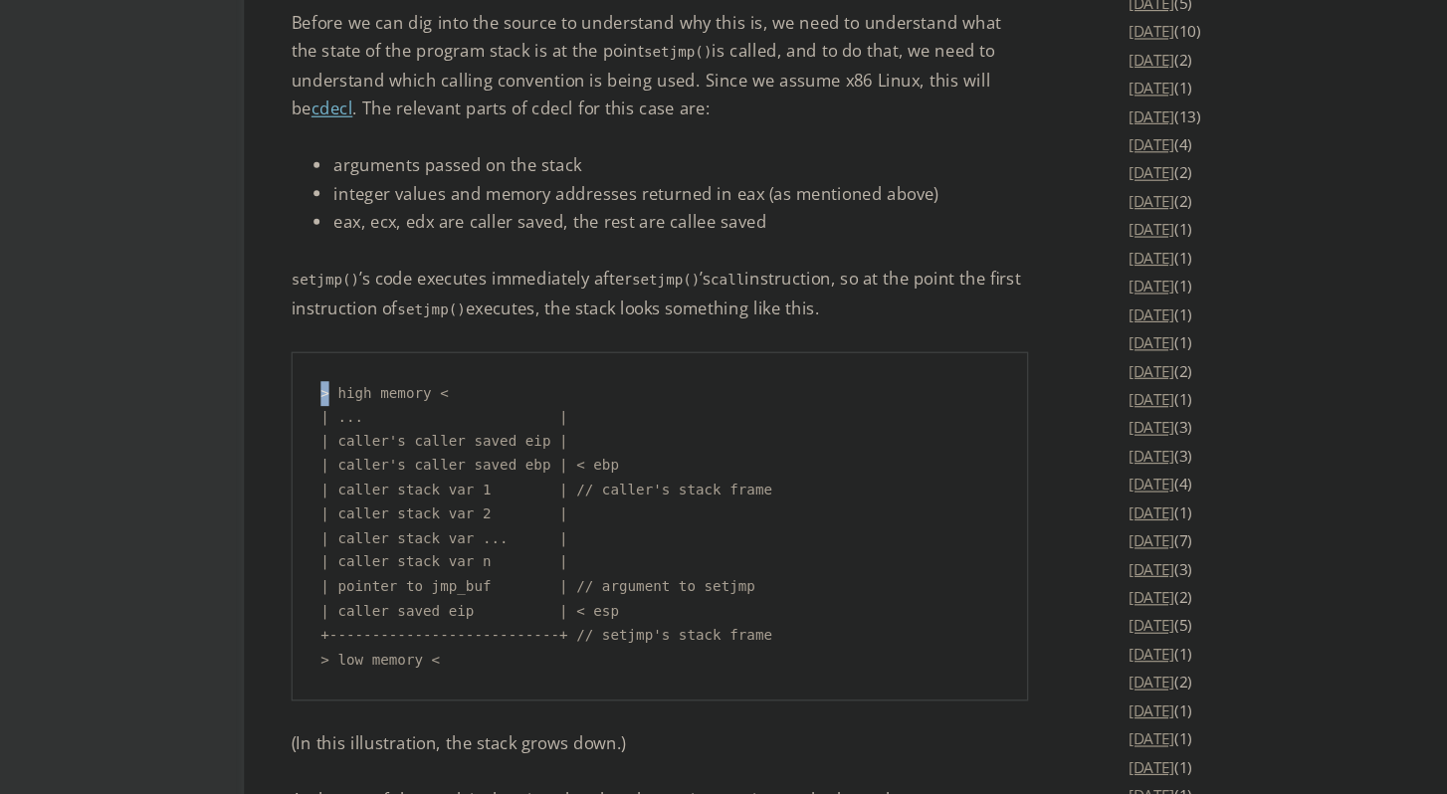
scroll to position [3221, 0]
click at [489, 635] on pre "> high memory < | ... | | caller's caller saved eip | | caller's caller saved e…" at bounding box center [557, 566] width 622 height 295
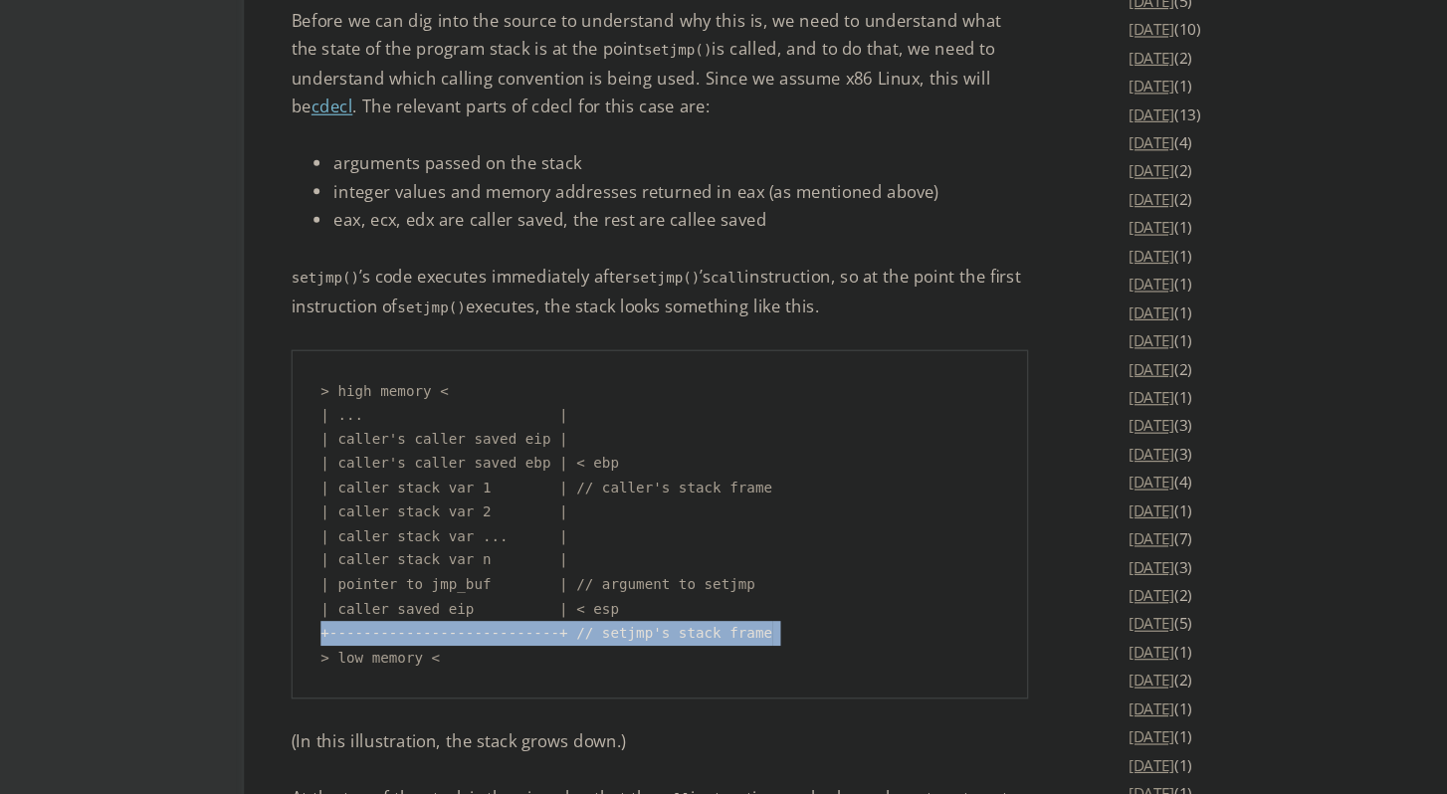
click at [489, 635] on pre "> high memory < | ... | | caller's caller saved eip | | caller's caller saved e…" at bounding box center [557, 566] width 622 height 295
click at [495, 634] on pre "> high memory < | ... | | caller's caller saved eip | | caller's caller saved e…" at bounding box center [557, 566] width 622 height 295
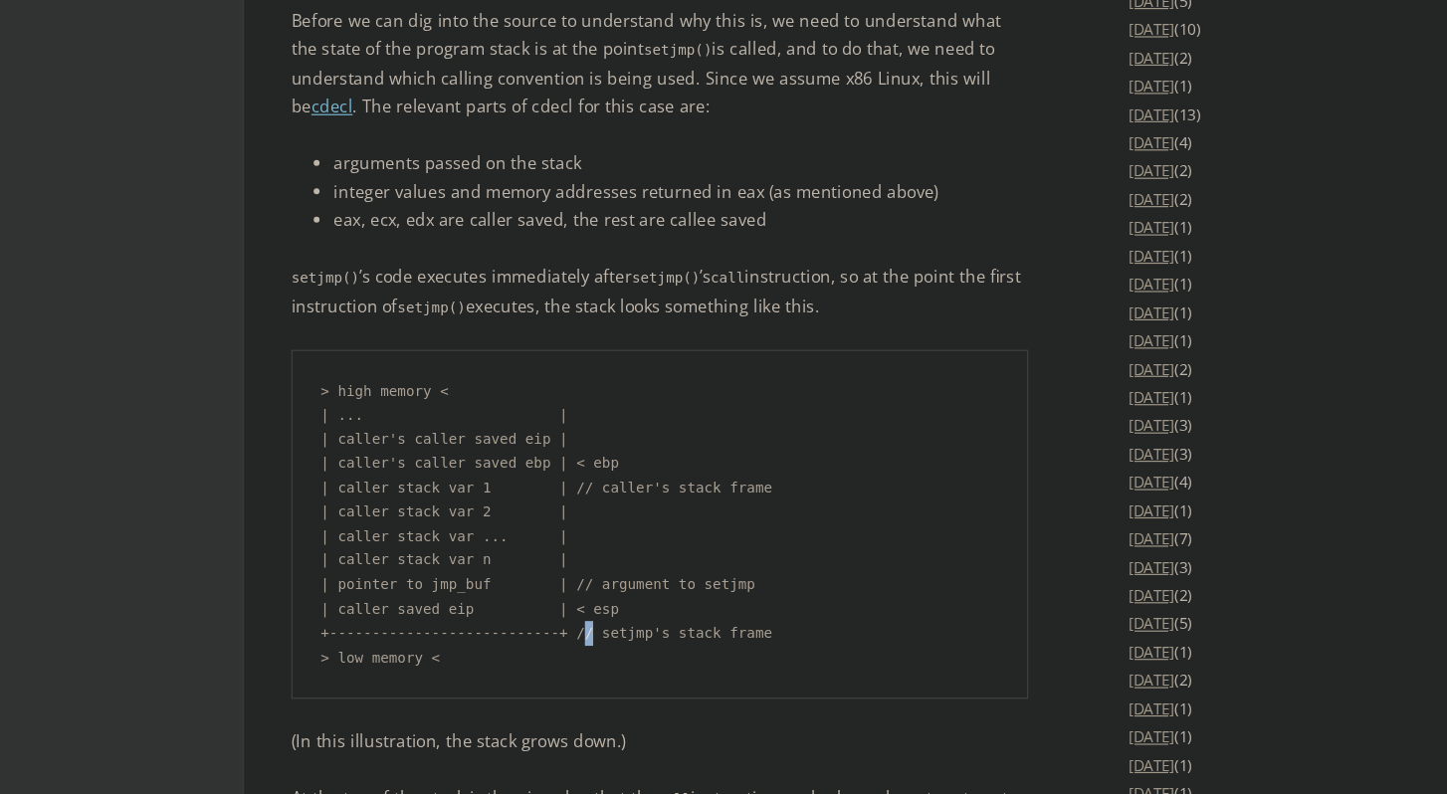
click at [495, 634] on pre "> high memory < | ... | | caller's caller saved eip | | caller's caller saved e…" at bounding box center [557, 566] width 622 height 295
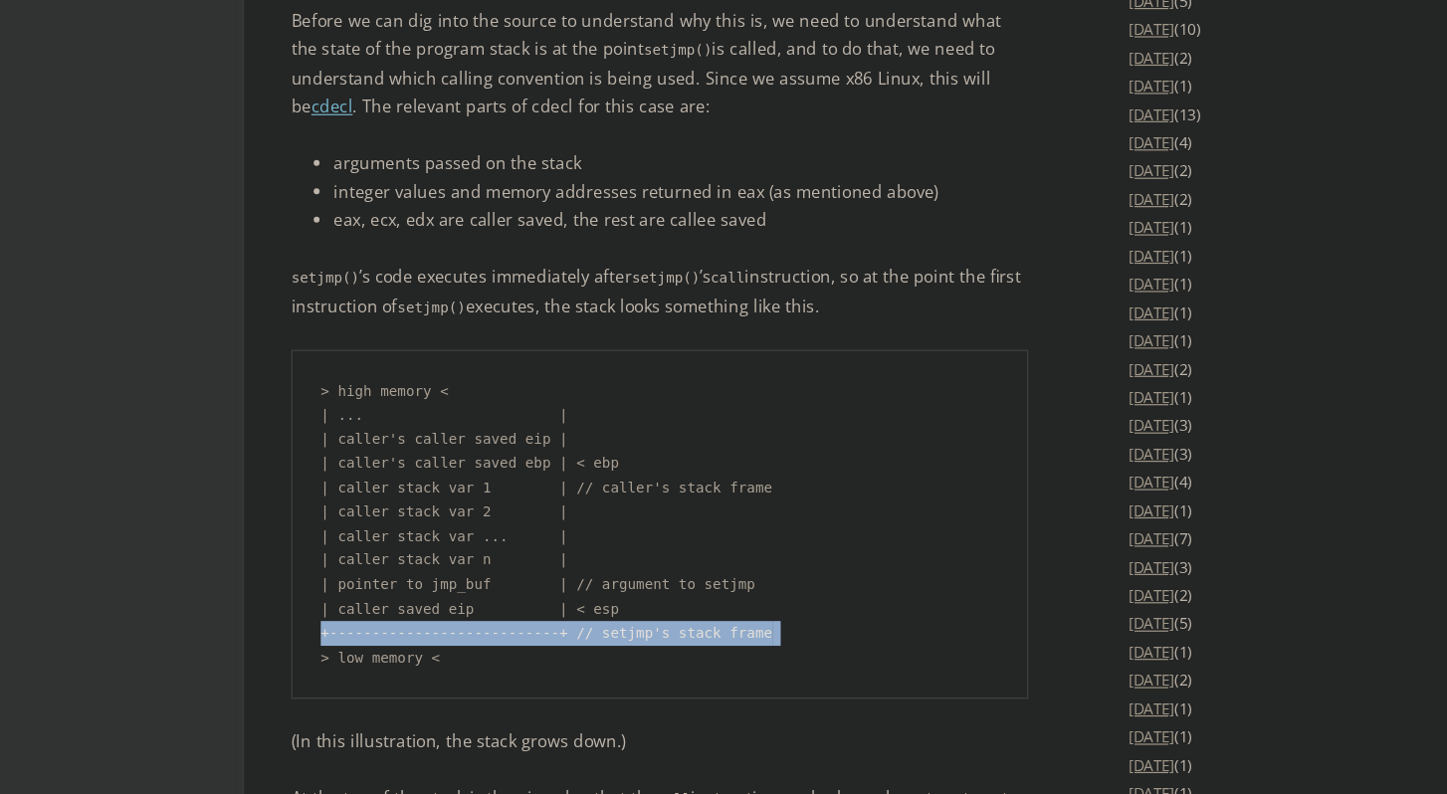
drag, startPoint x: 495, startPoint y: 634, endPoint x: 556, endPoint y: 630, distance: 60.8
click at [556, 630] on pre "> high memory < | ... | | caller's caller saved eip | | caller's caller saved e…" at bounding box center [557, 566] width 622 height 295
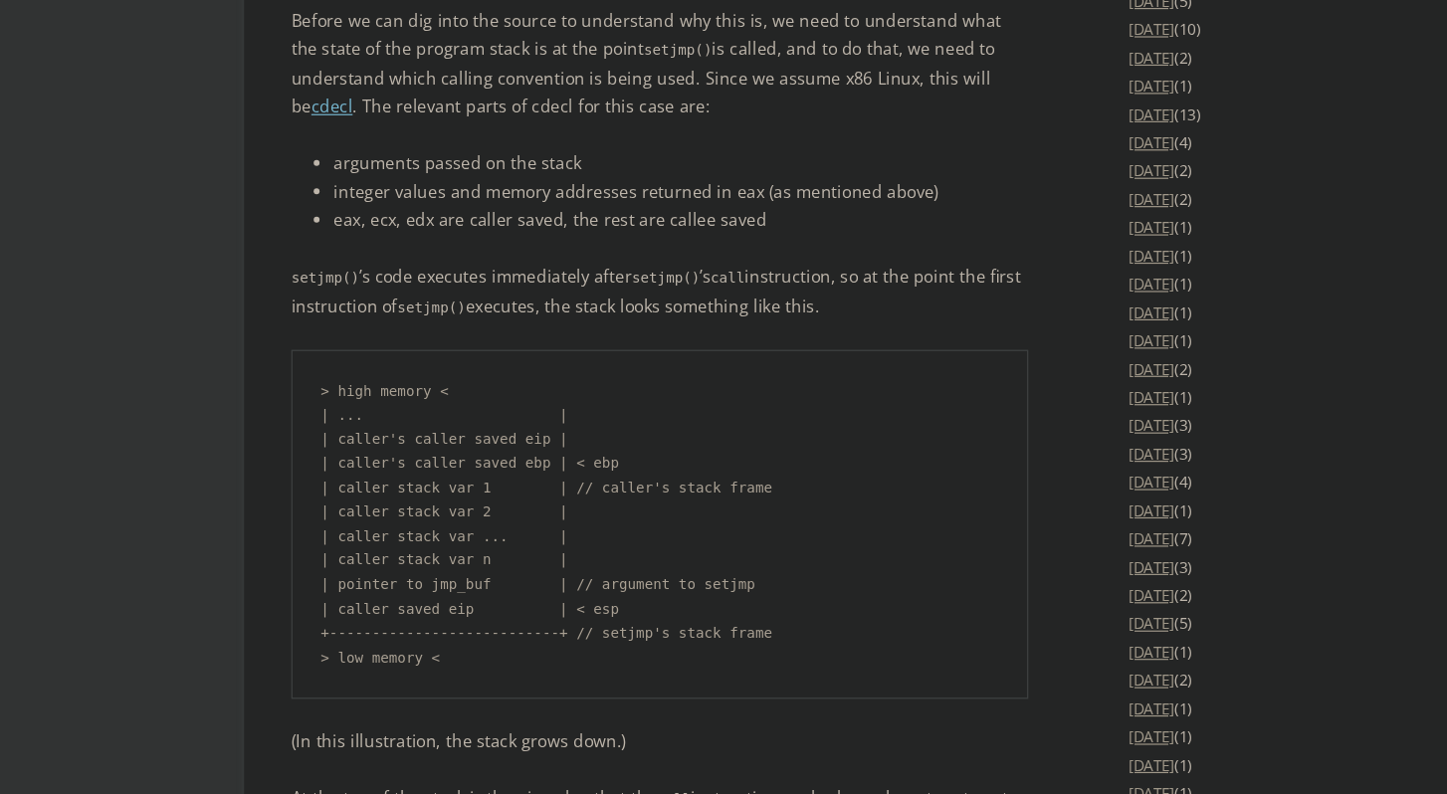
click at [574, 633] on pre "> high memory < | ... | | caller's caller saved eip | | caller's caller saved e…" at bounding box center [557, 566] width 622 height 295
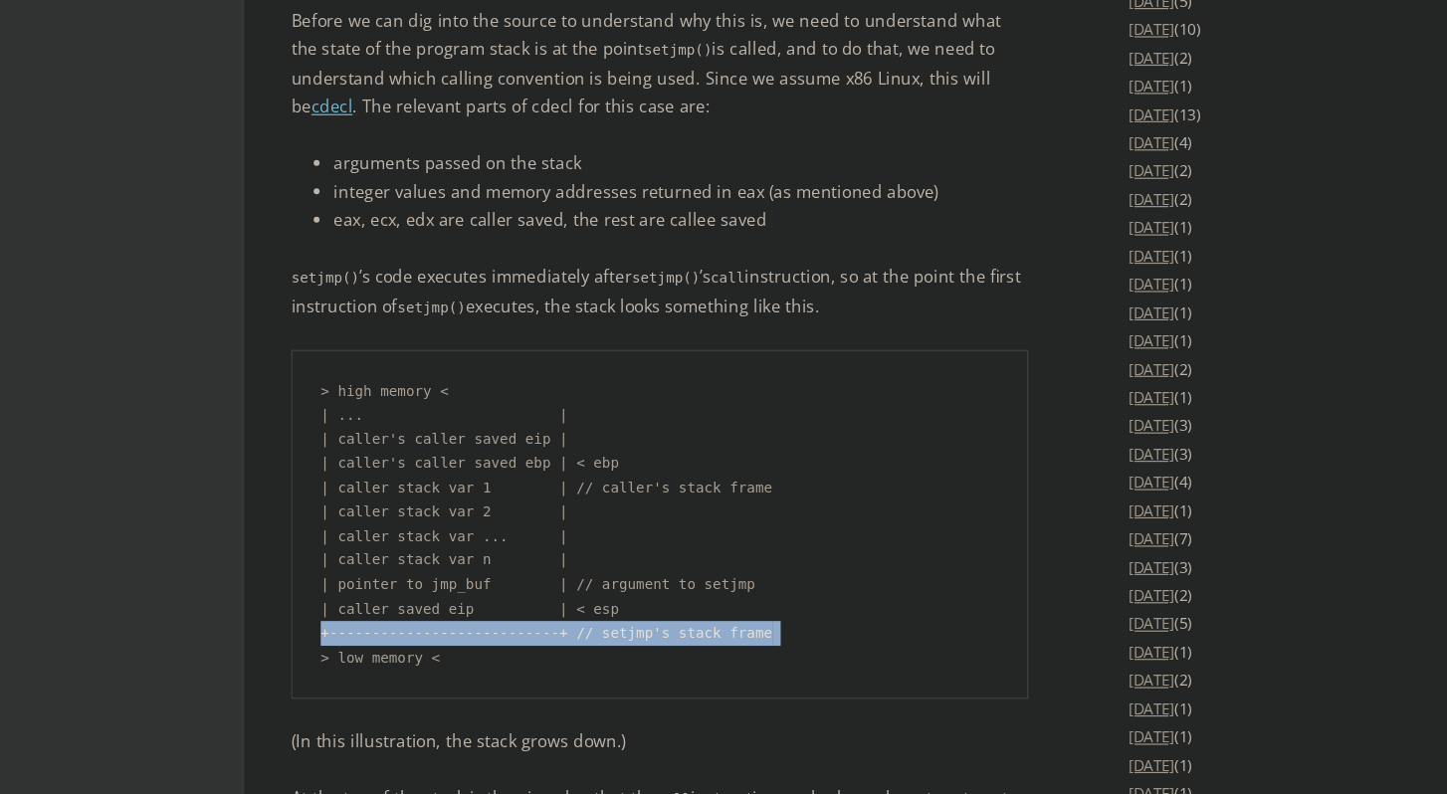
click at [574, 633] on pre "> high memory < | ... | | caller's caller saved eip | | caller's caller saved e…" at bounding box center [557, 566] width 622 height 295
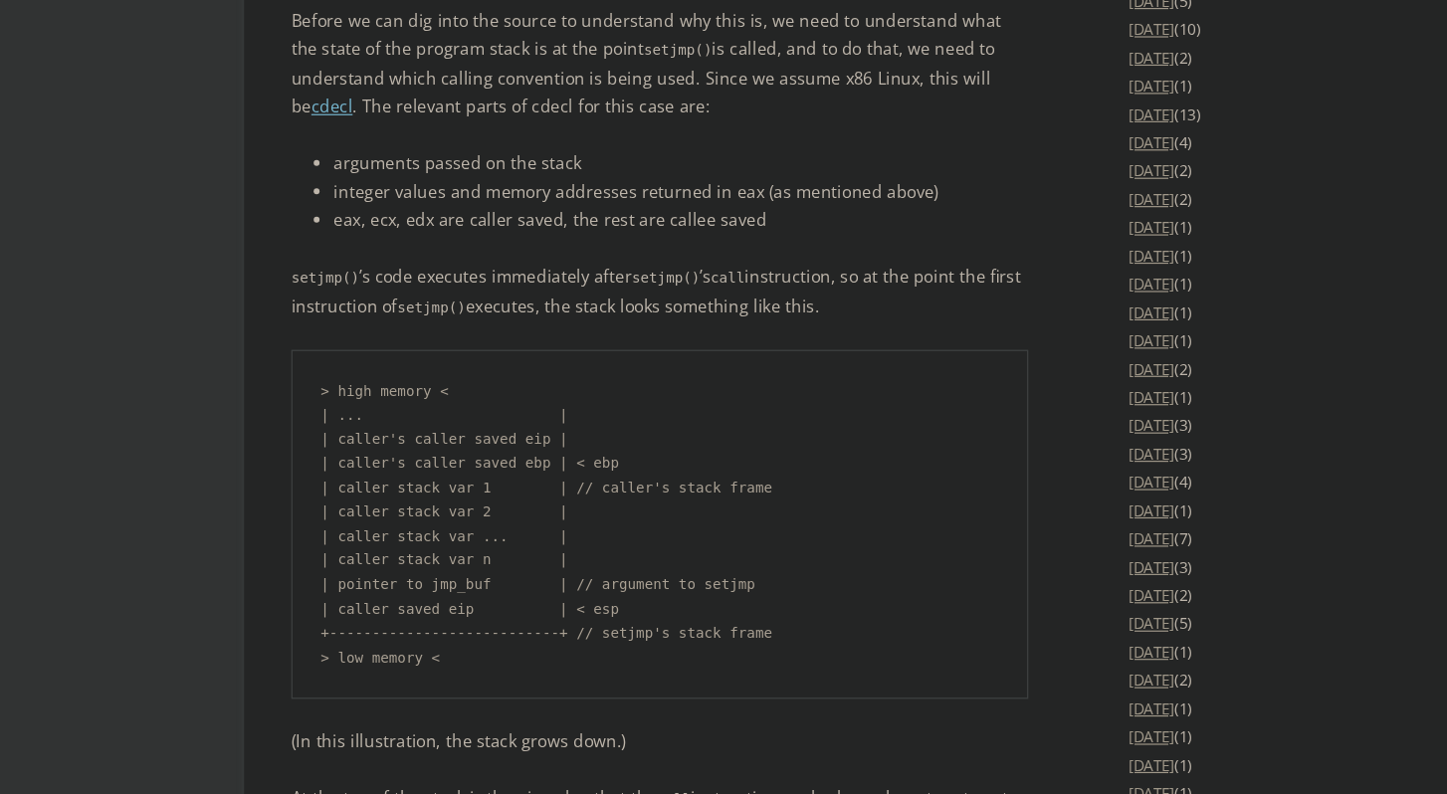
click at [574, 634] on pre "> high memory < | ... | | caller's caller saved eip | | caller's caller saved e…" at bounding box center [557, 566] width 622 height 295
click at [546, 634] on pre "> high memory < | ... | | caller's caller saved eip | | caller's caller saved e…" at bounding box center [557, 566] width 622 height 295
click at [558, 631] on pre "> high memory < | ... | | caller's caller saved eip | | caller's caller saved e…" at bounding box center [557, 566] width 622 height 295
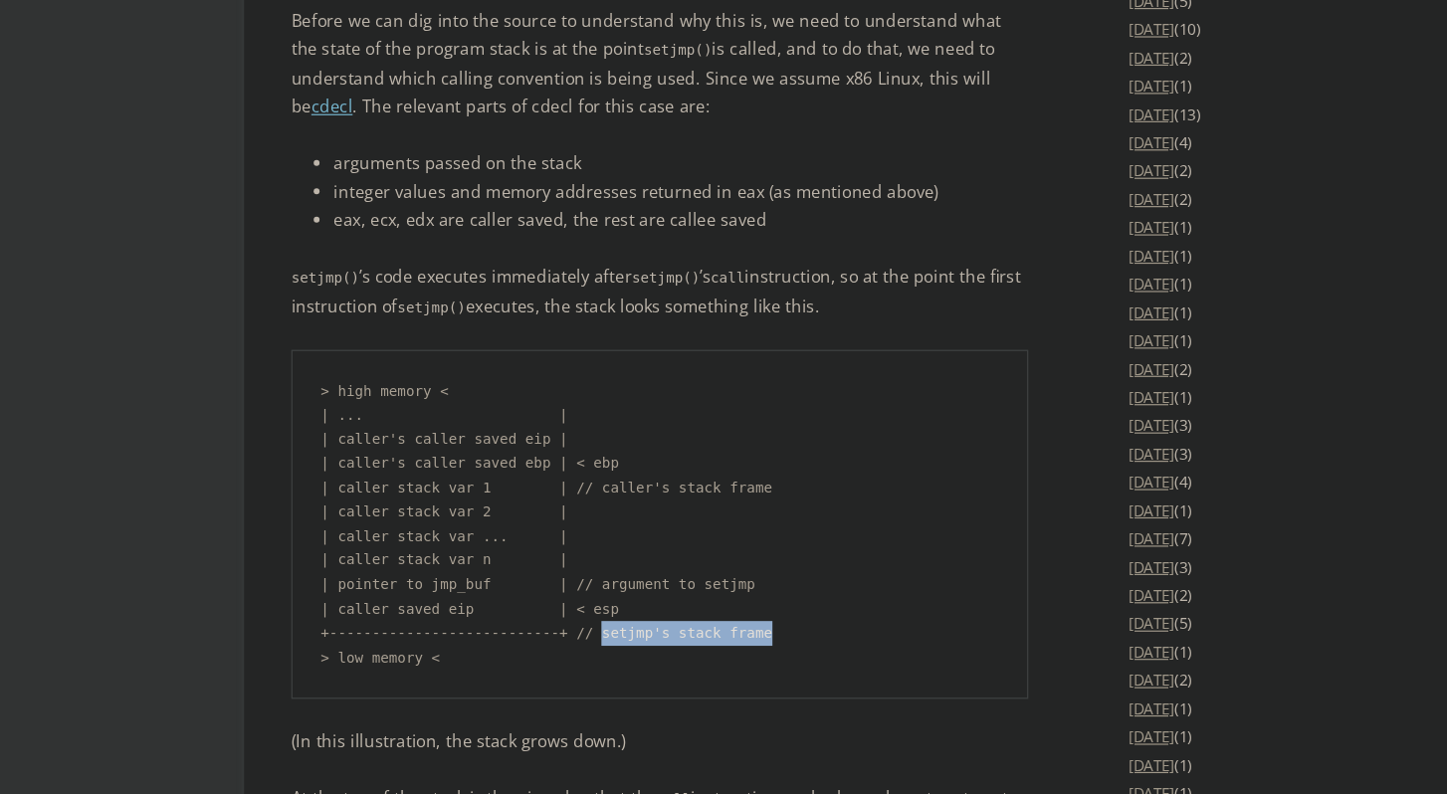
drag, startPoint x: 558, startPoint y: 631, endPoint x: 646, endPoint y: 631, distance: 87.6
click at [646, 631] on pre "> high memory < | ... | | caller's caller saved eip | | caller's caller saved e…" at bounding box center [557, 566] width 622 height 295
click at [412, 496] on pre "> high memory < | ... | | caller's caller saved eip | | caller's caller saved e…" at bounding box center [557, 566] width 622 height 295
click at [428, 494] on pre "> high memory < | ... | | caller's caller saved eip | | caller's caller saved e…" at bounding box center [557, 566] width 622 height 295
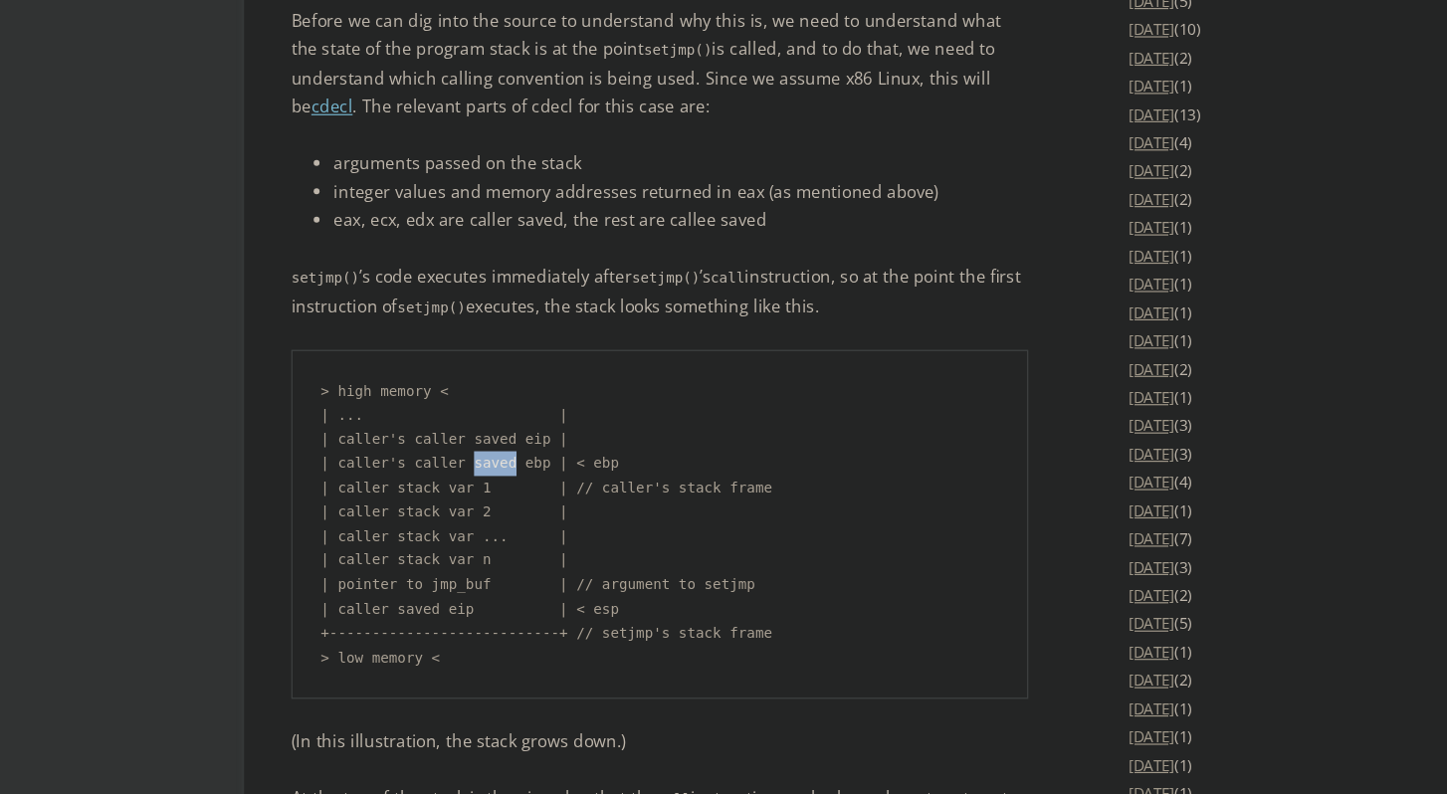
click at [428, 494] on pre "> high memory < | ... | | caller's caller saved eip | | caller's caller saved e…" at bounding box center [557, 566] width 622 height 295
click at [456, 494] on pre "> high memory < | ... | | caller's caller saved eip | | caller's caller saved e…" at bounding box center [557, 566] width 622 height 295
click at [455, 473] on pre "> high memory < | ... | | caller's caller saved eip | | caller's caller saved e…" at bounding box center [557, 566] width 622 height 295
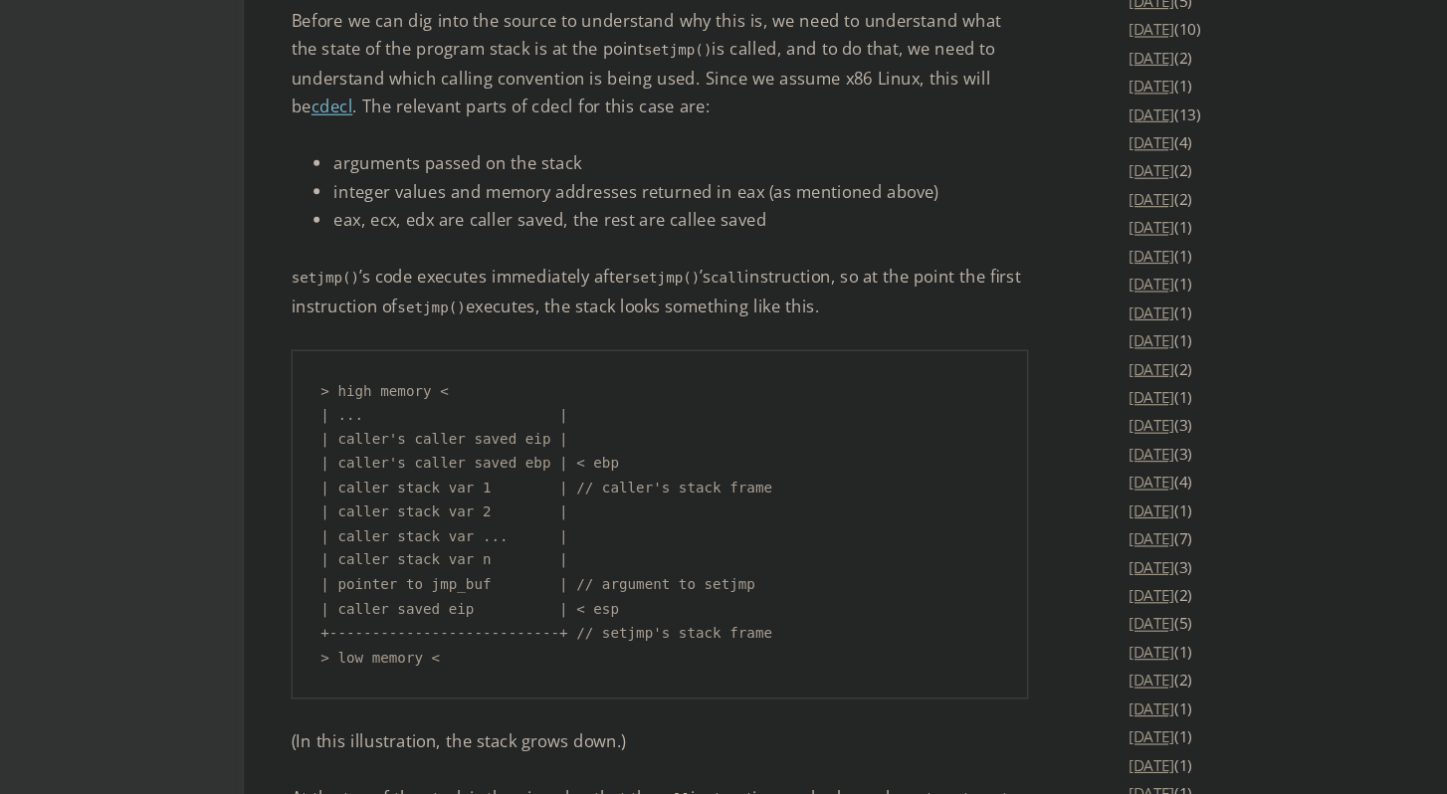
click at [445, 620] on pre "> high memory < | ... | | caller's caller saved eip | | caller's caller saved e…" at bounding box center [557, 566] width 622 height 295
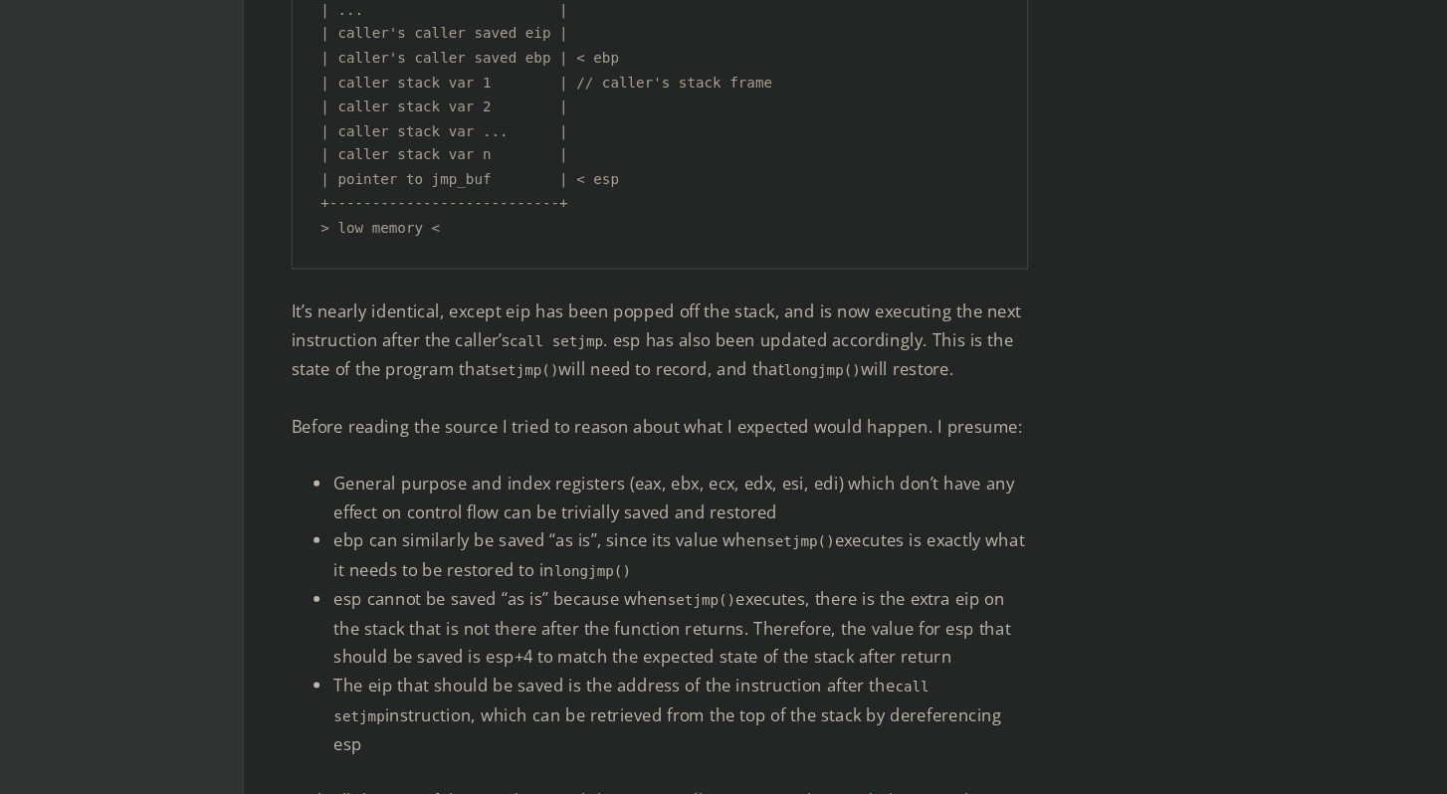
scroll to position [4208, 0]
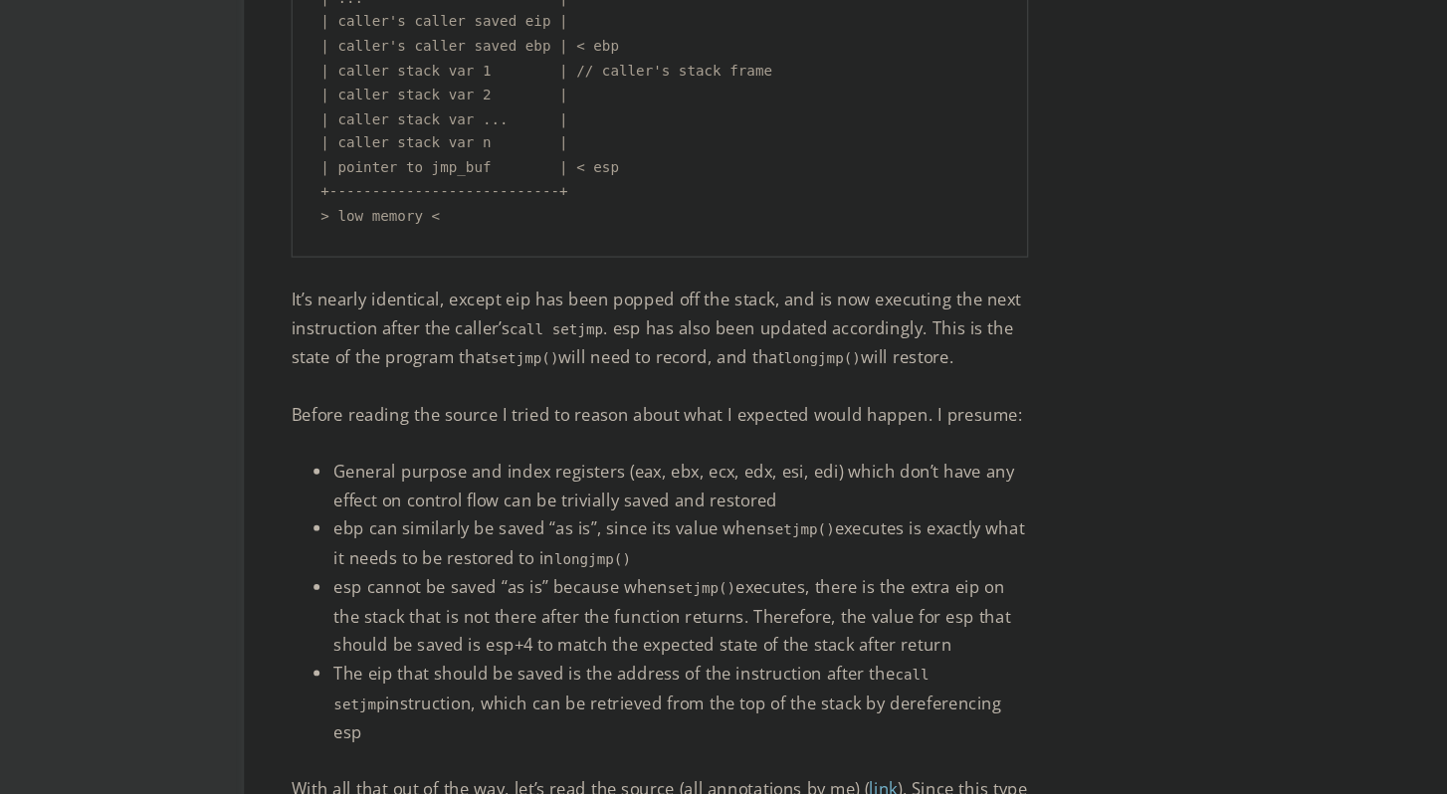
click at [551, 558] on li "ebp can similarly be saved “as is”, since its value when setjmp() executes is e…" at bounding box center [575, 583] width 586 height 50
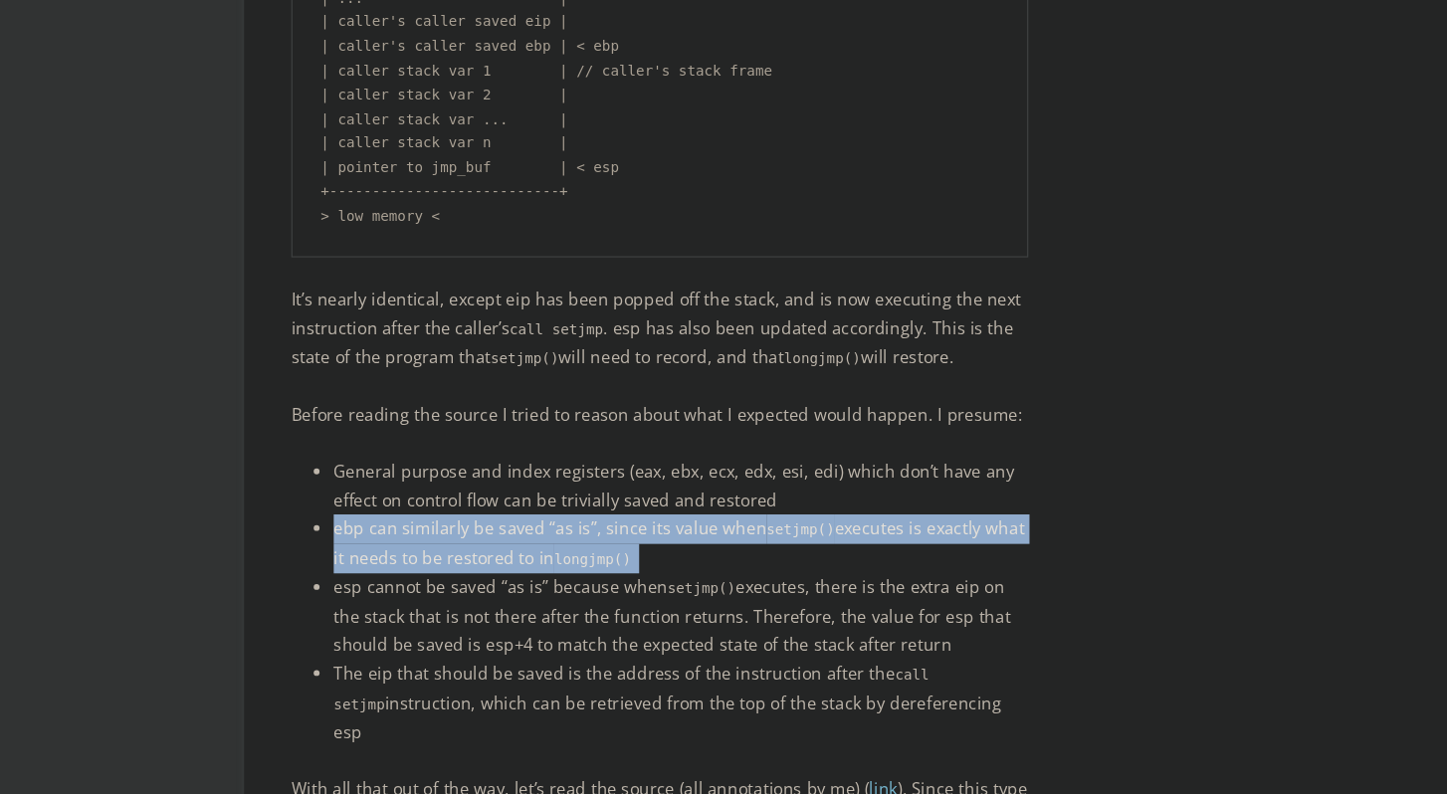
click at [551, 558] on li "ebp can similarly be saved “as is”, since its value when setjmp() executes is e…" at bounding box center [575, 583] width 586 height 50
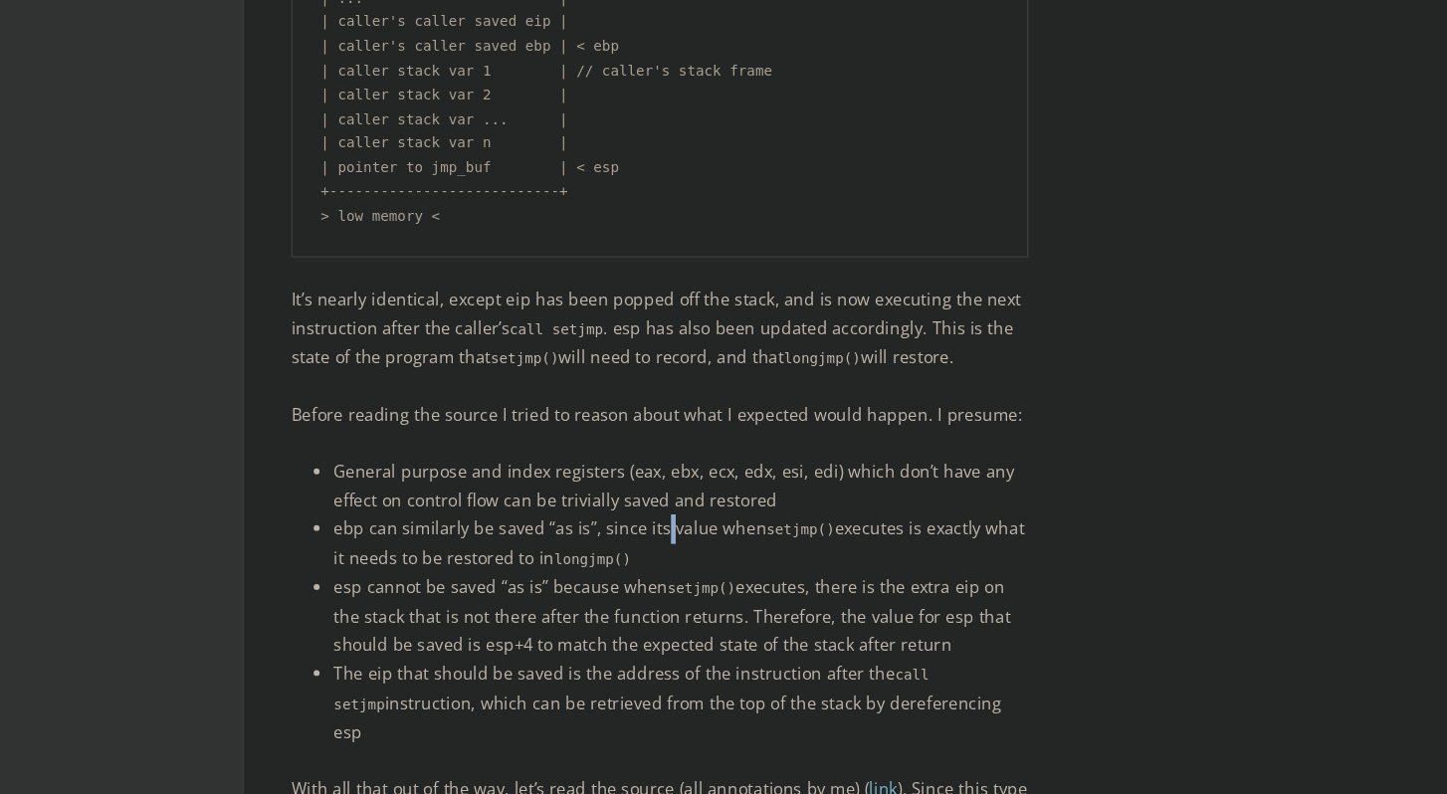
click at [551, 558] on li "ebp can similarly be saved “as is”, since its value when setjmp() executes is e…" at bounding box center [575, 583] width 586 height 50
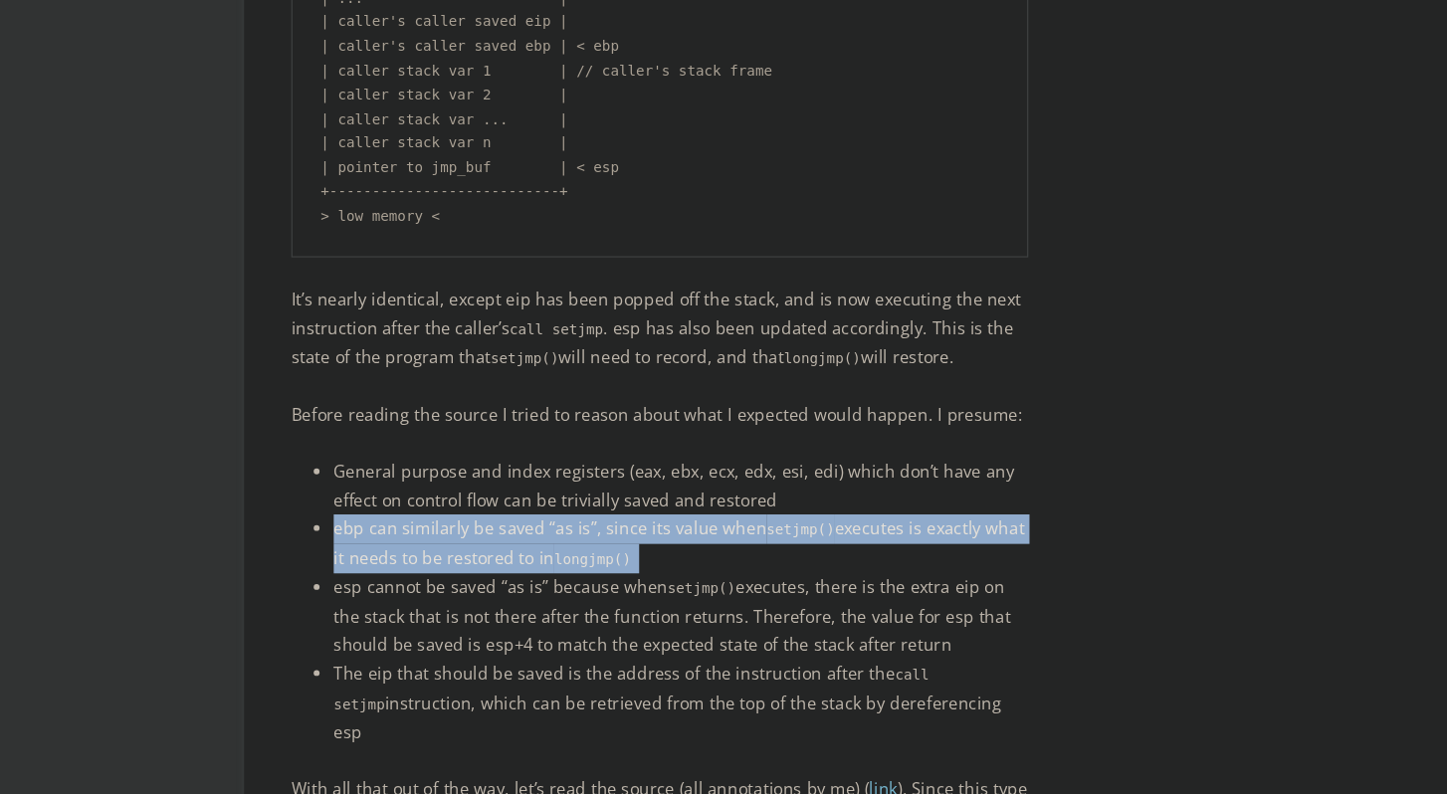
click at [551, 558] on li "ebp can similarly be saved “as is”, since its value when setjmp() executes is e…" at bounding box center [575, 583] width 586 height 50
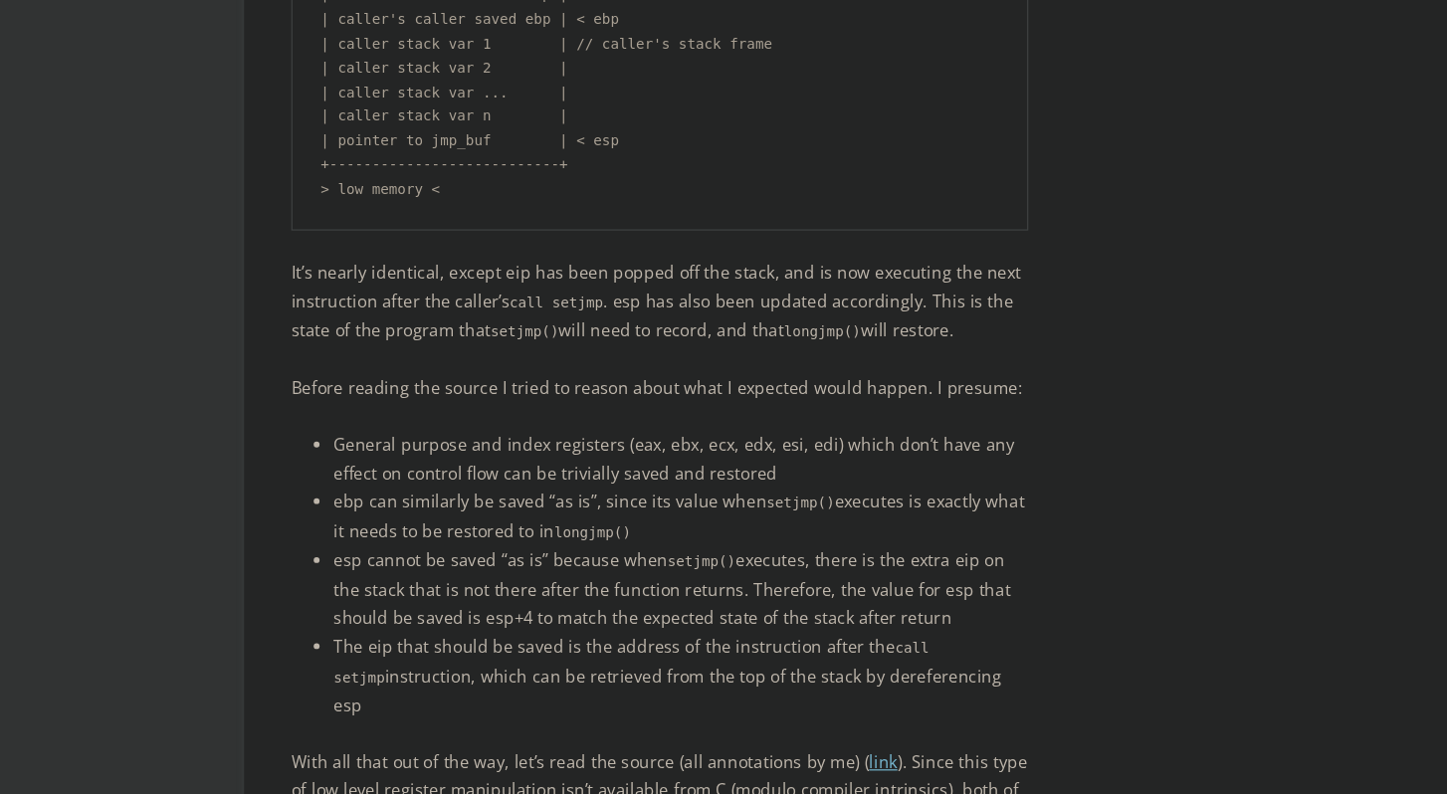
scroll to position [4232, 0]
click at [531, 583] on li "esp cannot be saved “as is” because when setjmp() executes, there is the extra …" at bounding box center [575, 619] width 586 height 73
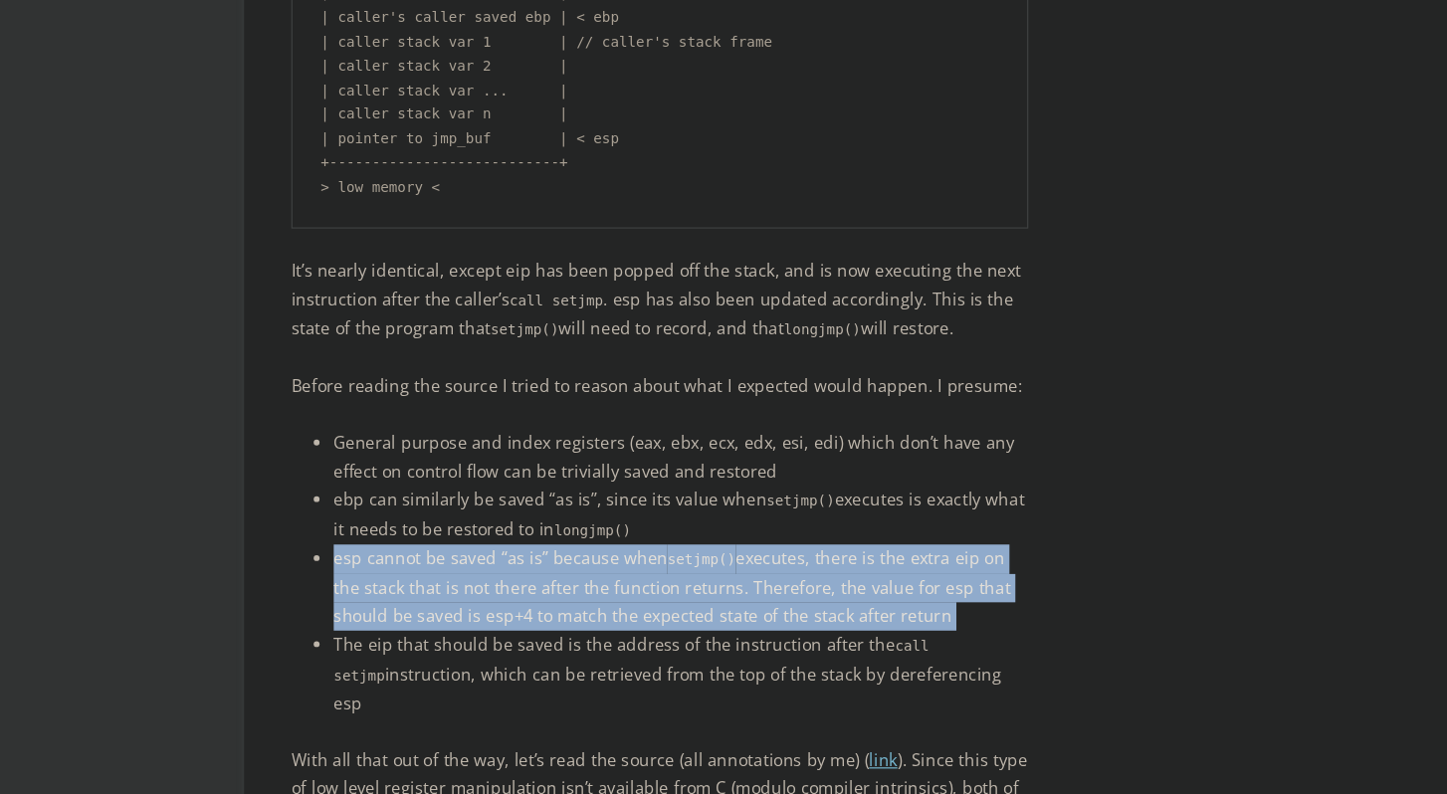
click at [531, 583] on li "esp cannot be saved “as is” because when setjmp() executes, there is the extra …" at bounding box center [575, 619] width 586 height 73
click at [535, 583] on li "esp cannot be saved “as is” because when setjmp() executes, there is the extra …" at bounding box center [575, 619] width 586 height 73
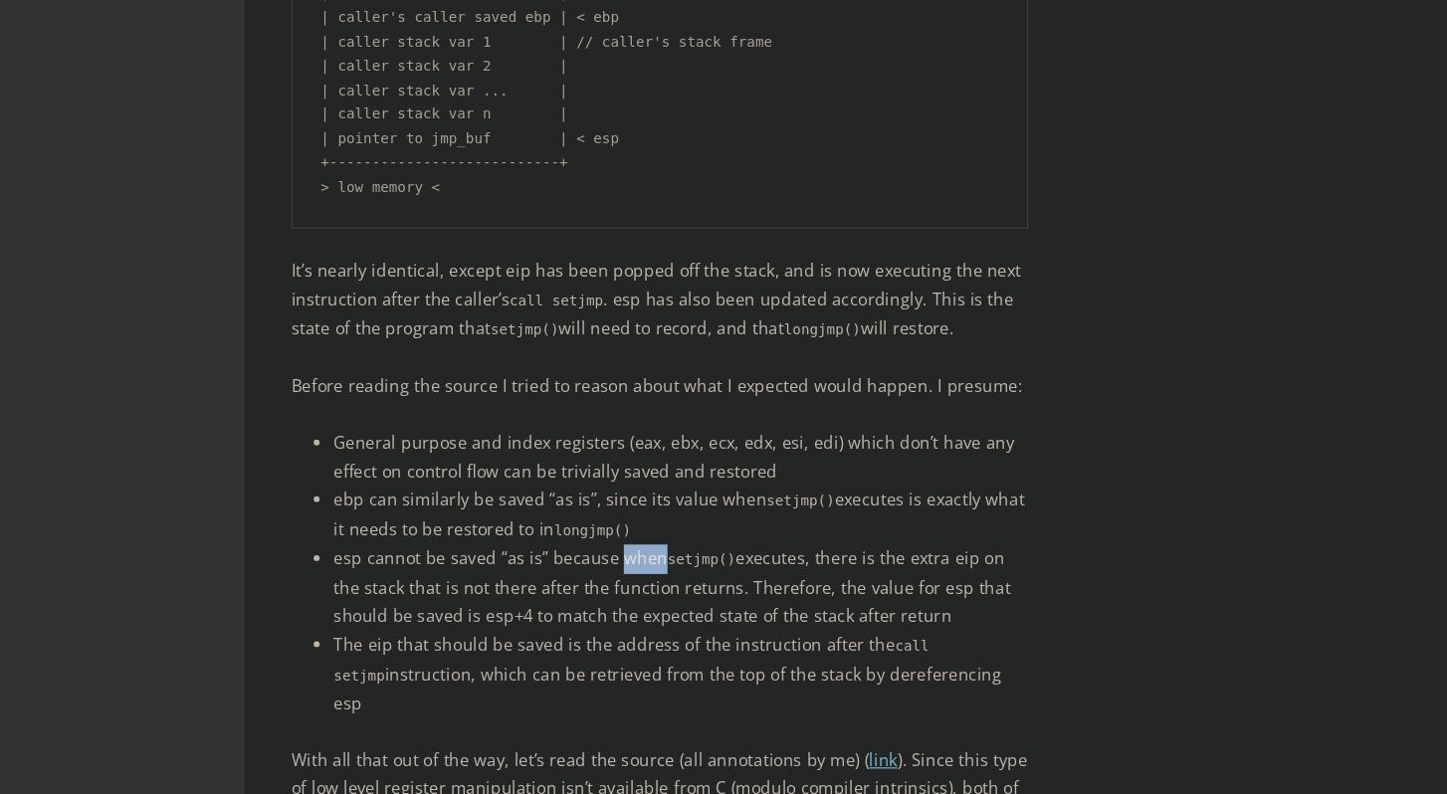
click at [535, 583] on li "esp cannot be saved “as is” because when setjmp() executes, there is the extra …" at bounding box center [575, 619] width 586 height 73
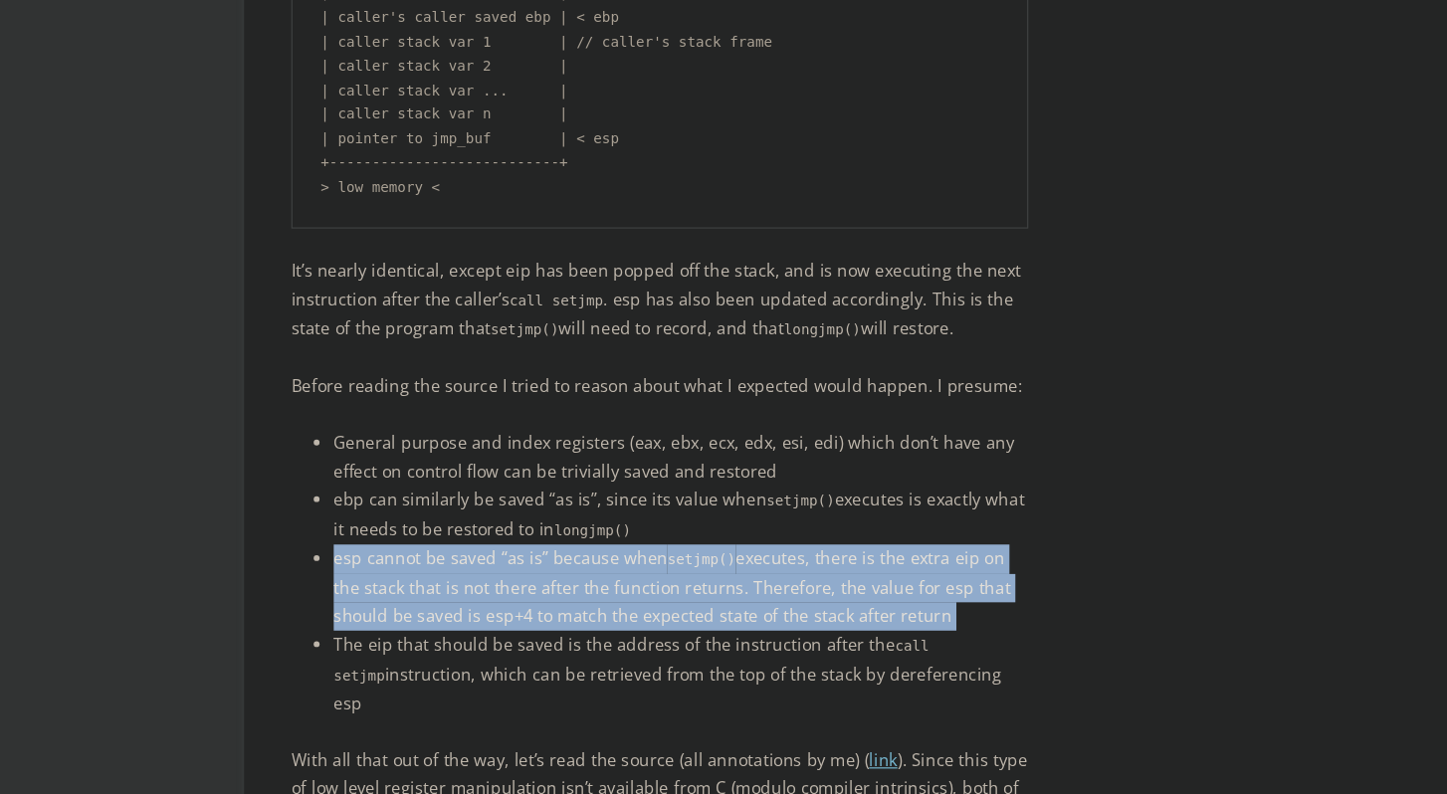
click at [535, 583] on li "esp cannot be saved “as is” because when setjmp() executes, there is the extra …" at bounding box center [575, 619] width 586 height 73
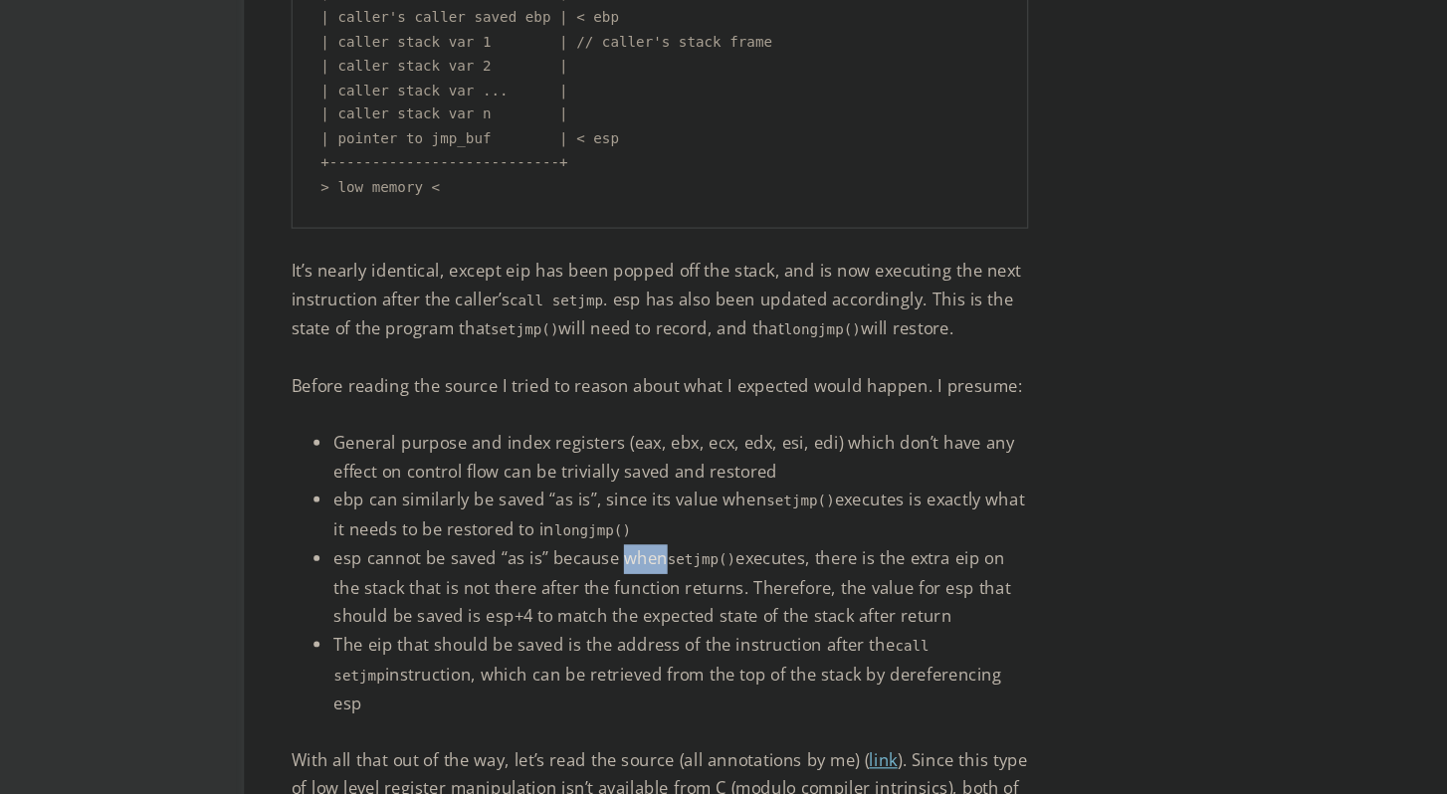
click at [535, 583] on li "esp cannot be saved “as is” because when setjmp() executes, there is the extra …" at bounding box center [575, 619] width 586 height 73
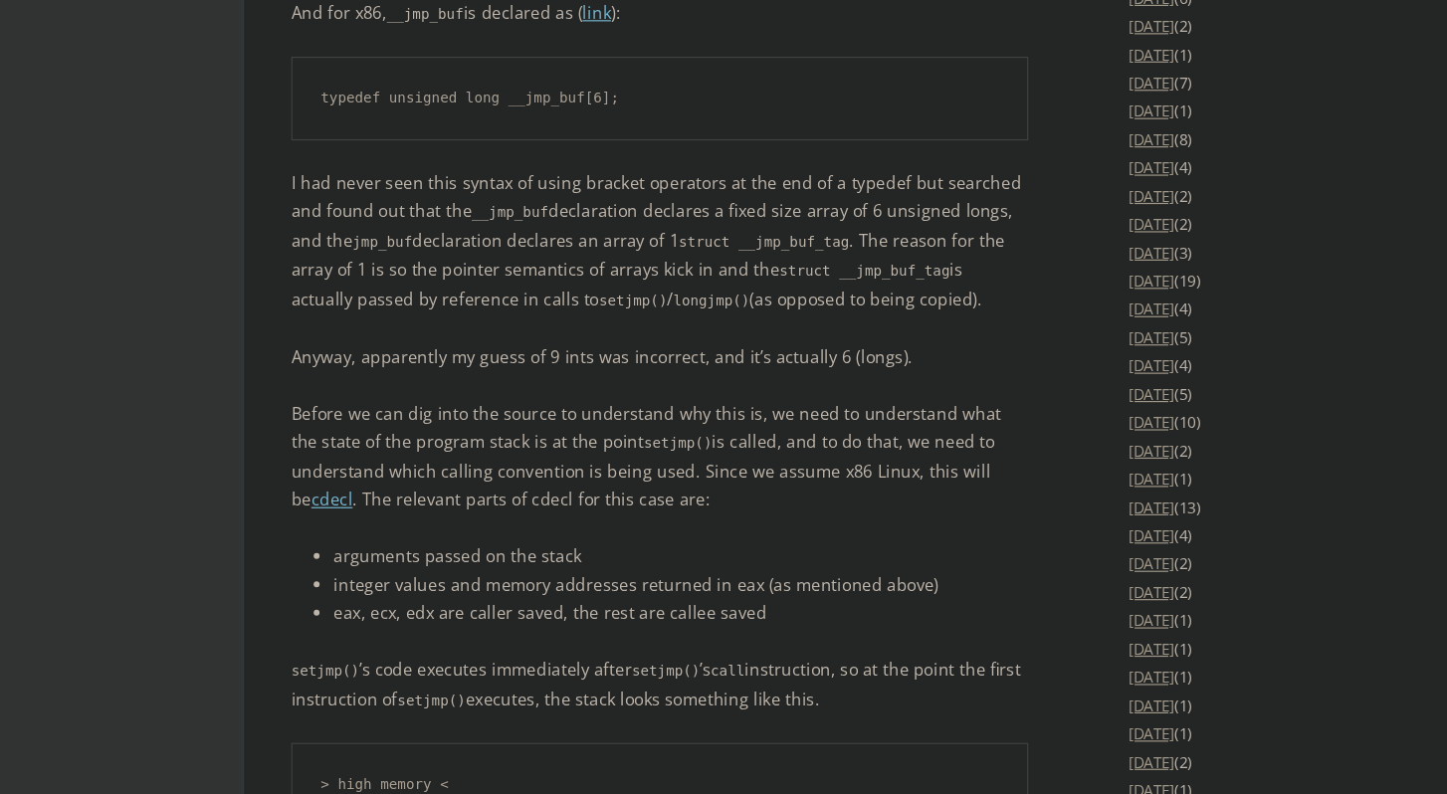
scroll to position [2283, 0]
